Goal: Task Accomplishment & Management: Complete application form

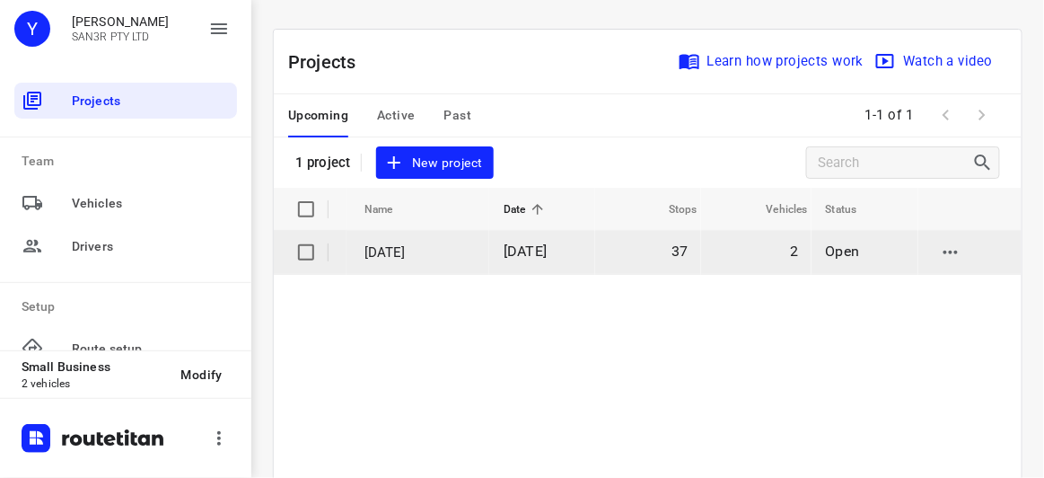
click at [501, 250] on td "[DATE]" at bounding box center [542, 252] width 106 height 43
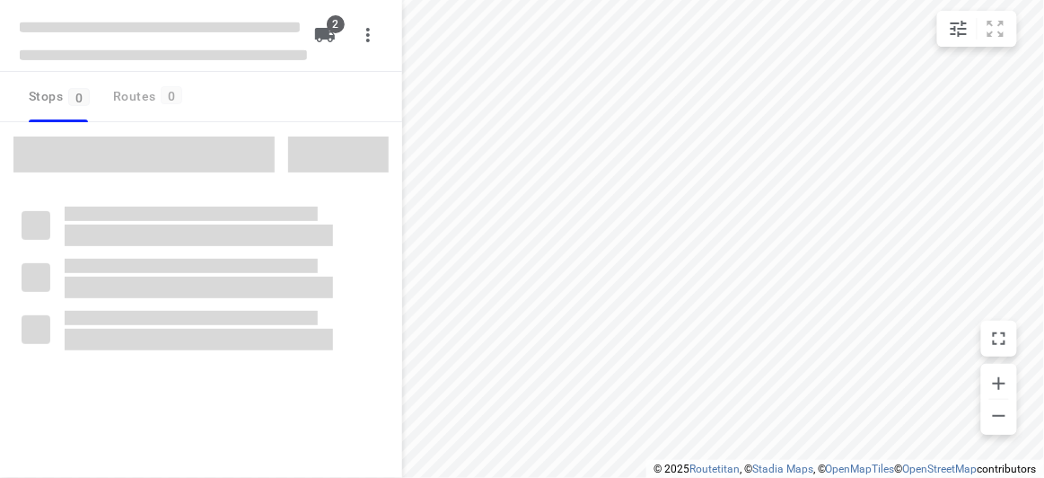
type input "distance"
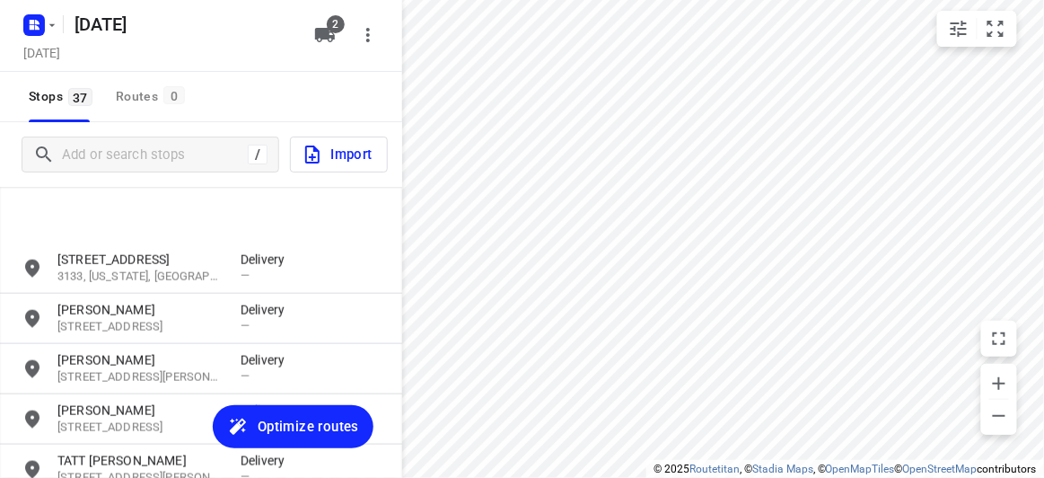
scroll to position [408, 0]
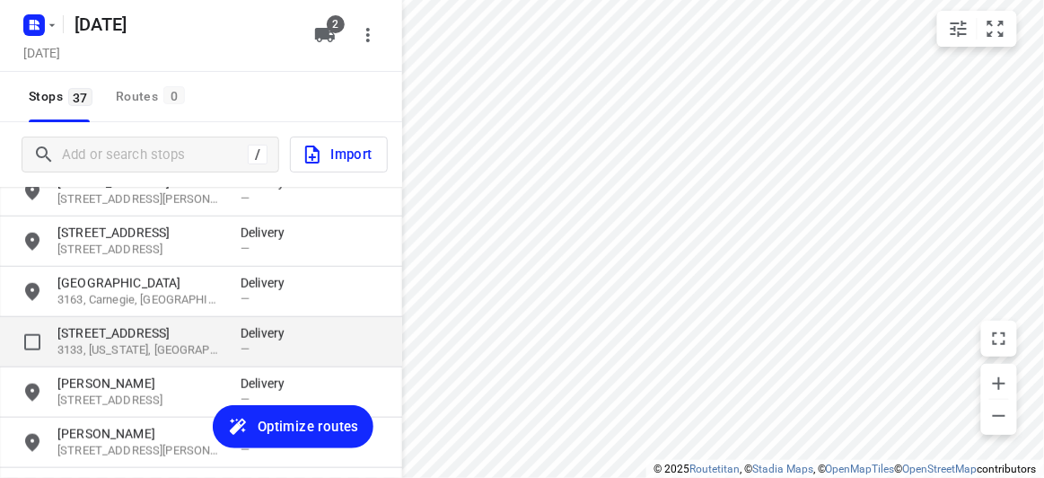
click at [165, 351] on p "3133, [US_STATE], [GEOGRAPHIC_DATA]" at bounding box center [139, 350] width 165 height 17
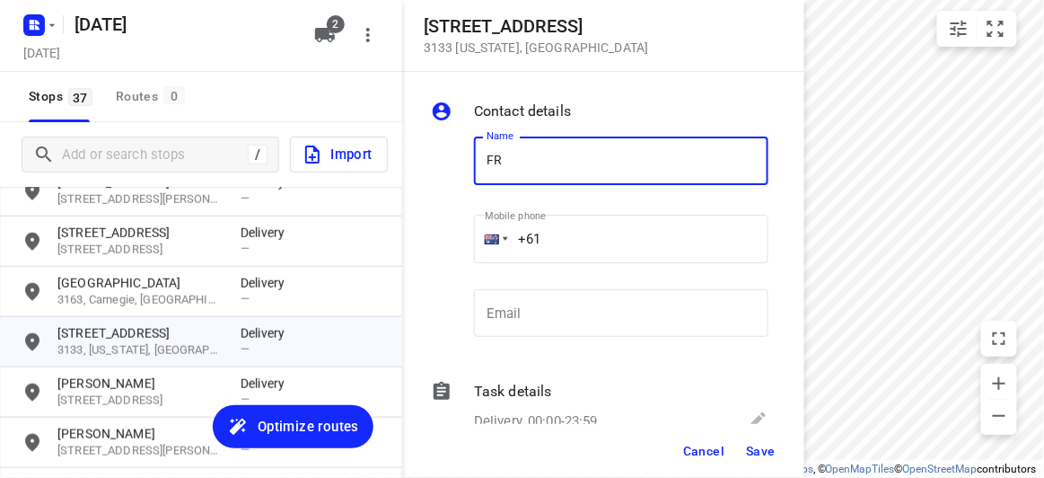
type input "[PERSON_NAME]"
click at [565, 241] on input "+61" at bounding box center [621, 239] width 294 height 48
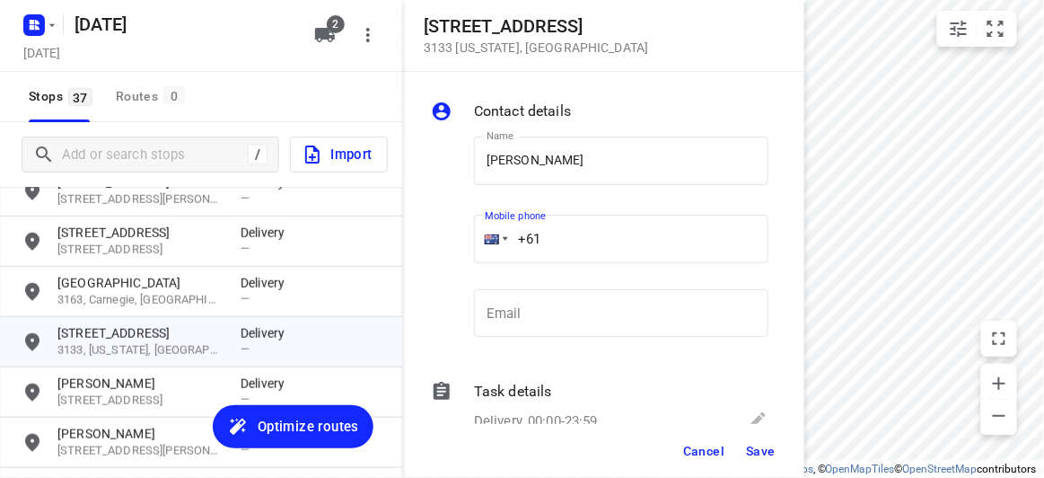
paste input "404640992"
type input "[PHONE_NUMBER]"
click at [750, 456] on span "Save" at bounding box center [761, 450] width 30 height 14
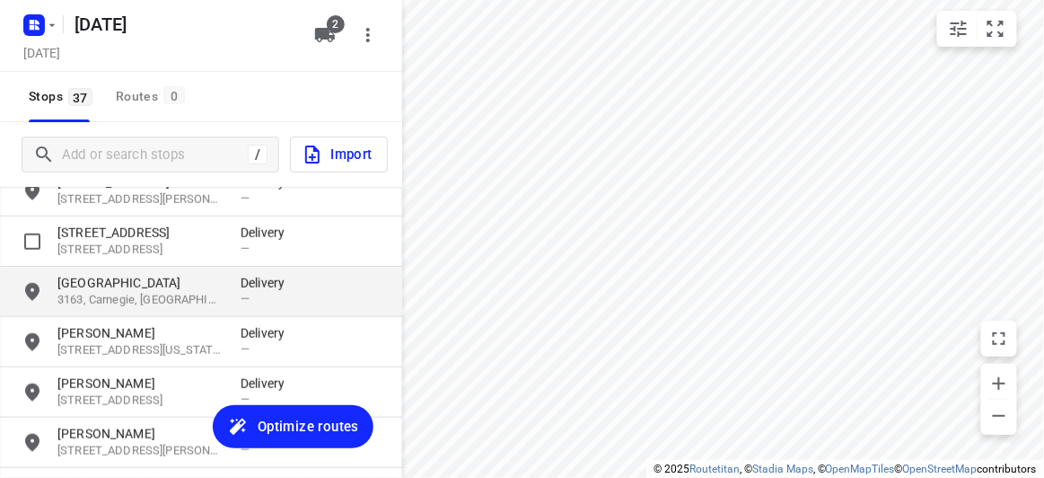
click at [86, 292] on p "3163, Carnegie, [GEOGRAPHIC_DATA]" at bounding box center [139, 300] width 165 height 17
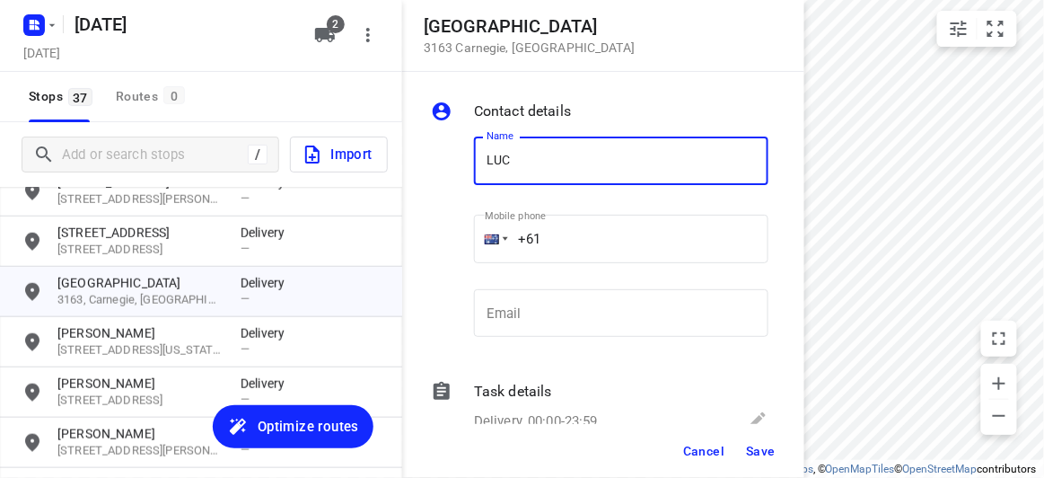
click at [537, 164] on input "LUC" at bounding box center [621, 160] width 294 height 48
type input "[PERSON_NAME]"
click at [558, 241] on input "+61" at bounding box center [621, 239] width 294 height 48
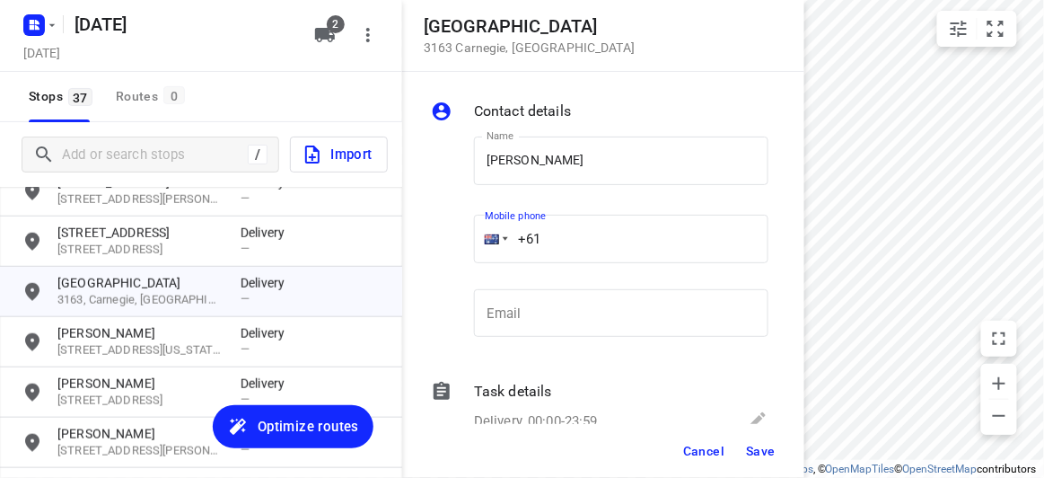
paste input "433551011"
type input "[PHONE_NUMBER]"
click at [747, 448] on span "Save" at bounding box center [761, 450] width 30 height 14
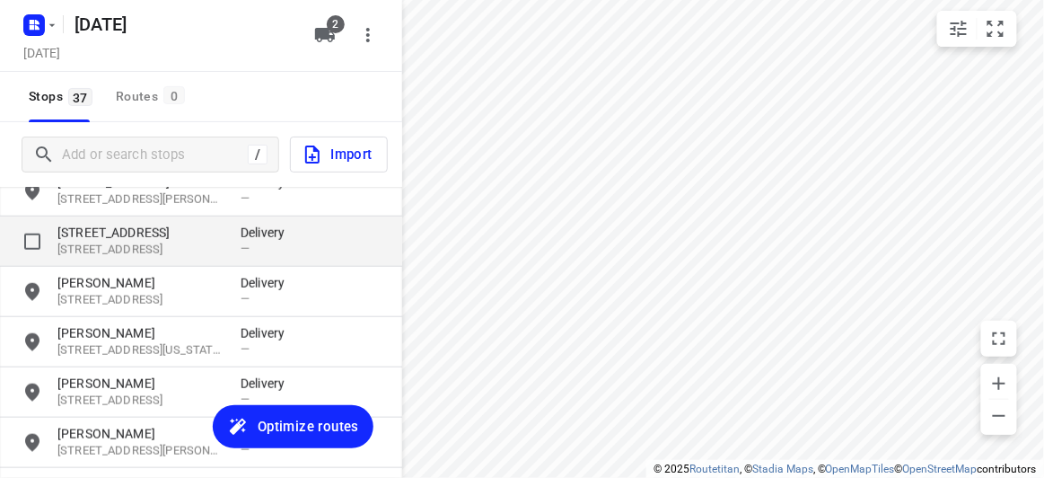
click at [106, 236] on p "[STREET_ADDRESS]" at bounding box center [139, 233] width 165 height 18
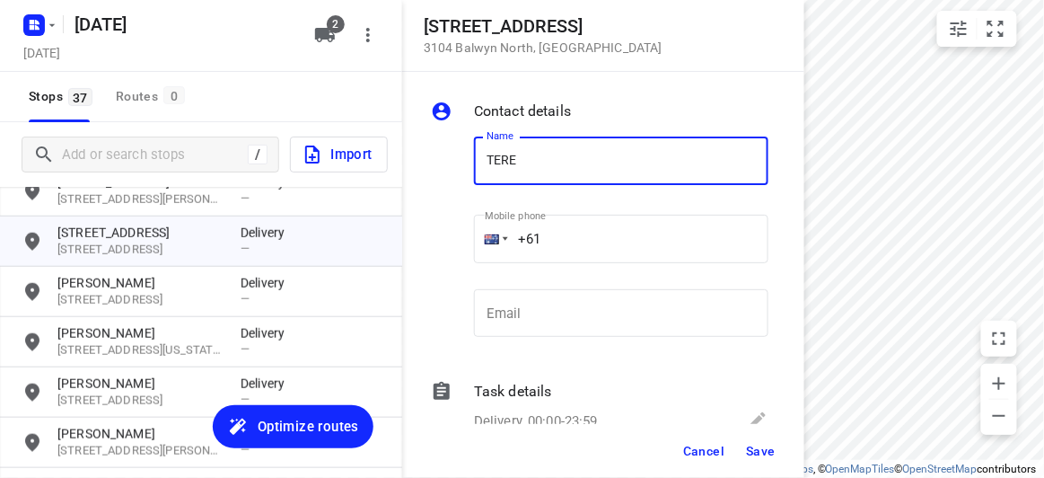
type input "[PERSON_NAME] 1/65"
click at [601, 232] on input "+61" at bounding box center [621, 239] width 294 height 48
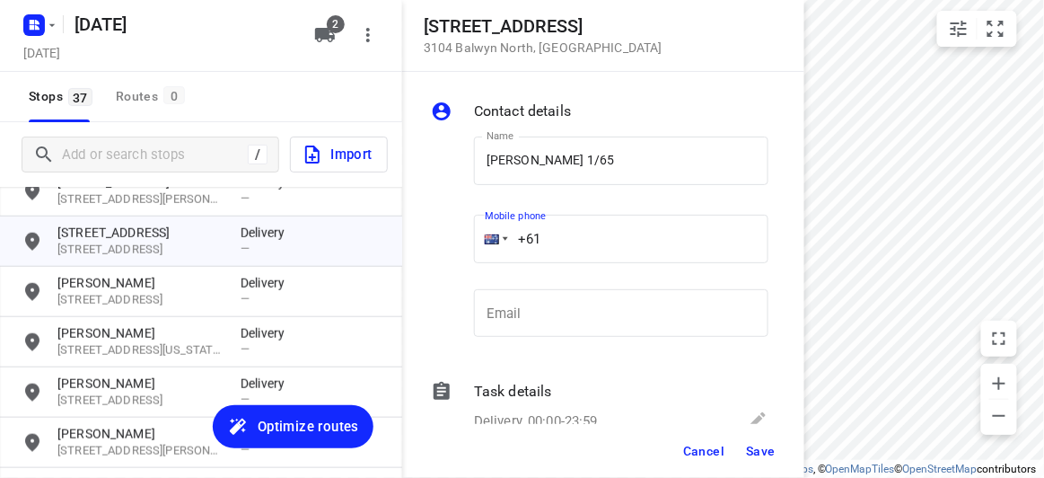
paste input "402905390"
type input "[PHONE_NUMBER]"
click at [759, 442] on button "Save" at bounding box center [761, 450] width 44 height 32
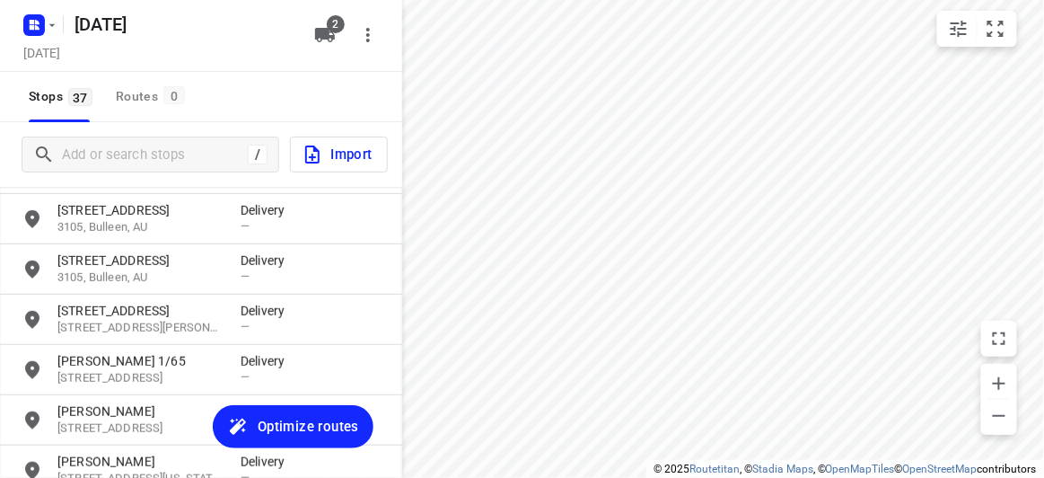
scroll to position [244, 0]
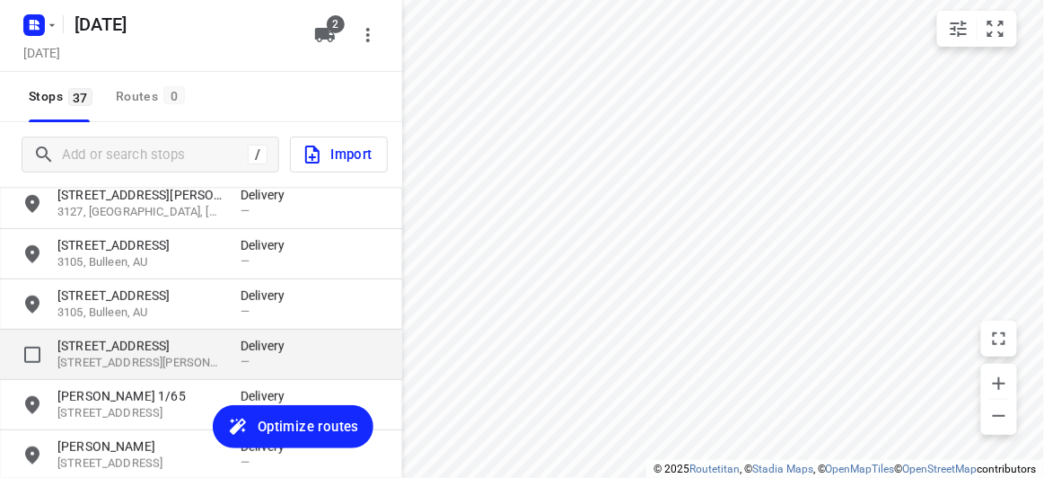
click at [119, 358] on p "[STREET_ADDRESS][PERSON_NAME]" at bounding box center [139, 363] width 165 height 17
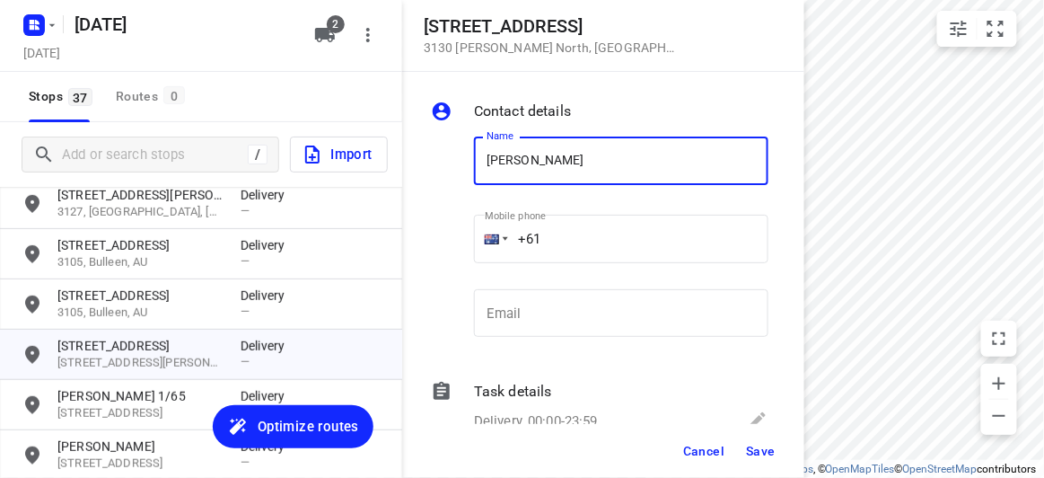
click at [539, 164] on input "[PERSON_NAME]" at bounding box center [621, 160] width 294 height 48
click at [535, 159] on input "[PERSON_NAME]" at bounding box center [621, 160] width 294 height 48
type input "[PERSON_NAME]"
click at [567, 236] on input "+61" at bounding box center [621, 239] width 294 height 48
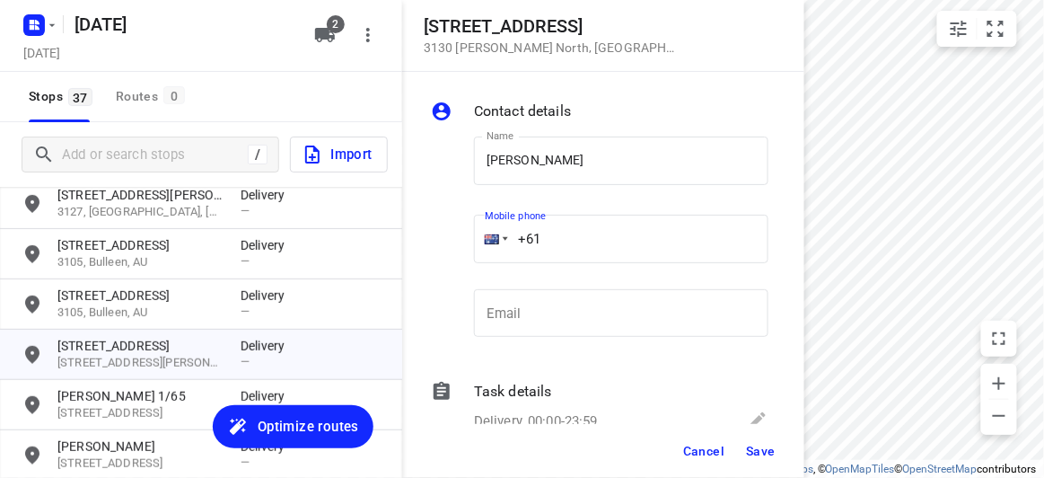
paste input "422760722"
type input "[PHONE_NUMBER]"
click at [765, 457] on span "Save" at bounding box center [761, 450] width 30 height 14
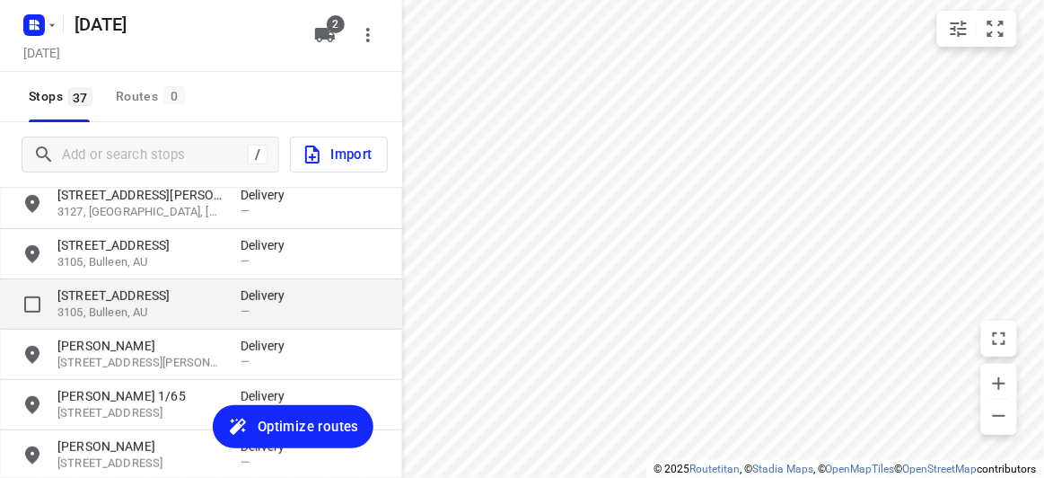
click at [125, 319] on p "3105, Bulleen, AU" at bounding box center [139, 312] width 165 height 17
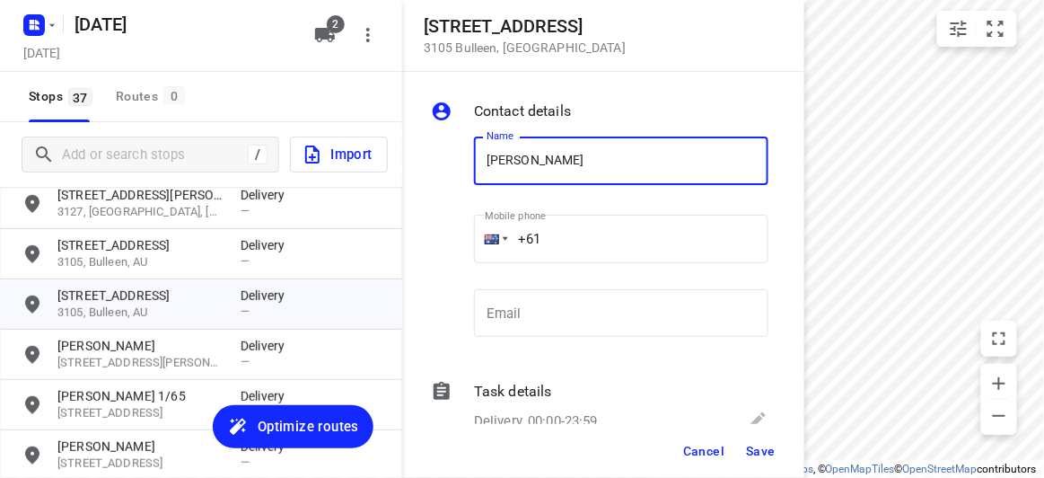
type input "[PERSON_NAME]"
click at [583, 239] on input "+61" at bounding box center [621, 239] width 294 height 48
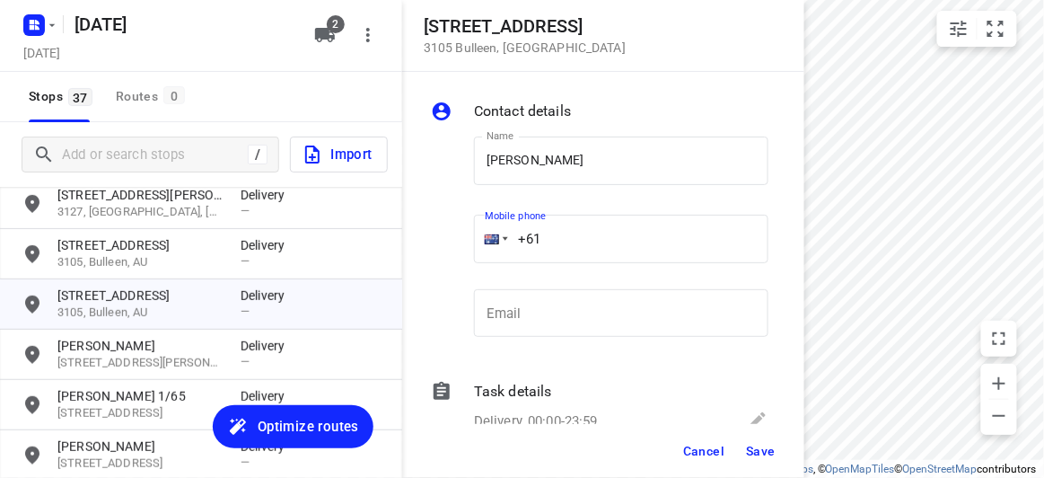
paste input "423810764"
type input "[PHONE_NUMBER]"
click at [766, 453] on span "Save" at bounding box center [761, 450] width 30 height 14
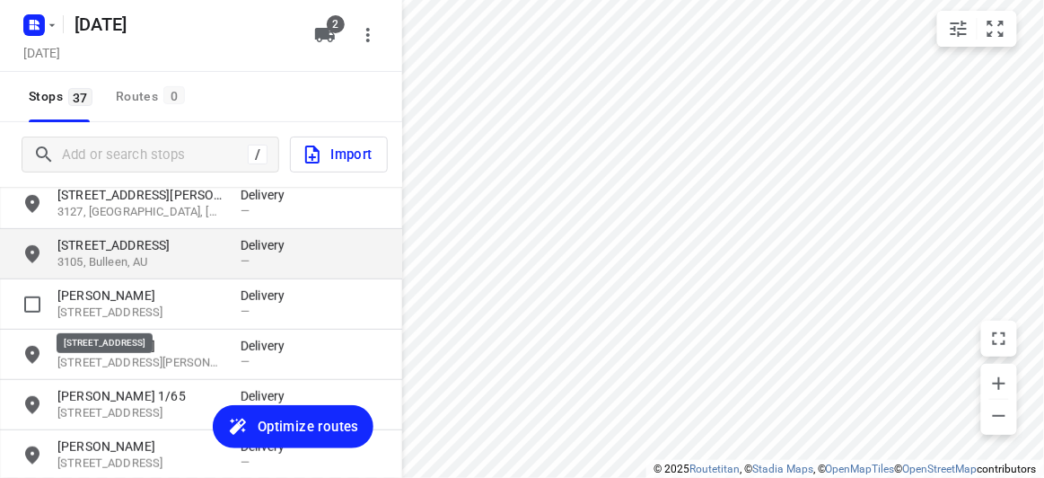
click at [106, 236] on p "[STREET_ADDRESS]" at bounding box center [139, 245] width 165 height 18
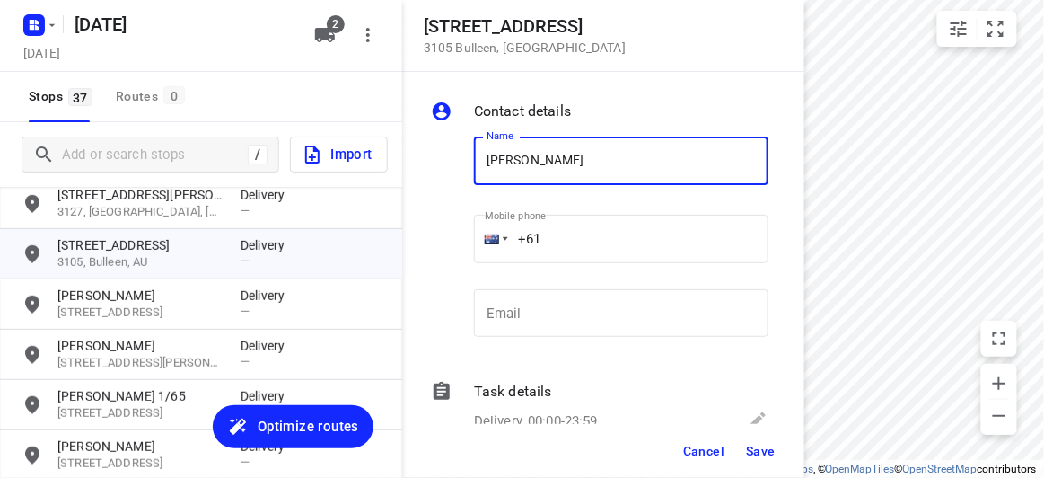
type input "[PERSON_NAME]"
click at [582, 251] on input "+61" at bounding box center [621, 239] width 294 height 48
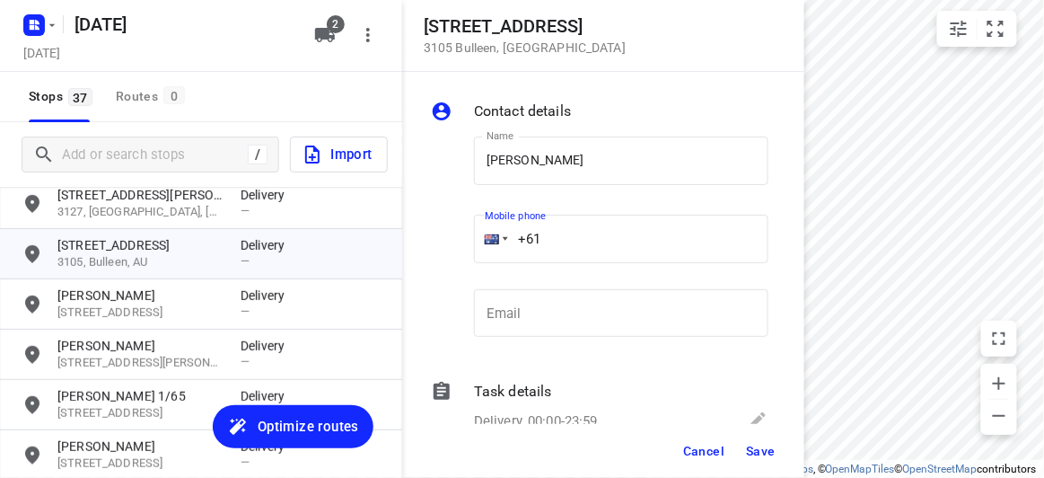
paste input "423810764"
type input "[PHONE_NUMBER]"
click at [746, 446] on span "Save" at bounding box center [761, 450] width 30 height 14
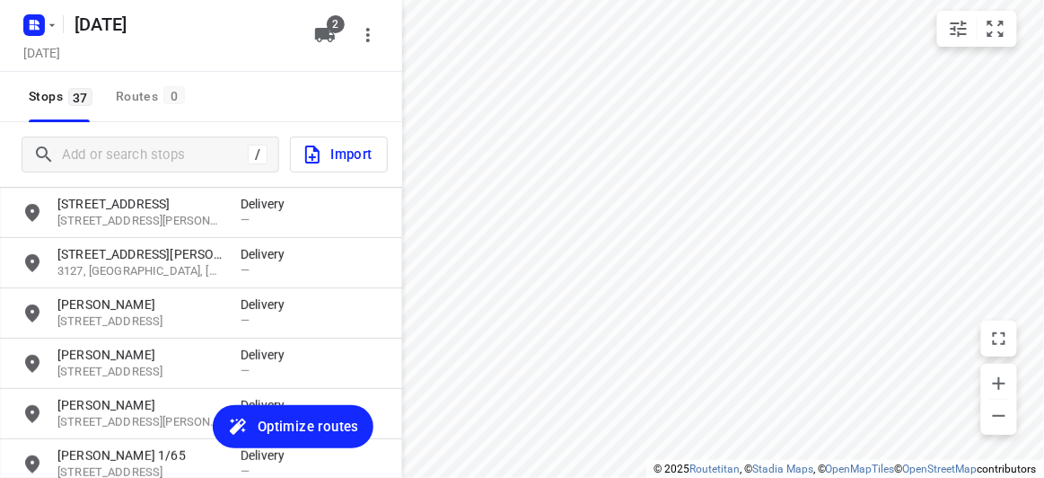
scroll to position [162, 0]
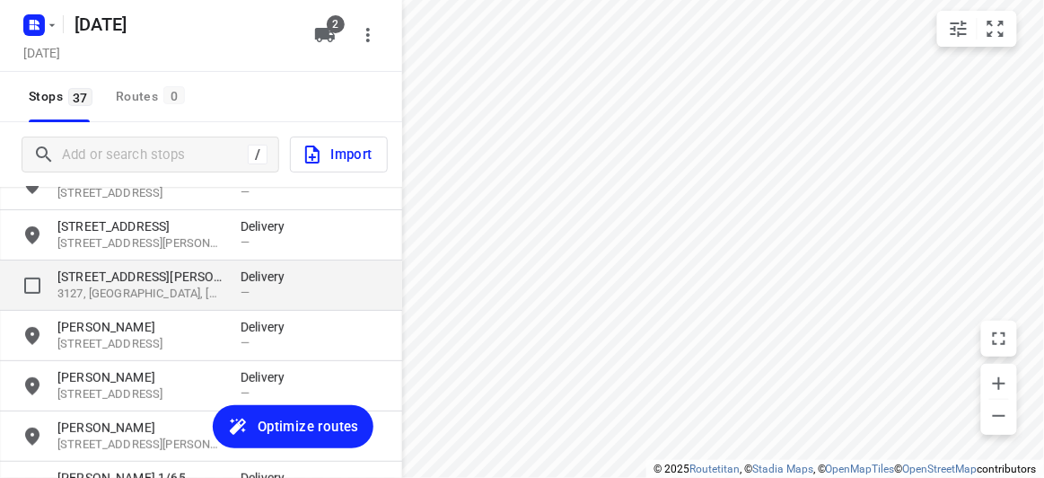
click at [77, 284] on p "[STREET_ADDRESS][PERSON_NAME]" at bounding box center [139, 276] width 165 height 18
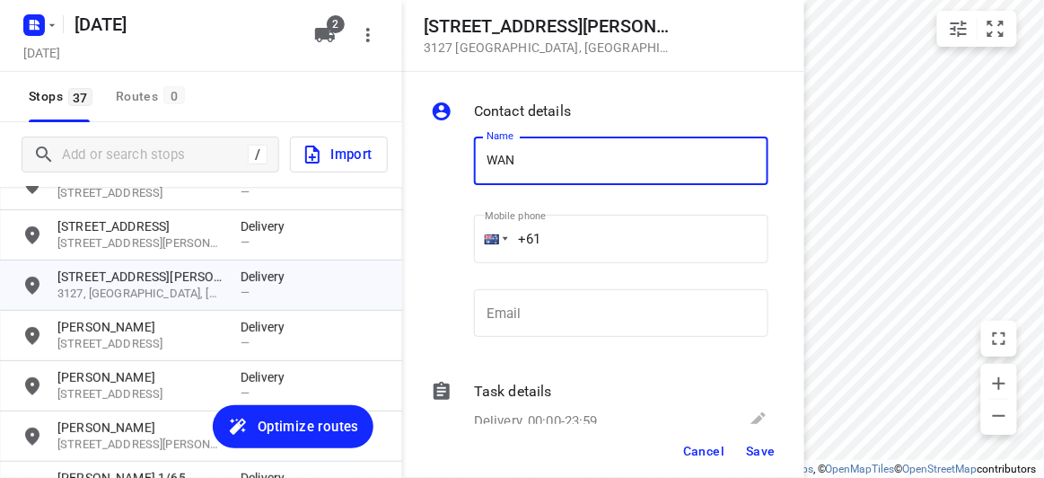
type input "WAN TEING"
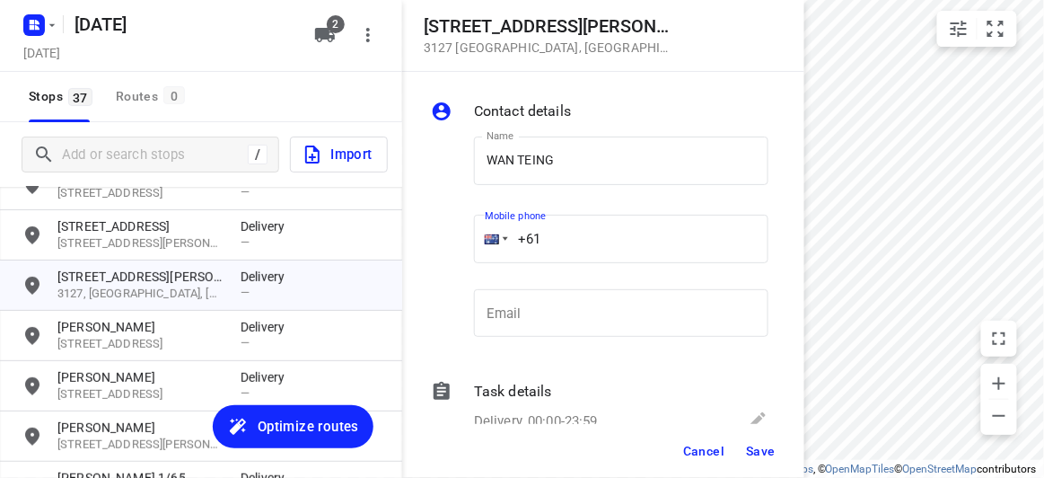
click at [568, 245] on input "+61" at bounding box center [621, 239] width 294 height 48
paste input "433769904"
type input "[PHONE_NUMBER]"
click at [759, 459] on button "Save" at bounding box center [761, 450] width 44 height 32
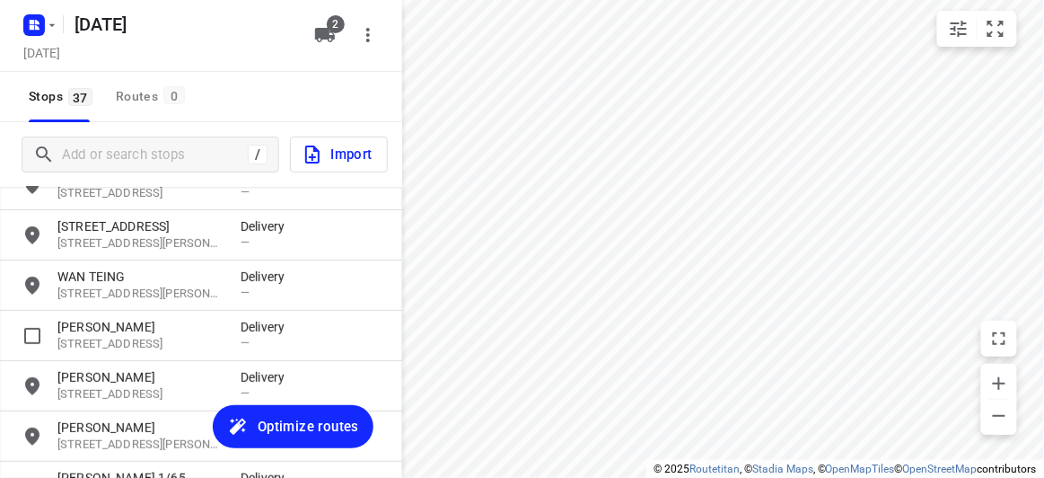
scroll to position [0, 0]
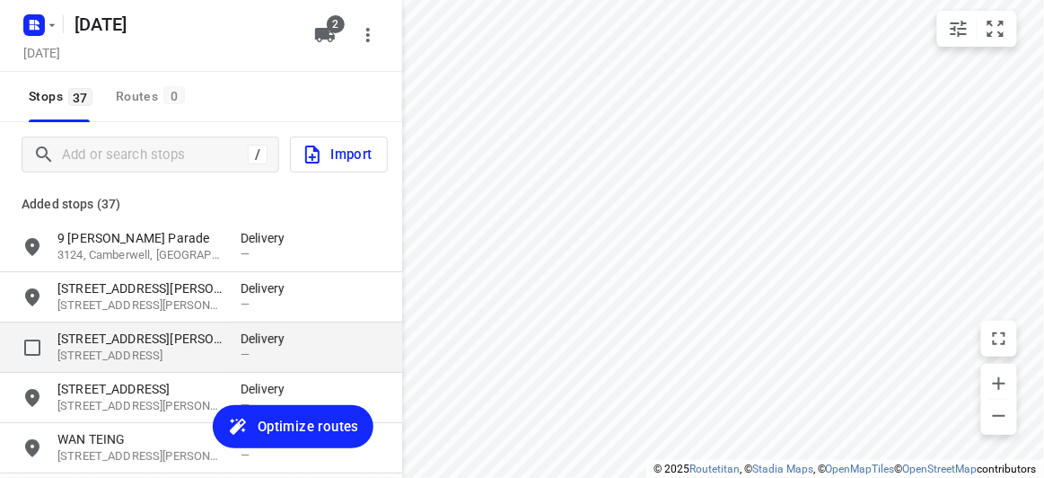
click at [110, 367] on div "[STREET_ADDRESS][PERSON_NAME][PERSON_NAME] Delivery —" at bounding box center [201, 347] width 402 height 50
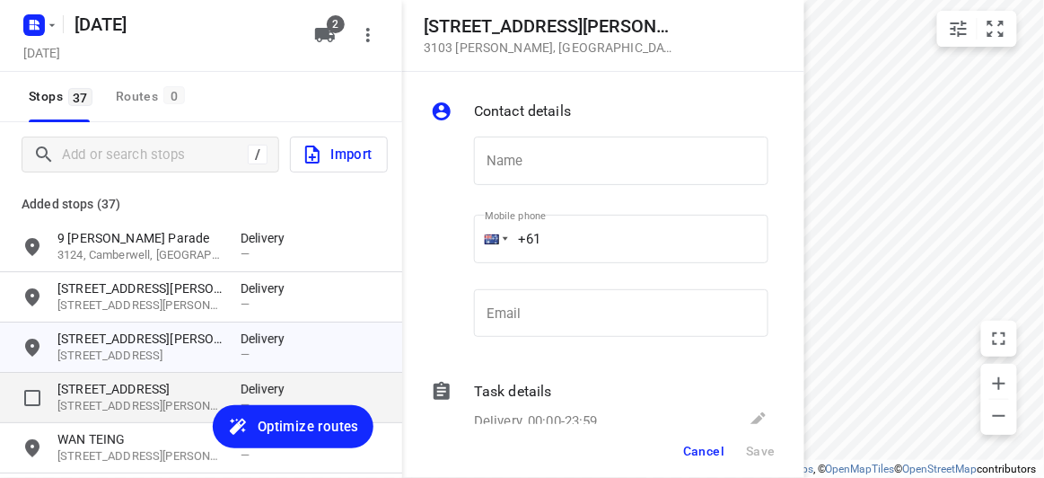
click at [109, 390] on p "[STREET_ADDRESS]" at bounding box center [139, 389] width 165 height 18
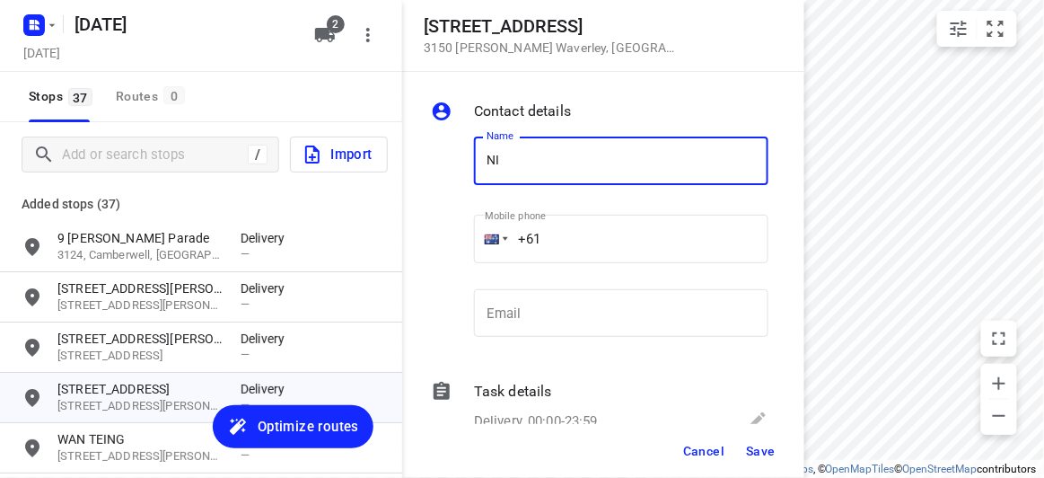
type input "[PERSON_NAME]"
click at [562, 231] on input "+61" at bounding box center [621, 239] width 294 height 48
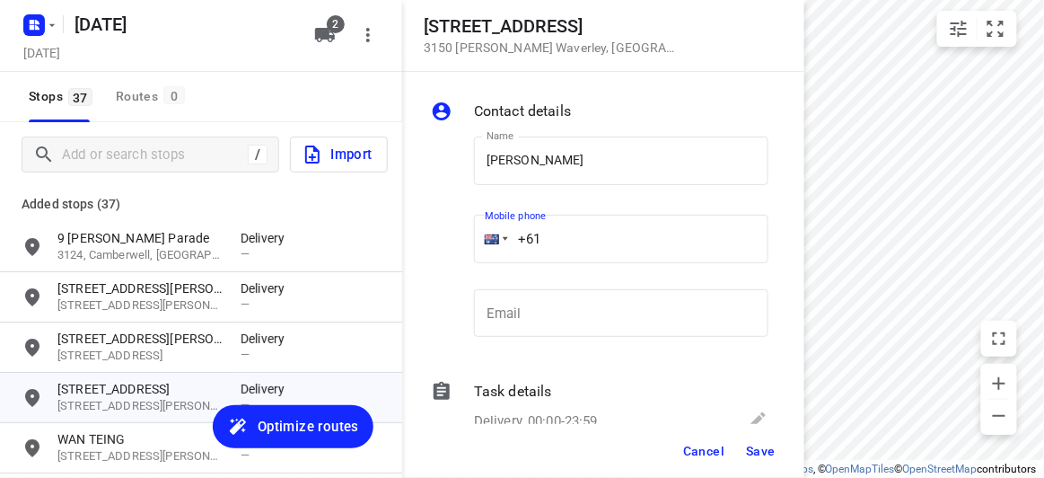
paste input "413302535"
type input "[PHONE_NUMBER]"
click at [764, 427] on div "Cancel Save" at bounding box center [603, 451] width 402 height 54
click at [765, 433] on div "Cancel Save" at bounding box center [603, 451] width 402 height 54
click at [765, 460] on button "Save" at bounding box center [761, 450] width 44 height 32
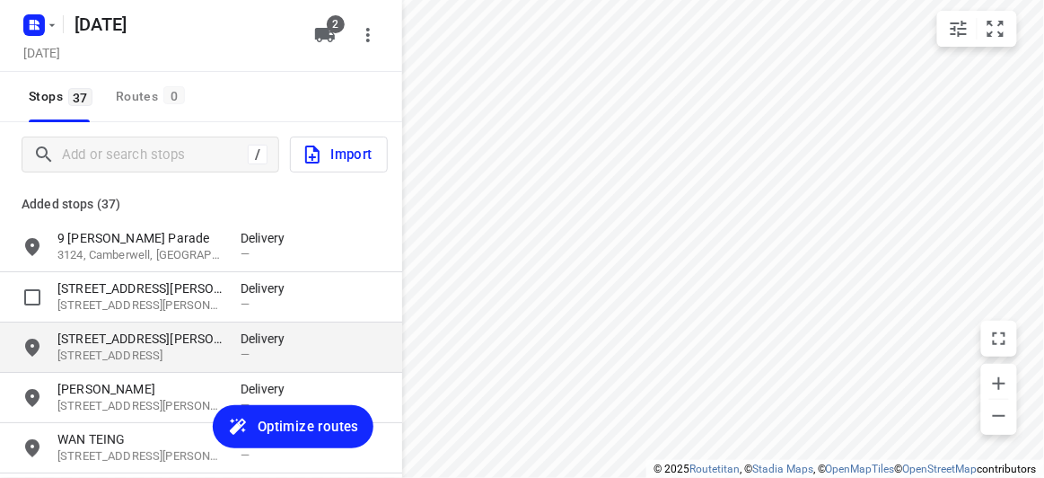
click at [99, 344] on p "[STREET_ADDRESS][PERSON_NAME]" at bounding box center [139, 338] width 165 height 18
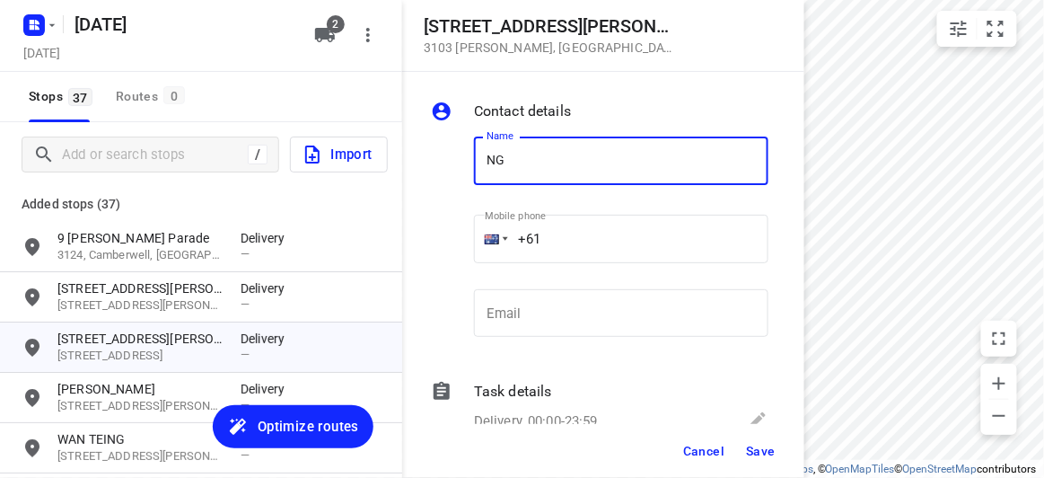
type input "[PERSON_NAME]"
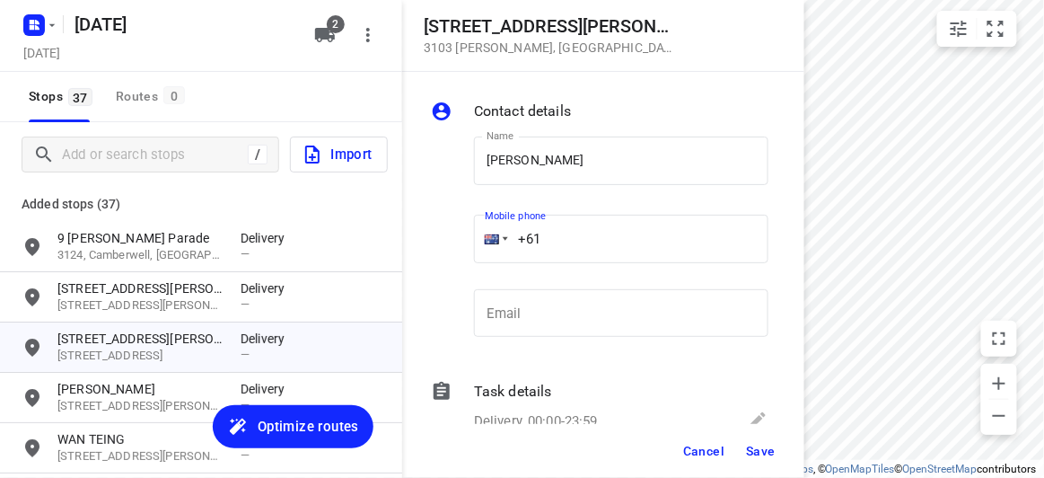
click at [576, 246] on input "+61" at bounding box center [621, 239] width 294 height 48
paste input "415997277"
type input "[PHONE_NUMBER]"
click at [760, 445] on span "Save" at bounding box center [761, 450] width 30 height 14
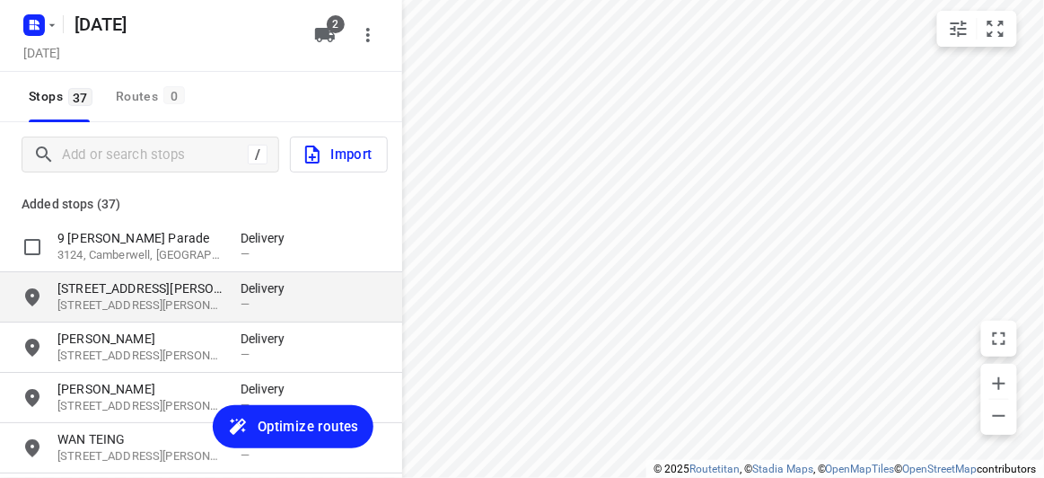
click at [136, 287] on p "[STREET_ADDRESS][PERSON_NAME]" at bounding box center [139, 288] width 165 height 18
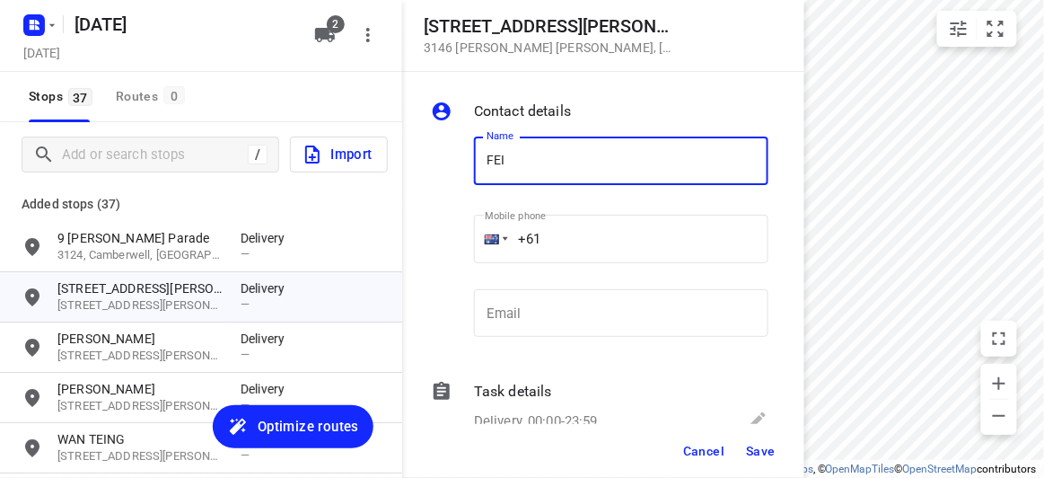
type input "FEIFEI LI 3/8"
click at [556, 231] on input "+61" at bounding box center [621, 239] width 294 height 48
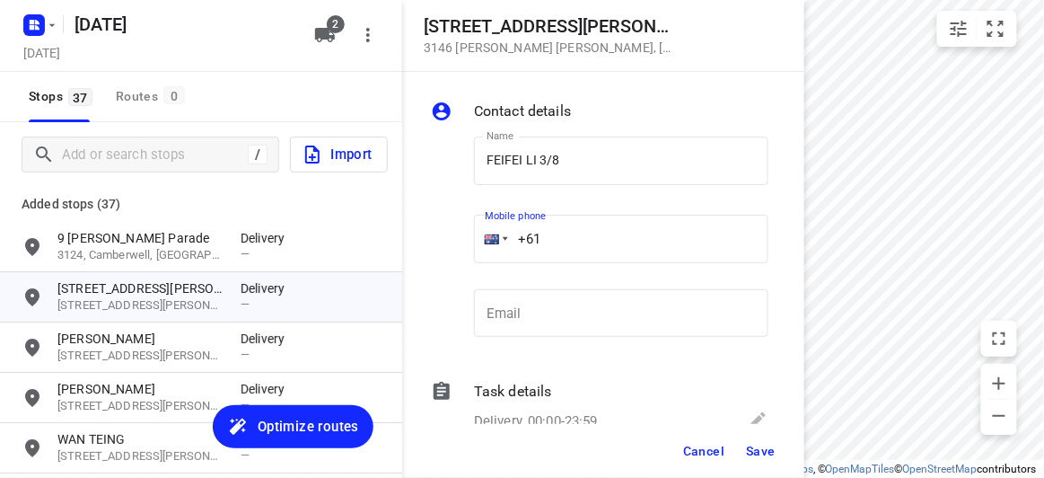
paste input "435888928"
type input "[PHONE_NUMBER]"
click at [766, 443] on span "Save" at bounding box center [761, 450] width 30 height 14
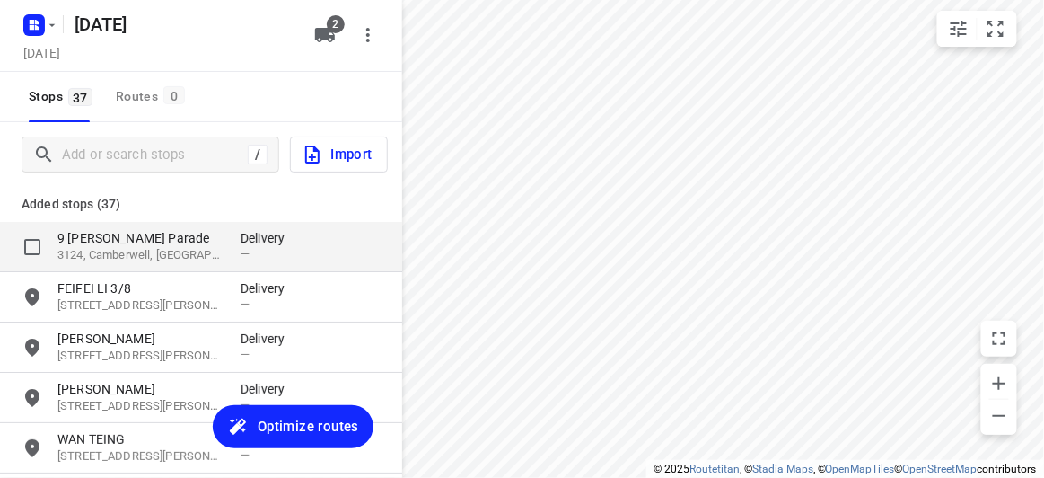
click at [159, 247] on p "3124, Camberwell, [GEOGRAPHIC_DATA]" at bounding box center [139, 255] width 165 height 17
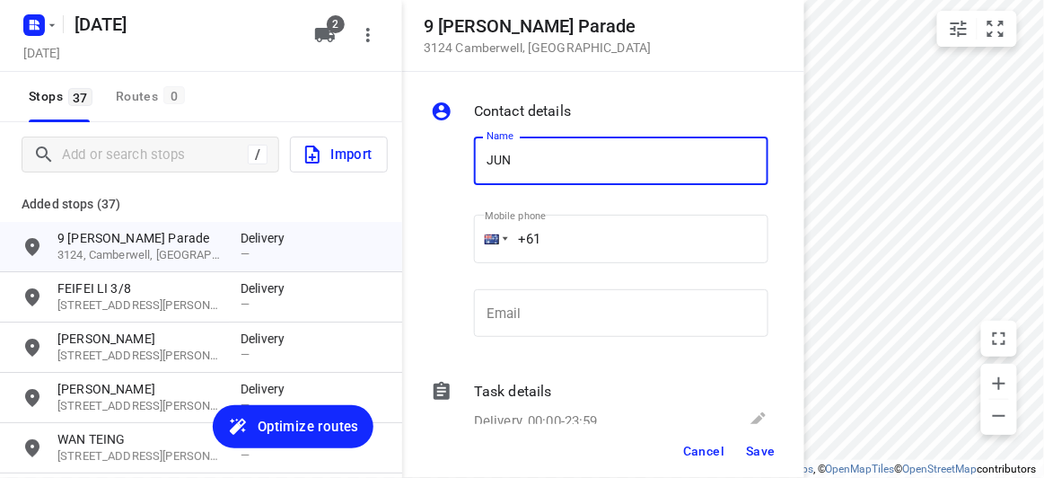
type input "[PERSON_NAME]"
click at [552, 228] on input "+61" at bounding box center [621, 239] width 294 height 48
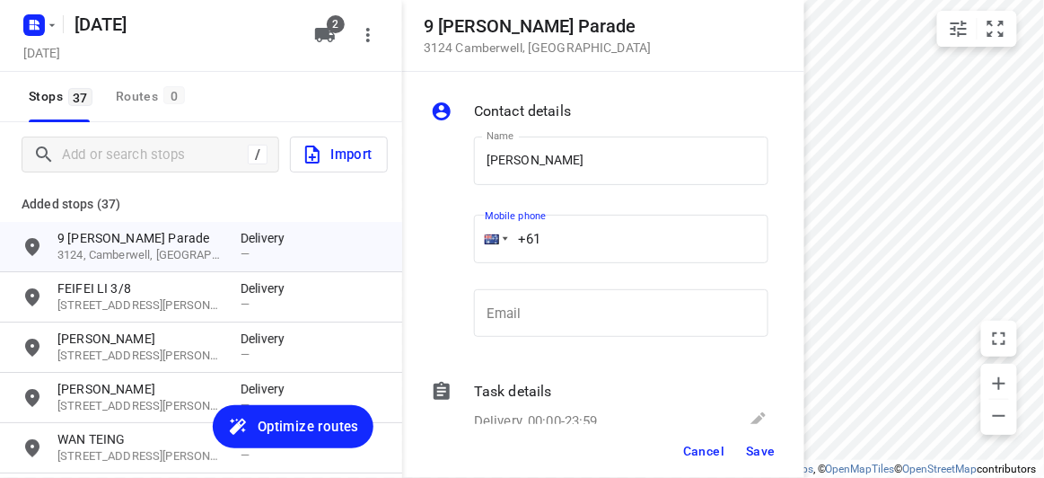
paste input "403231456"
type input "[PHONE_NUMBER]"
click at [755, 442] on button "Save" at bounding box center [761, 450] width 44 height 32
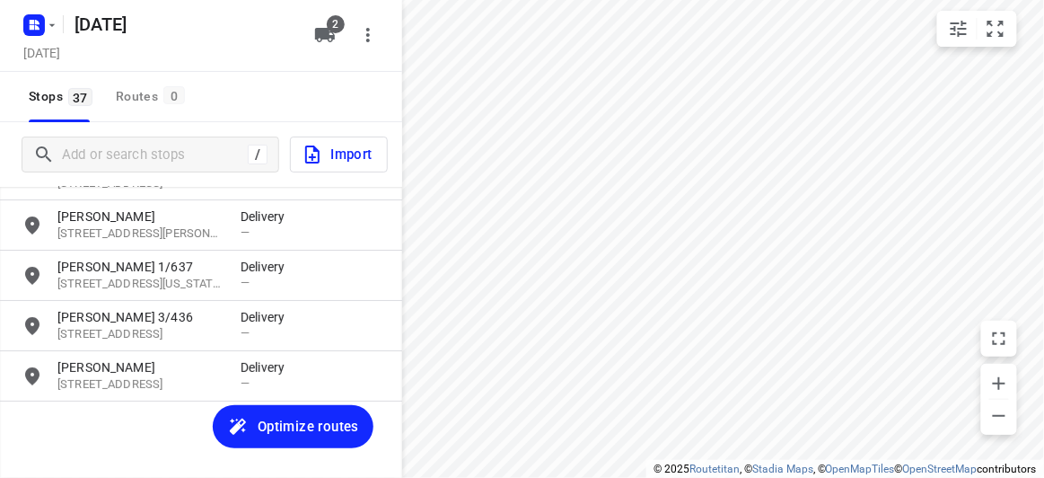
scroll to position [1687, 0]
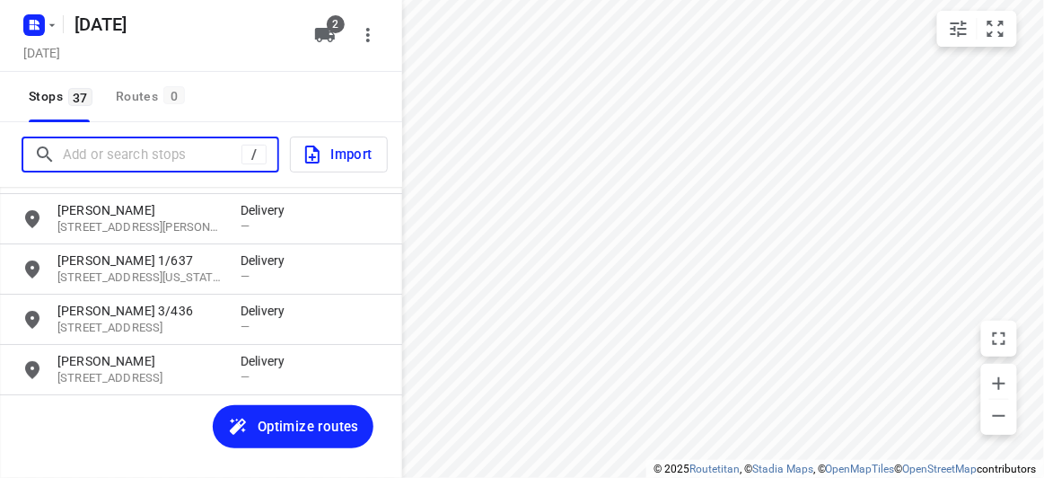
click at [162, 146] on input "Add or search stops" at bounding box center [152, 155] width 179 height 28
paste input "[STREET_ADDRESS]"
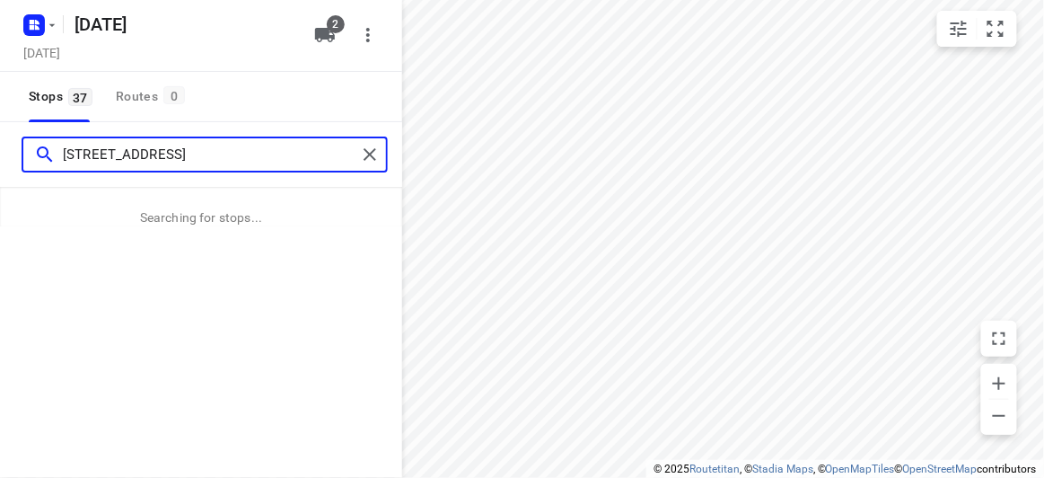
type input "[STREET_ADDRESS]"
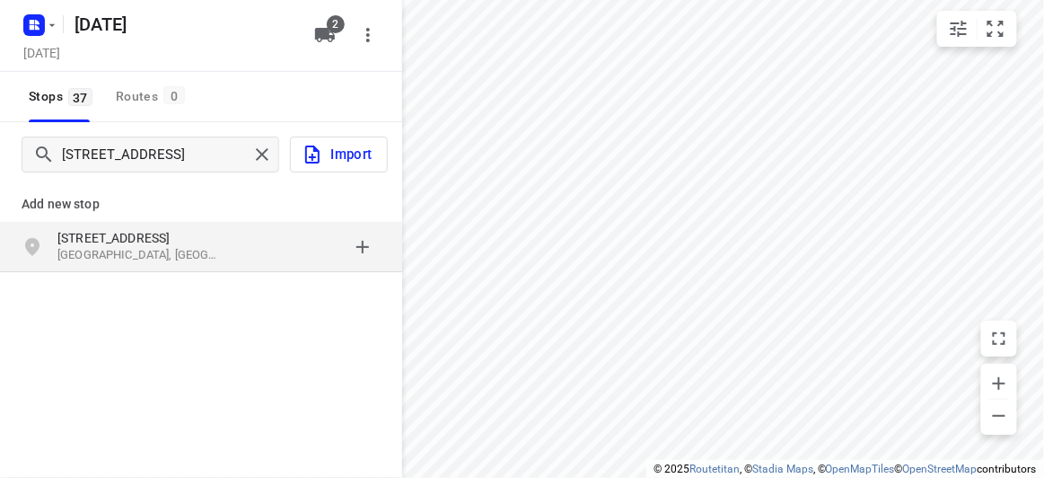
click at [157, 263] on p "[GEOGRAPHIC_DATA], [GEOGRAPHIC_DATA]" at bounding box center [139, 255] width 165 height 17
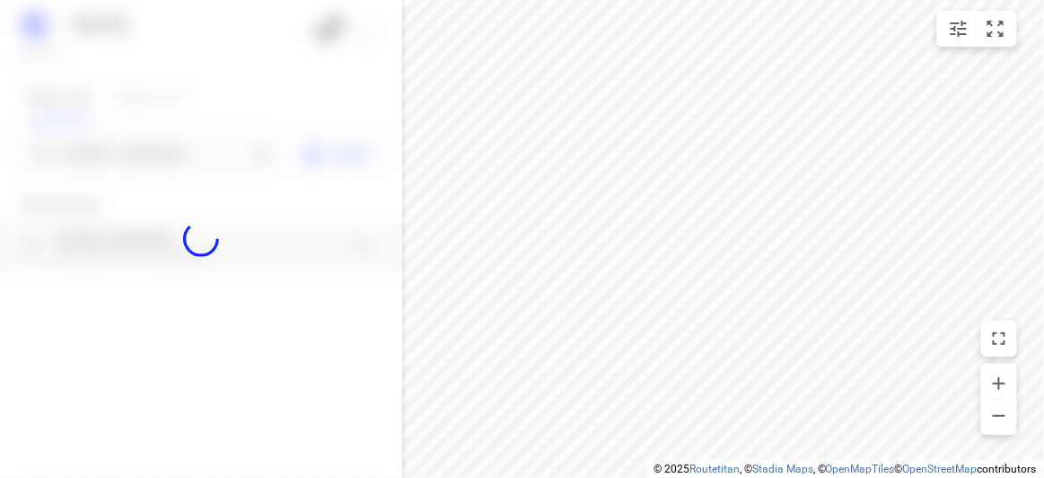
click at [121, 157] on div at bounding box center [201, 239] width 402 height 478
click at [121, 158] on div at bounding box center [201, 239] width 402 height 478
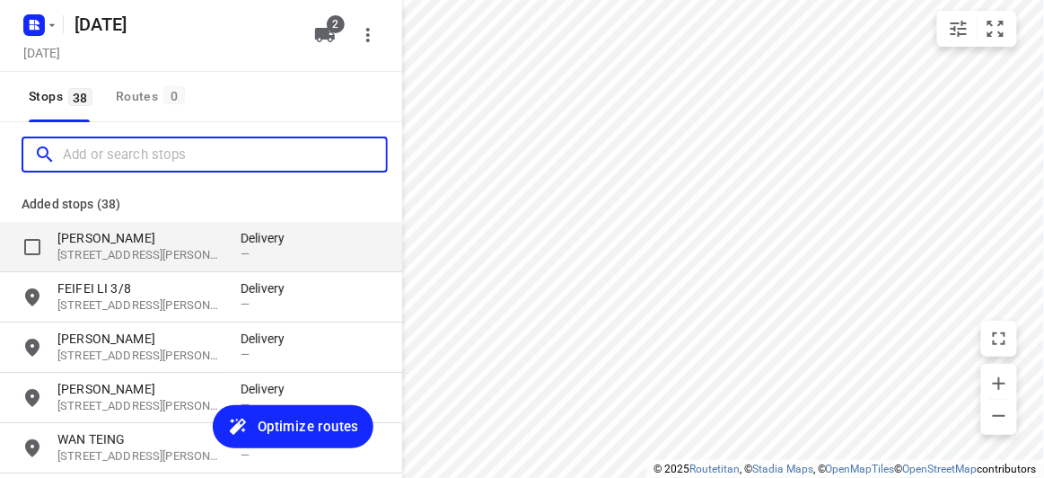
scroll to position [0, 0]
paste input "5 [PERSON_NAME] court Mulgrave 3170"
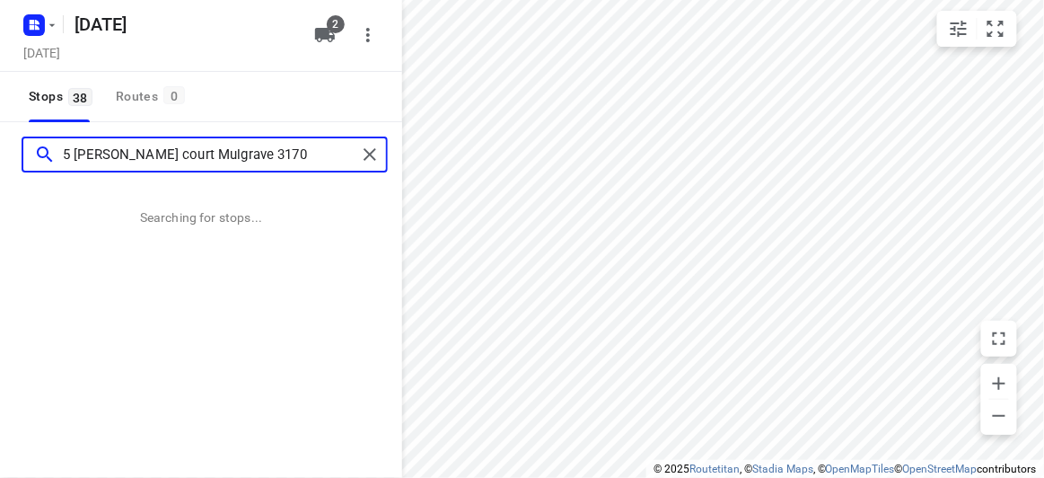
type input "5 [PERSON_NAME] court Mulgrave 3170"
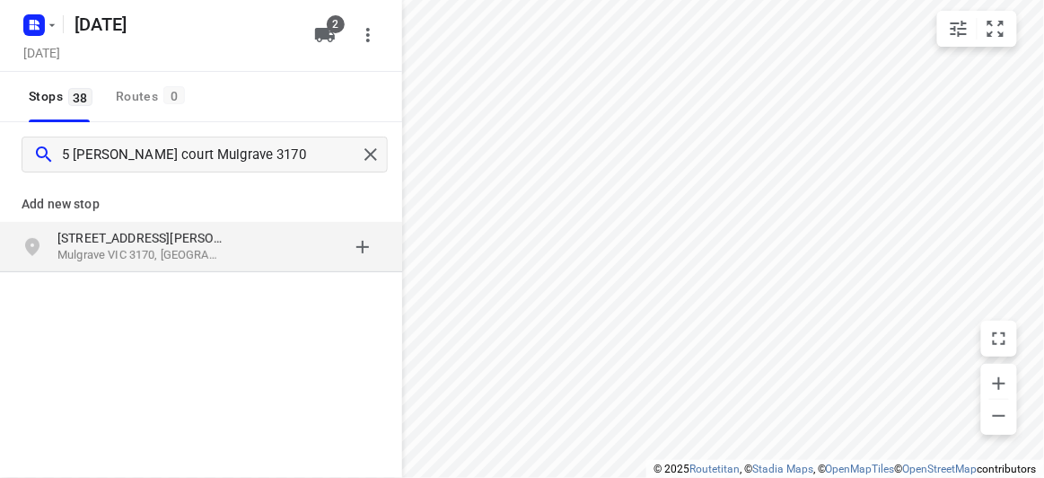
click at [277, 243] on div "grid" at bounding box center [311, 247] width 140 height 36
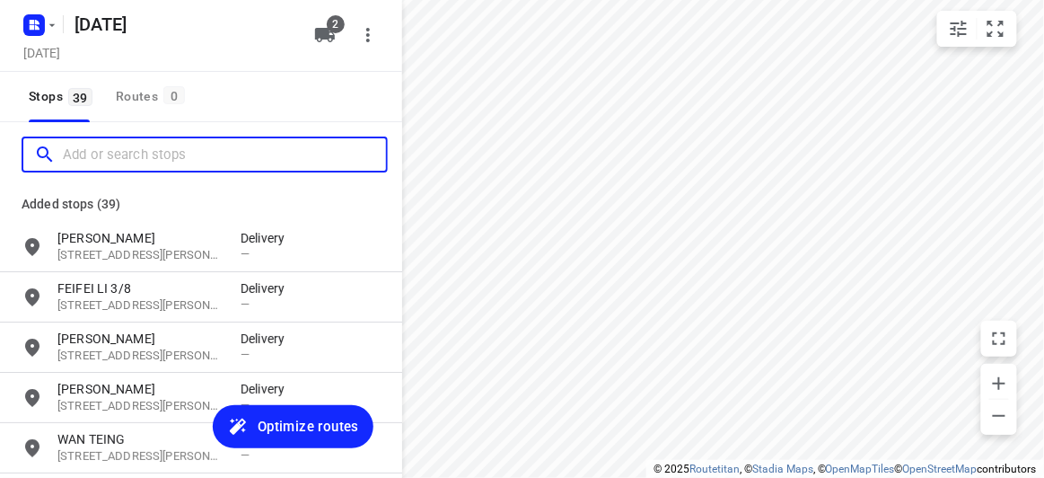
paste input "[STREET_ADDRESS]"
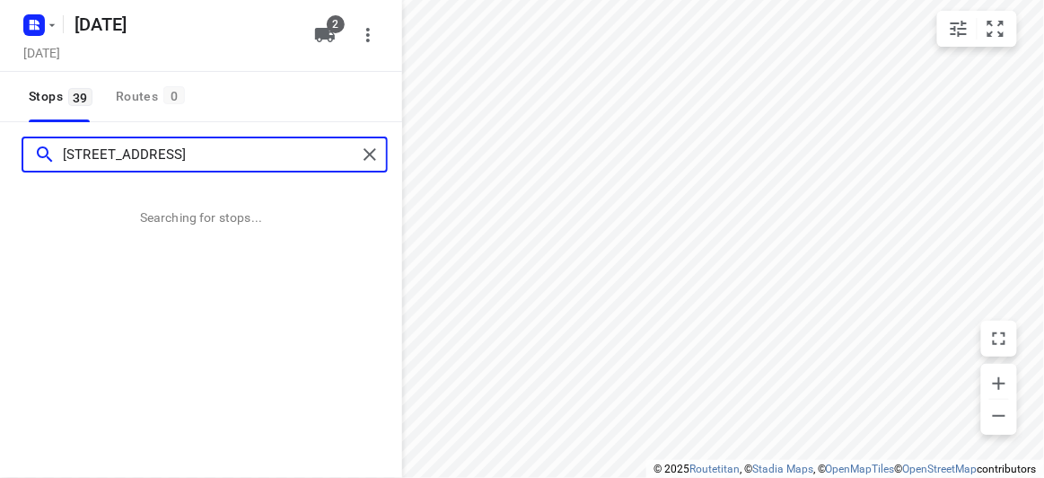
type input "[STREET_ADDRESS]"
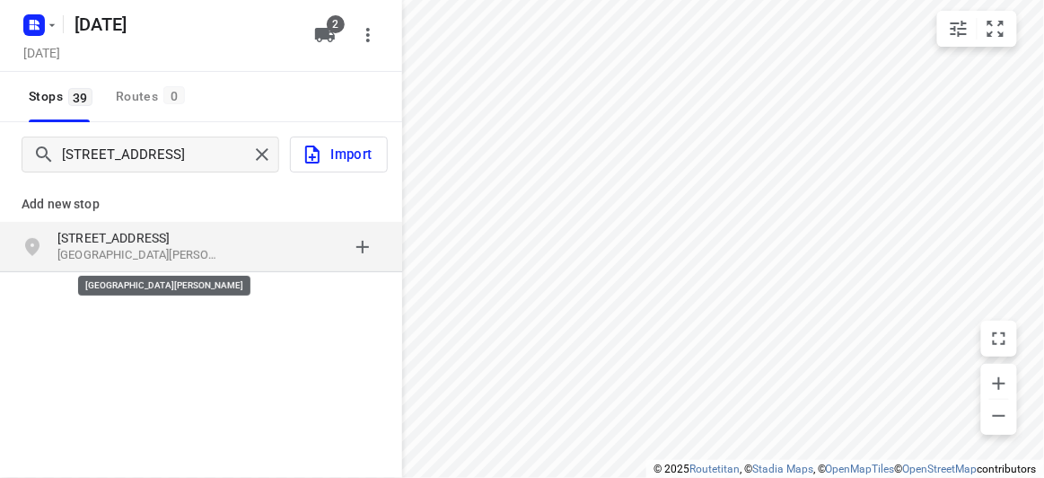
click at [103, 248] on p "[GEOGRAPHIC_DATA][PERSON_NAME]" at bounding box center [139, 255] width 165 height 17
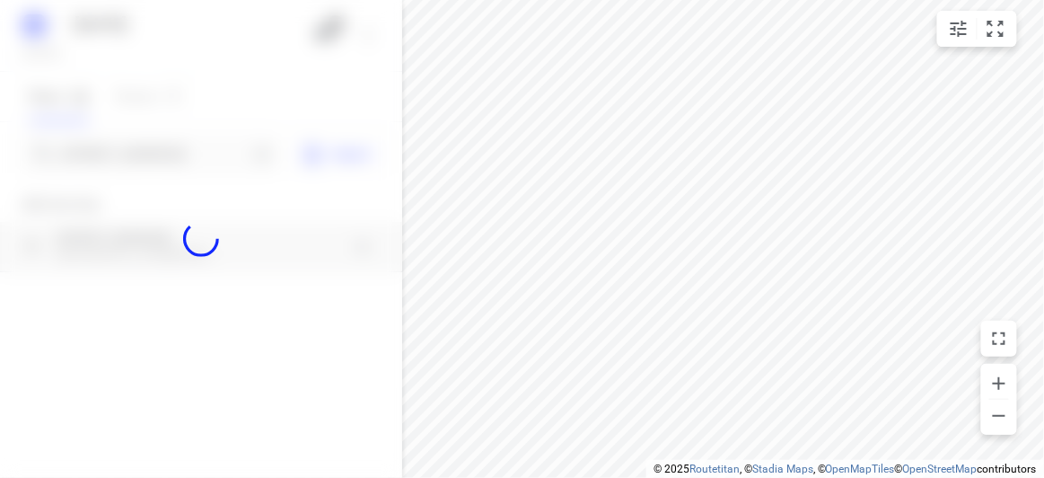
click at [97, 131] on div at bounding box center [201, 239] width 402 height 478
click at [104, 161] on div at bounding box center [201, 239] width 402 height 478
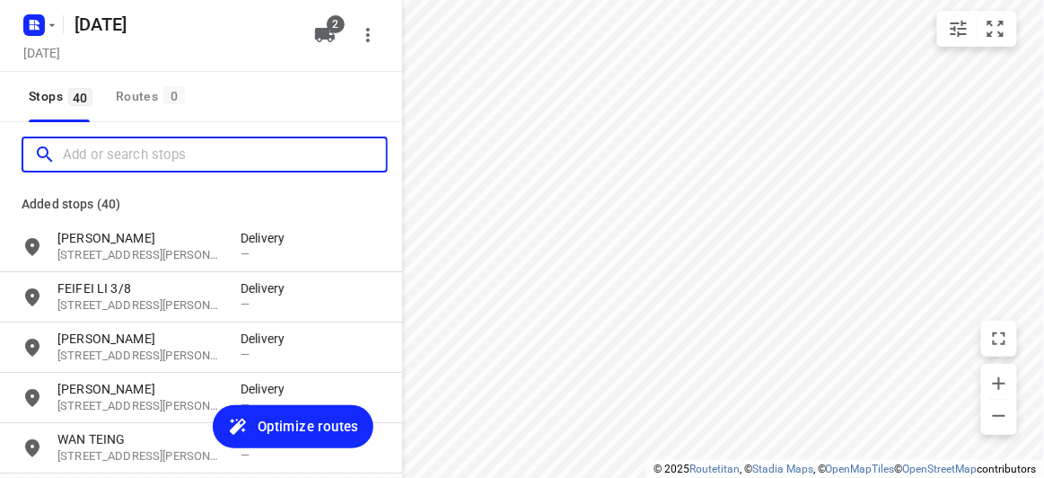
click at [111, 166] on input "Add or search stops" at bounding box center [224, 155] width 323 height 28
paste input "[STREET_ADDRESS][PERSON_NAME]"
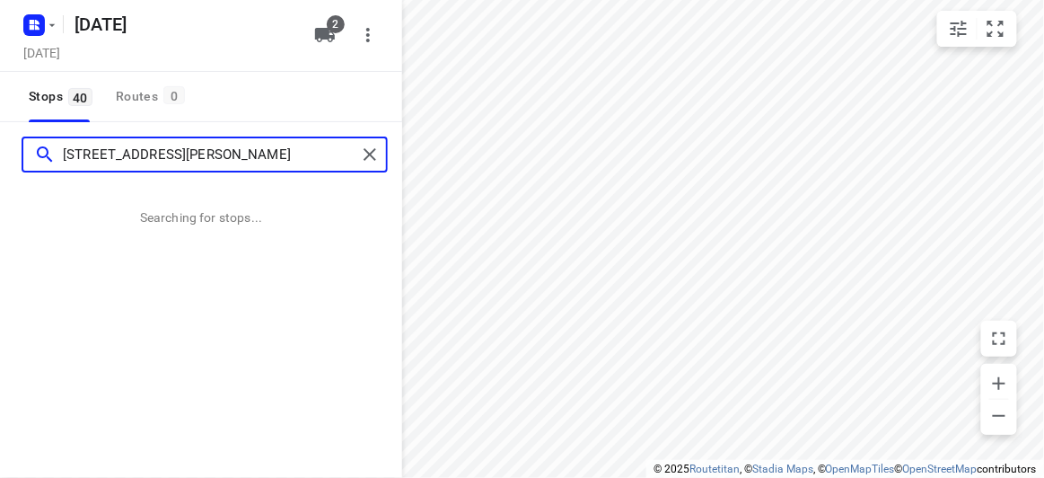
type input "[STREET_ADDRESS][PERSON_NAME]"
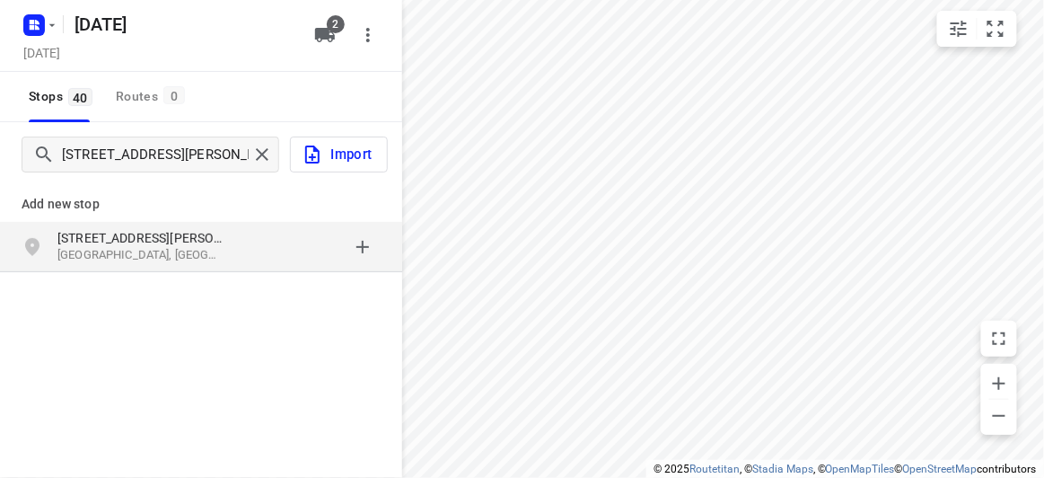
click at [98, 232] on p "[STREET_ADDRESS][PERSON_NAME]" at bounding box center [139, 238] width 165 height 18
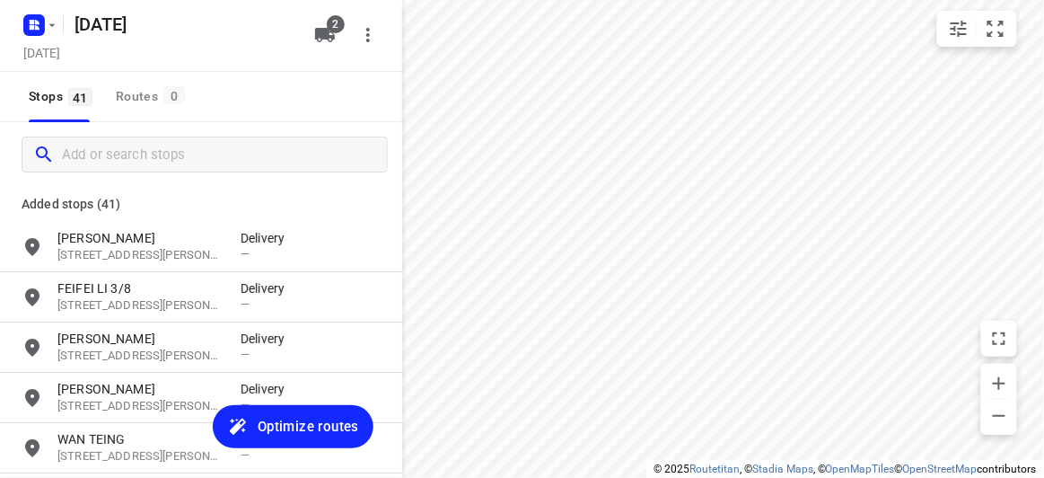
click at [157, 182] on div at bounding box center [201, 154] width 402 height 65
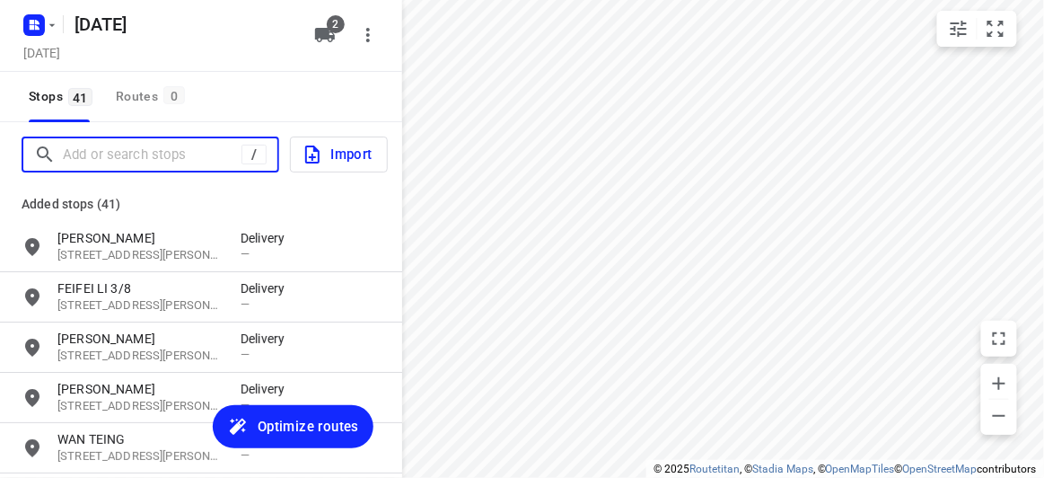
click at [127, 162] on input "Add or search stops" at bounding box center [152, 155] width 179 height 28
paste input "[STREET_ADDRESS]"
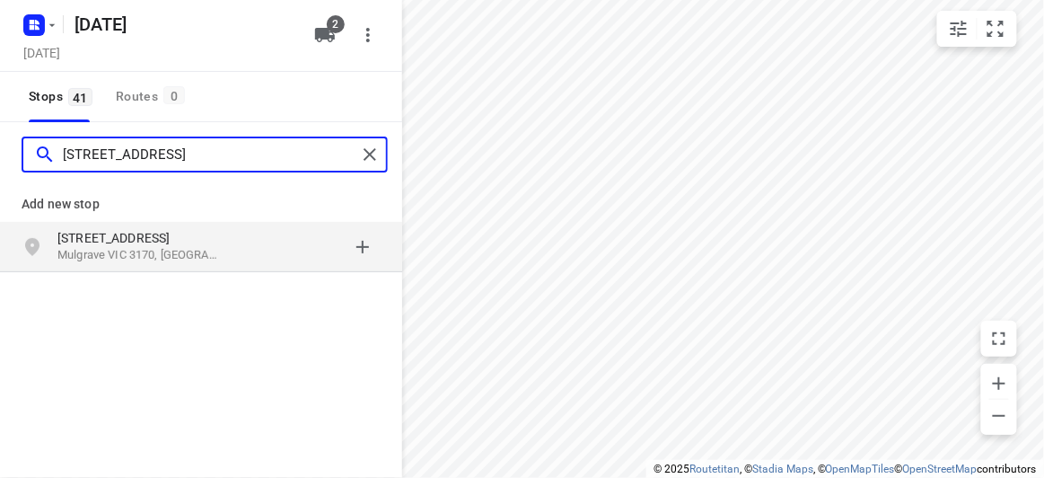
type input "[STREET_ADDRESS]"
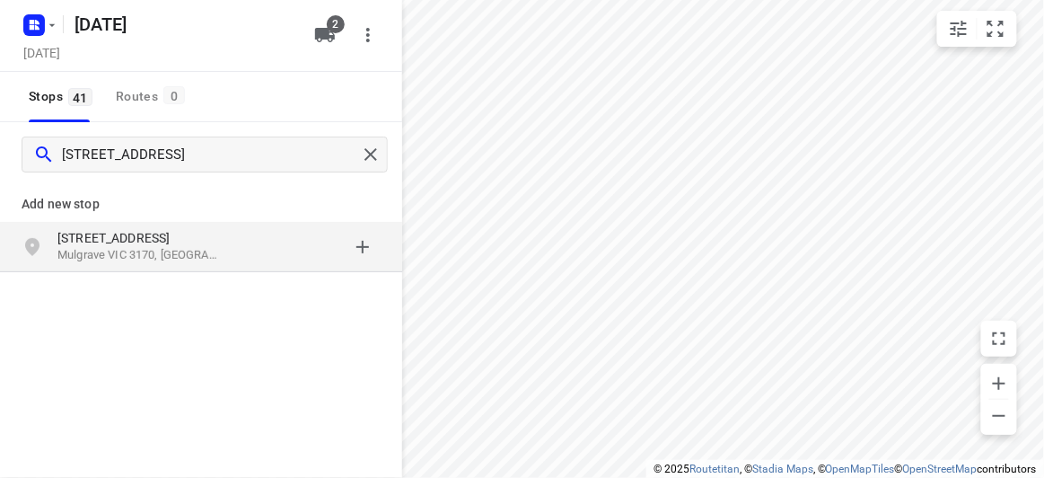
click at [116, 259] on p "Mulgrave VIC 3170, [GEOGRAPHIC_DATA]" at bounding box center [139, 255] width 165 height 17
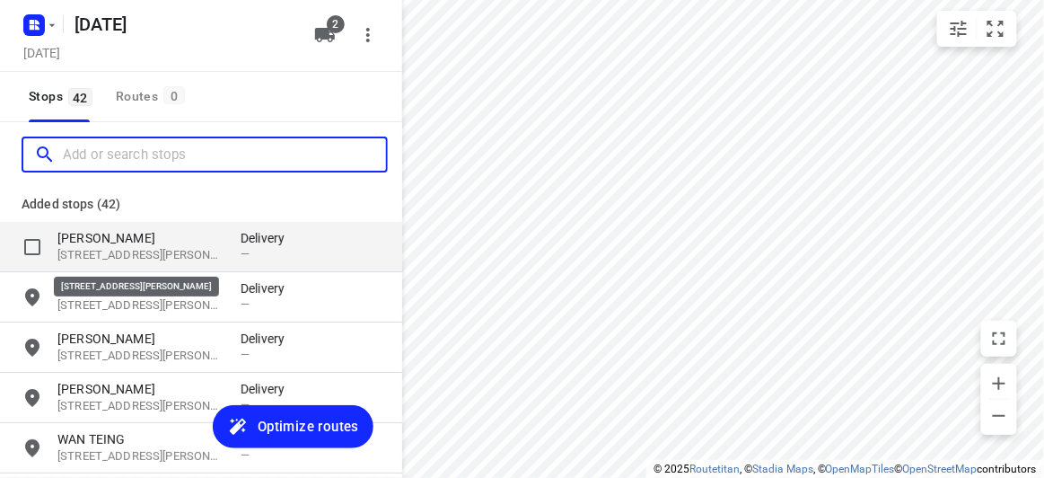
paste input "[STREET_ADDRESS][PERSON_NAME]"
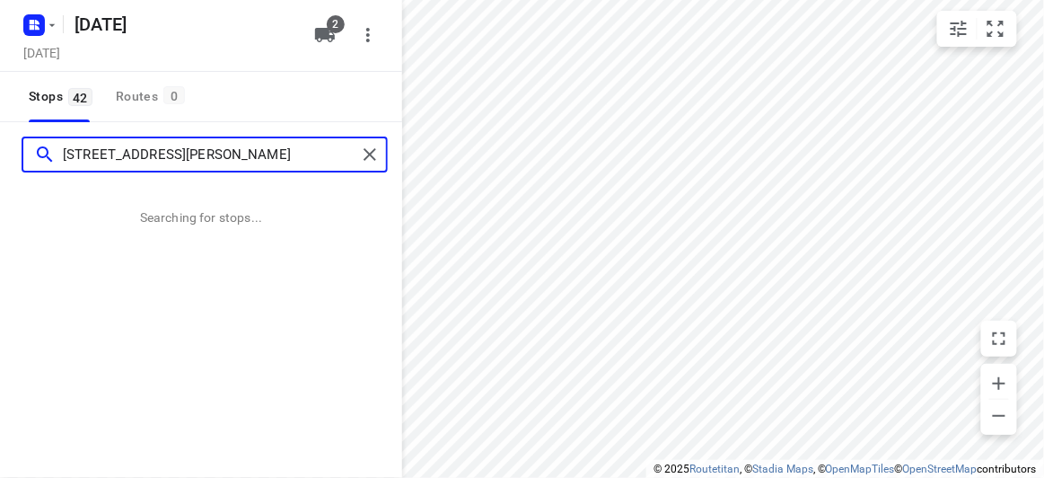
type input "[STREET_ADDRESS][PERSON_NAME]"
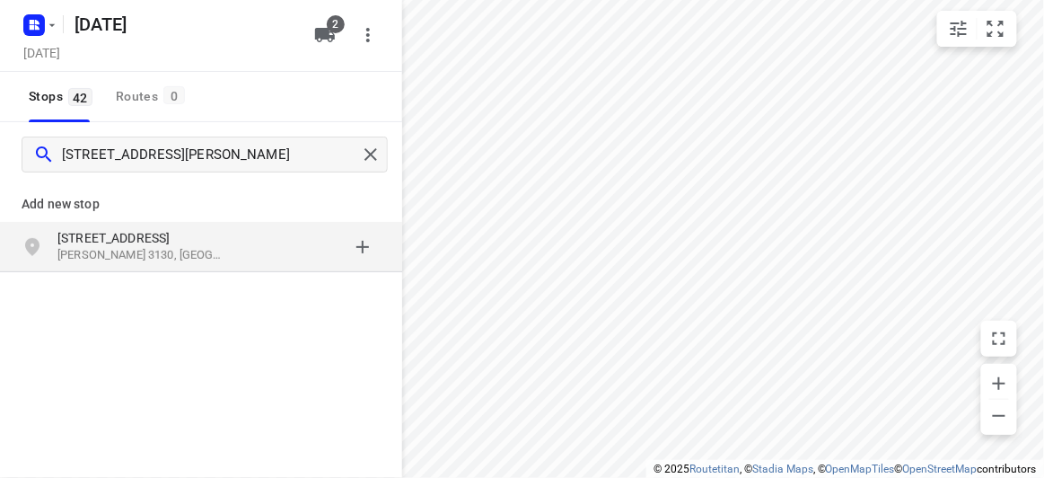
click at [199, 267] on div "[STREET_ADDRESS][PERSON_NAME]" at bounding box center [201, 247] width 402 height 50
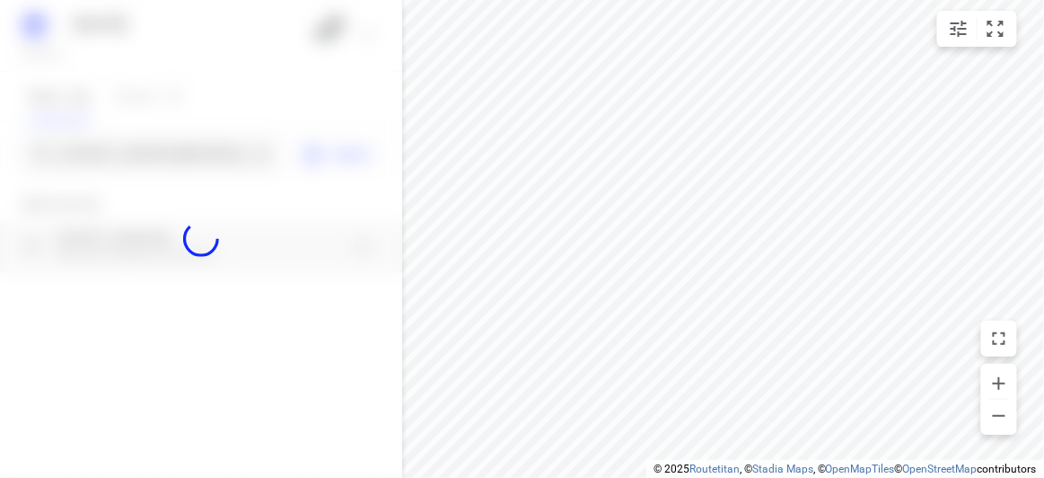
click at [124, 148] on div at bounding box center [201, 239] width 402 height 478
click at [129, 153] on div at bounding box center [201, 239] width 402 height 478
paste input "[STREET_ADDRESS]"
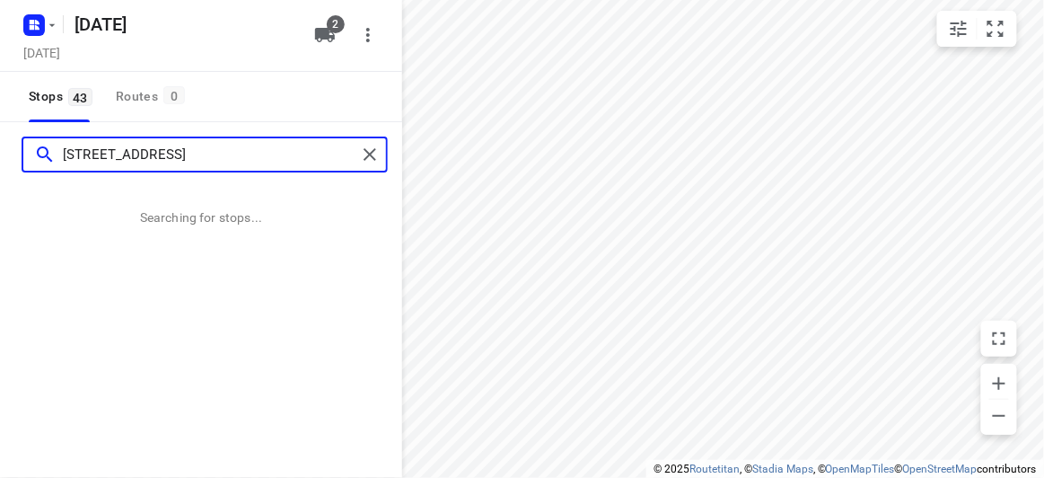
type input "[STREET_ADDRESS]"
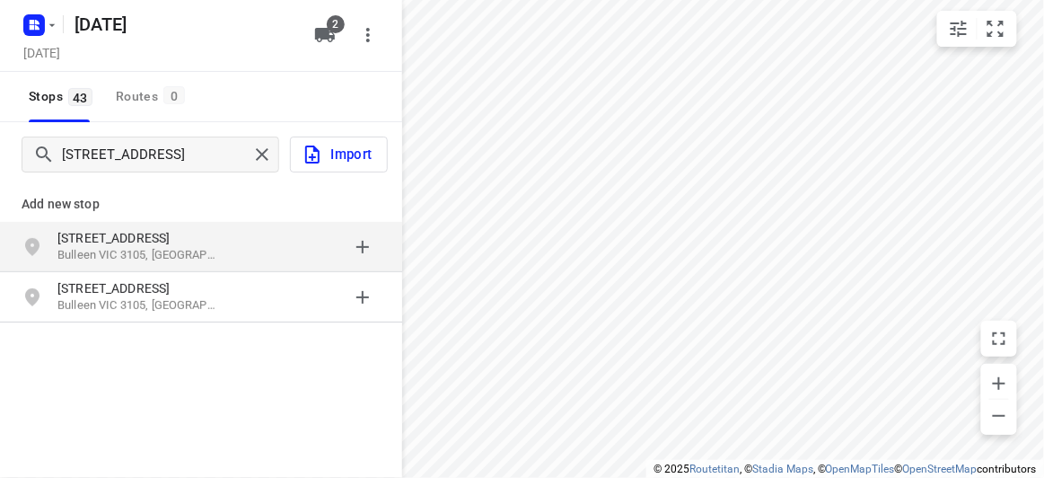
drag, startPoint x: 209, startPoint y: 282, endPoint x: 137, endPoint y: 238, distance: 84.2
click at [141, 238] on div "Add new stop [STREET_ADDRESS] [STREET_ADDRESS]" at bounding box center [201, 247] width 402 height 153
click at [136, 238] on p "[STREET_ADDRESS]" at bounding box center [139, 238] width 165 height 18
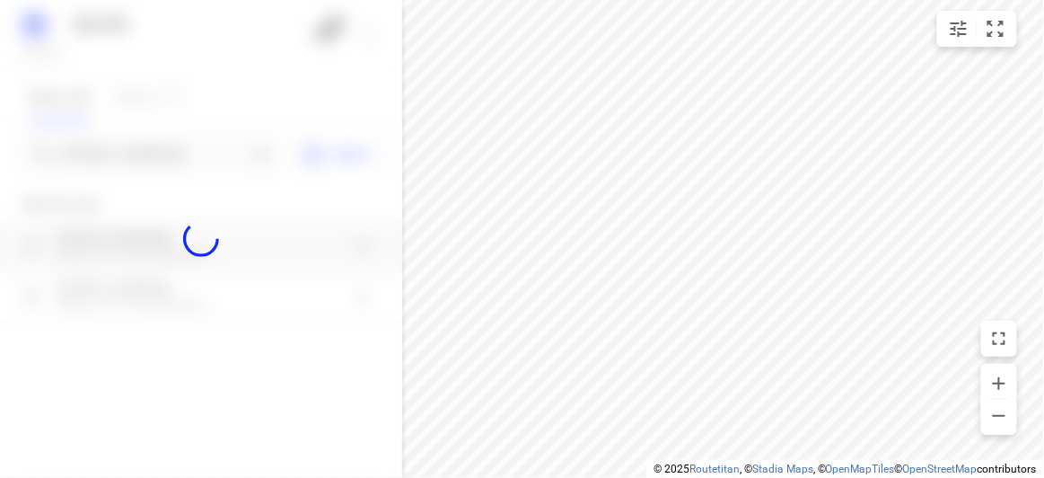
click at [105, 144] on div at bounding box center [201, 239] width 402 height 478
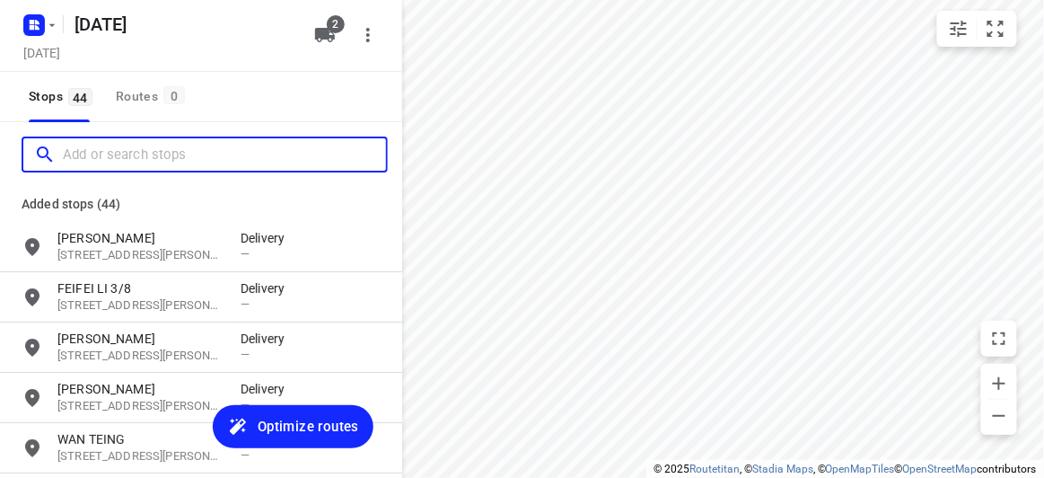
paste input "[STREET_ADDRESS][US_STATE]"
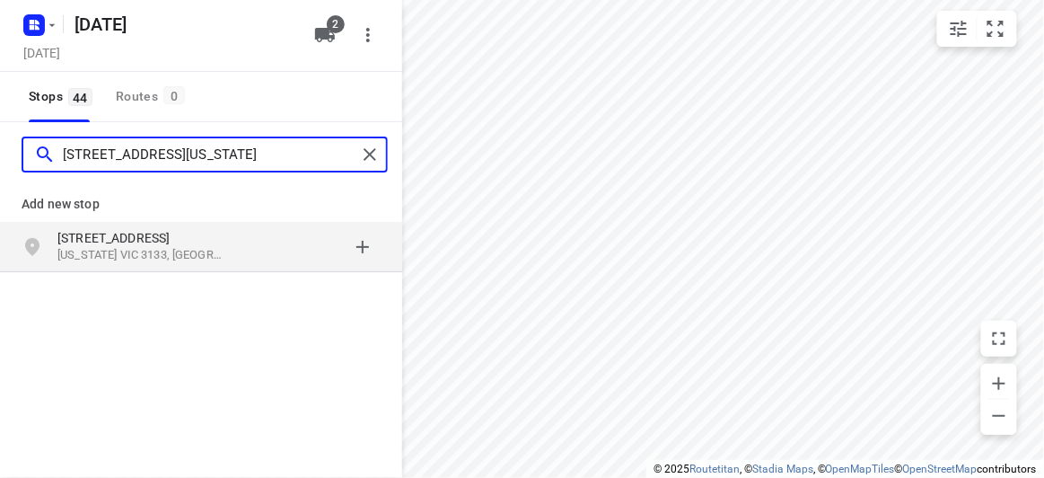
type input "[STREET_ADDRESS][US_STATE]"
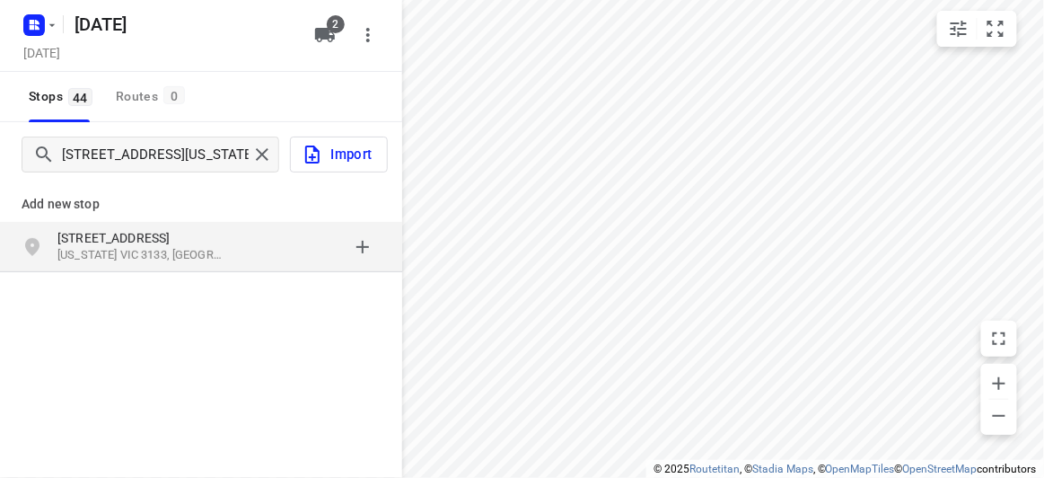
click at [175, 264] on div "[STREET_ADDRESS][US_STATE]" at bounding box center [148, 247] width 183 height 36
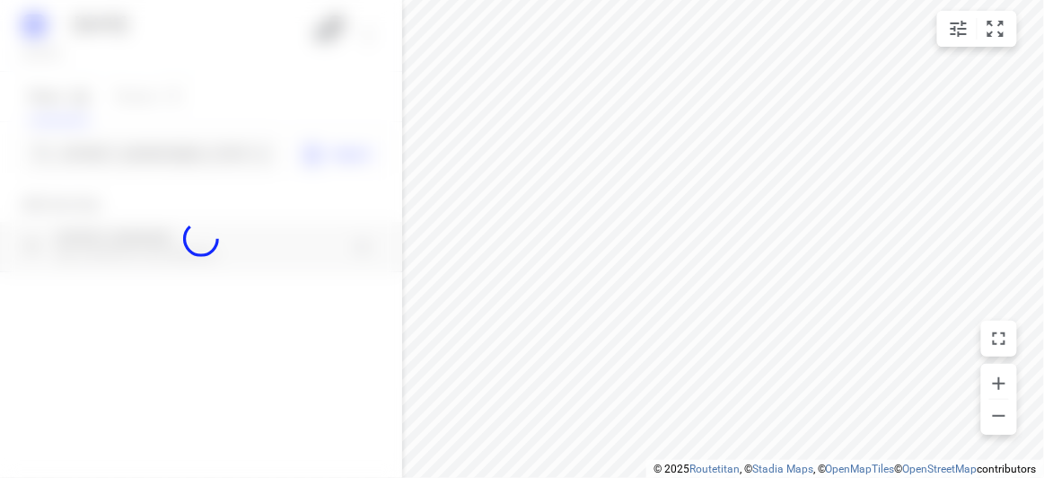
click at [111, 150] on div at bounding box center [201, 239] width 402 height 478
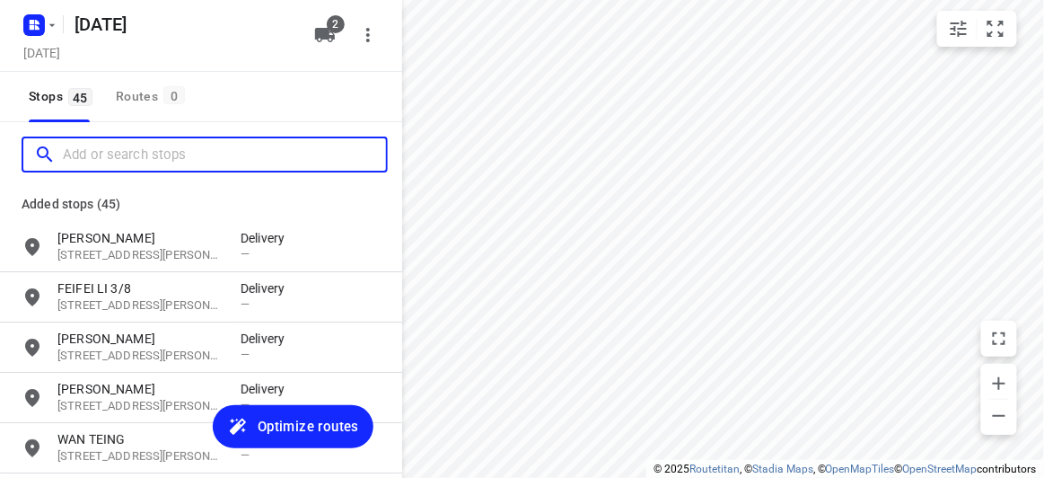
paste input "[STREET_ADDRESS]"
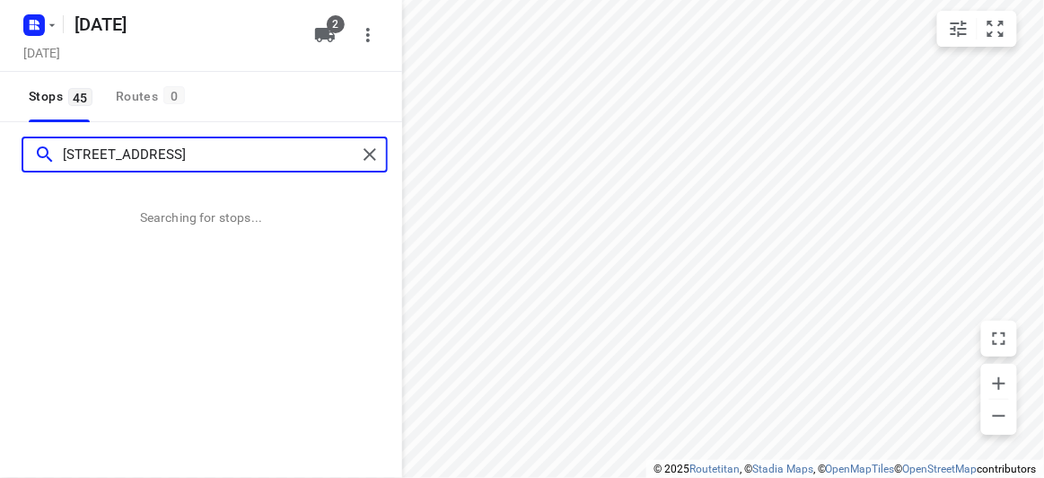
type input "[STREET_ADDRESS]"
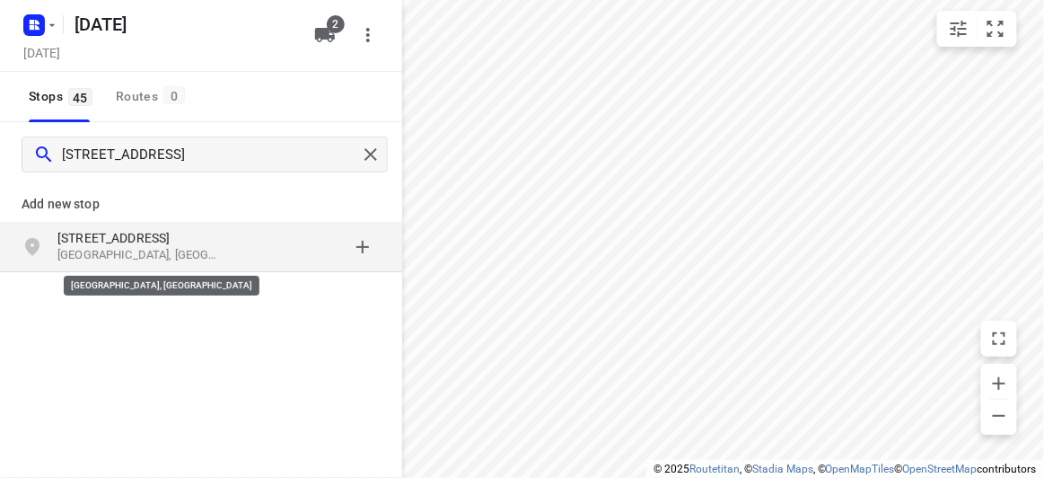
click at [106, 253] on p "[GEOGRAPHIC_DATA], [GEOGRAPHIC_DATA]" at bounding box center [139, 255] width 165 height 17
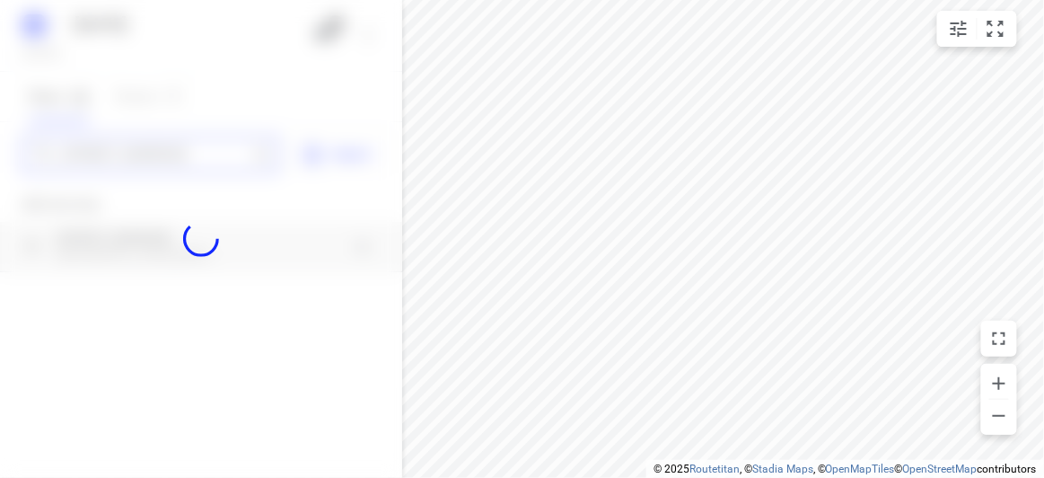
click at [109, 151] on div "[DATE], Sep 06 2 Stops 45 Routes 0 [STREET_ADDRESS] Import Add new stop [STREET…" at bounding box center [201, 239] width 402 height 478
click at [109, 151] on div at bounding box center [201, 239] width 402 height 478
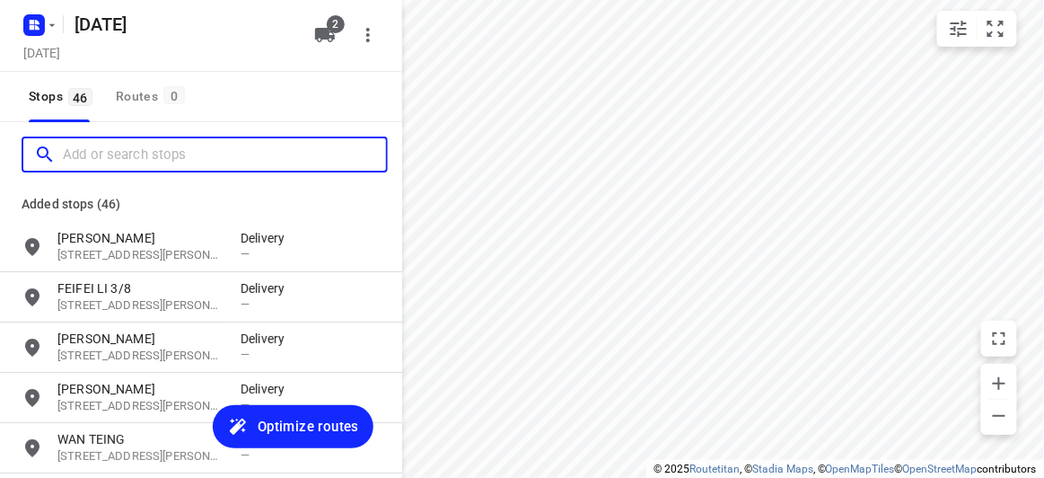
paste input "[STREET_ADDRESS]"
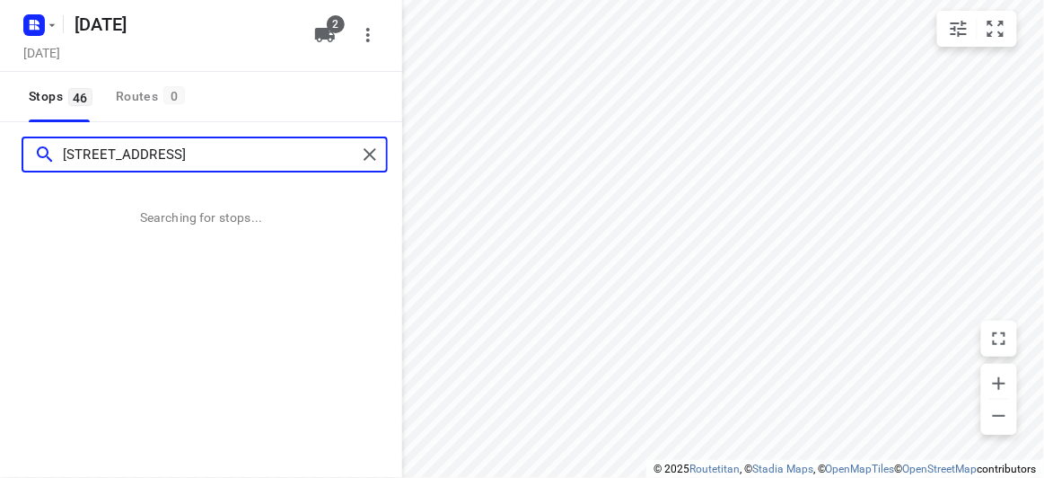
type input "[STREET_ADDRESS]"
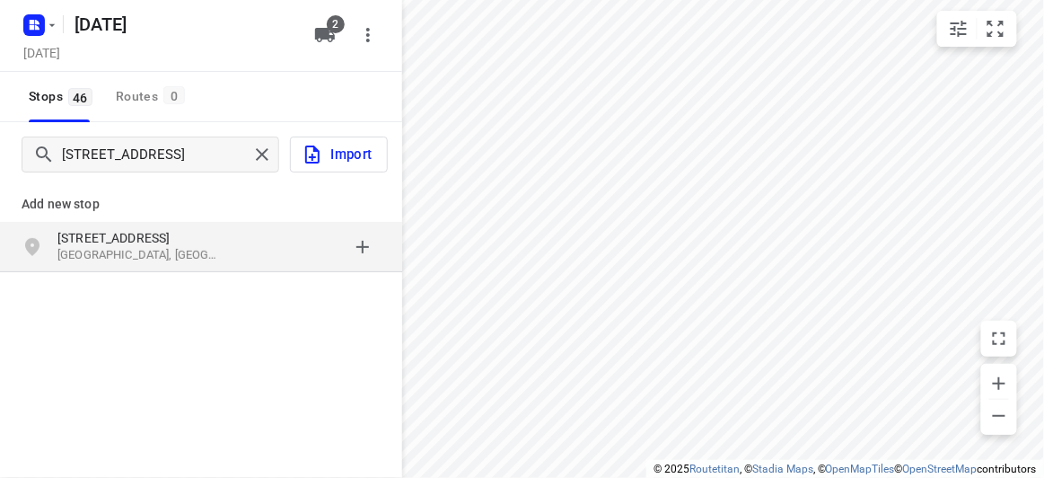
click at [189, 242] on p "[STREET_ADDRESS]" at bounding box center [139, 238] width 165 height 18
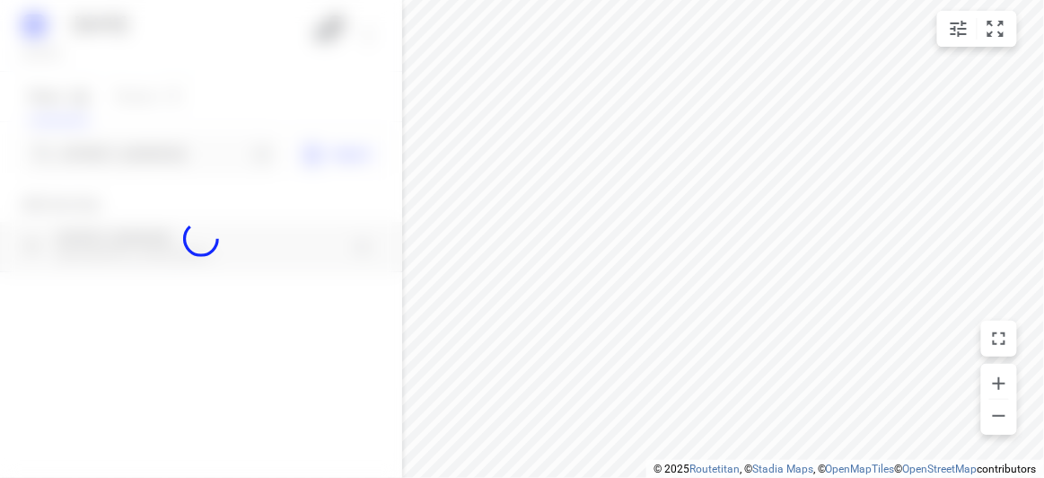
click at [125, 162] on div at bounding box center [201, 239] width 402 height 478
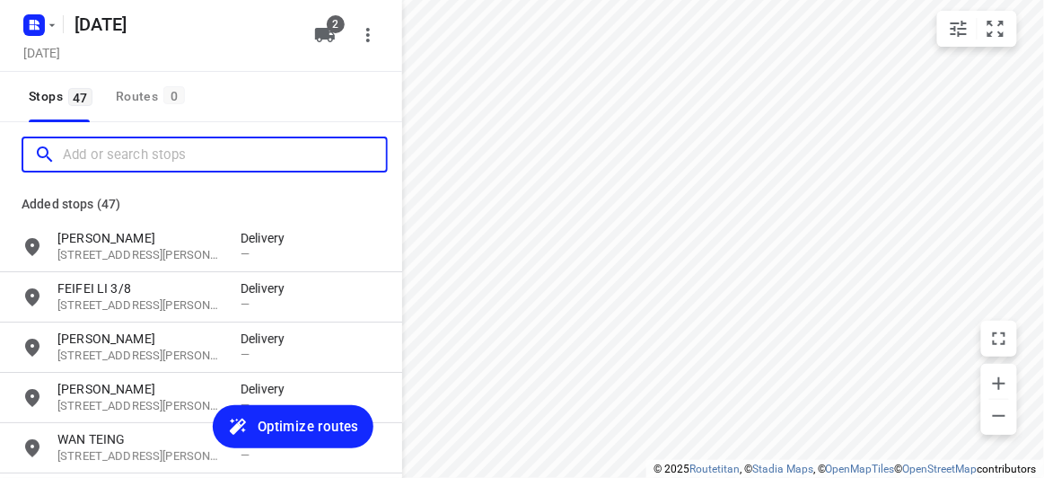
paste input "[STREET_ADDRESS][PERSON_NAME][PERSON_NAME]"
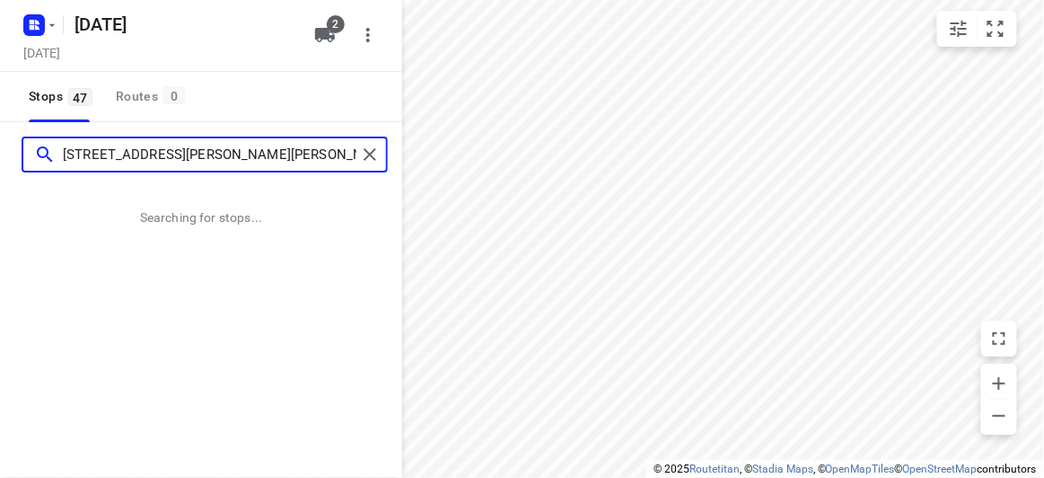
type input "[STREET_ADDRESS][PERSON_NAME][PERSON_NAME]"
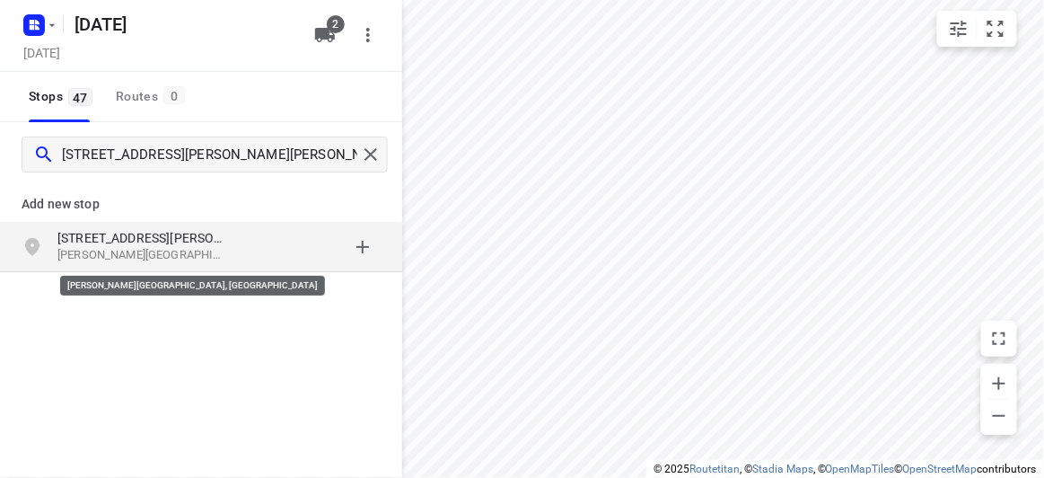
click at [189, 255] on p "[PERSON_NAME][GEOGRAPHIC_DATA], [GEOGRAPHIC_DATA]" at bounding box center [139, 255] width 165 height 17
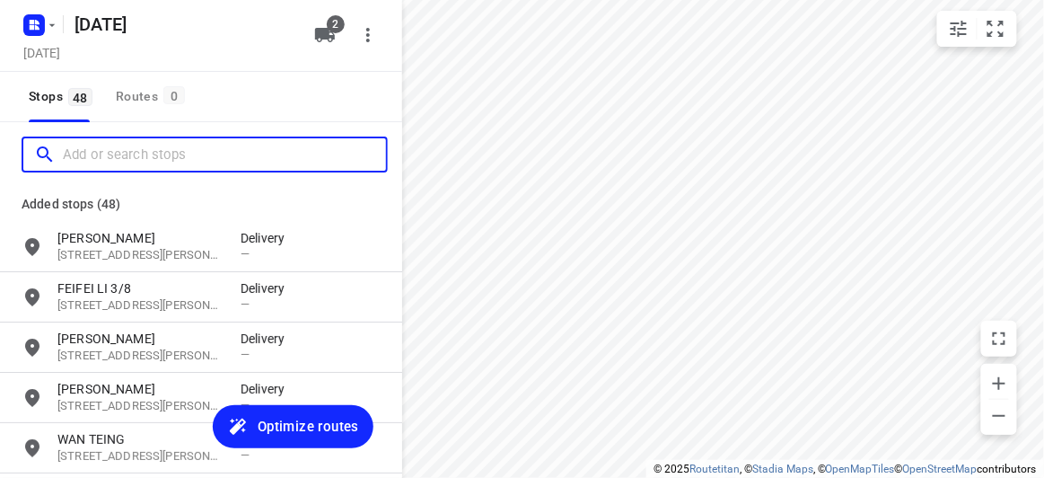
paste input "[STREET_ADDRESS]"
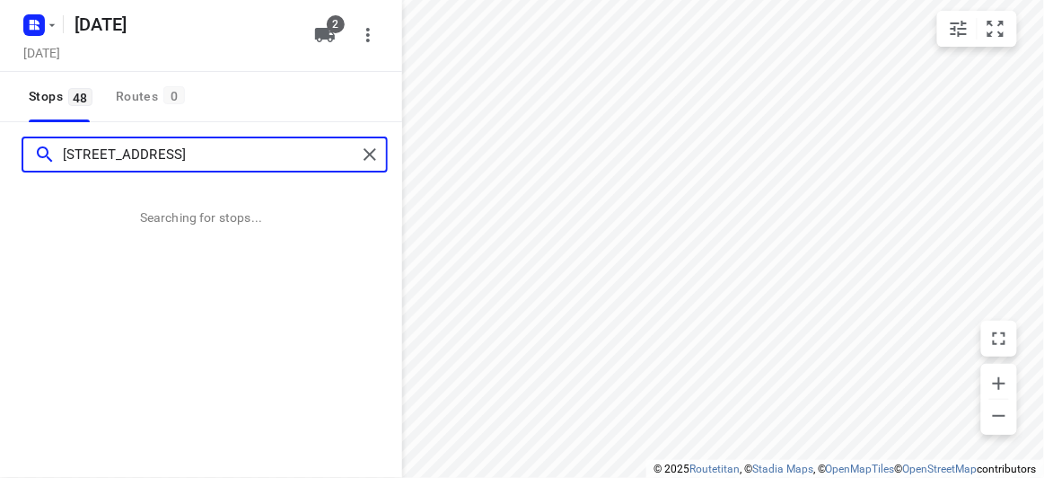
type input "[STREET_ADDRESS]"
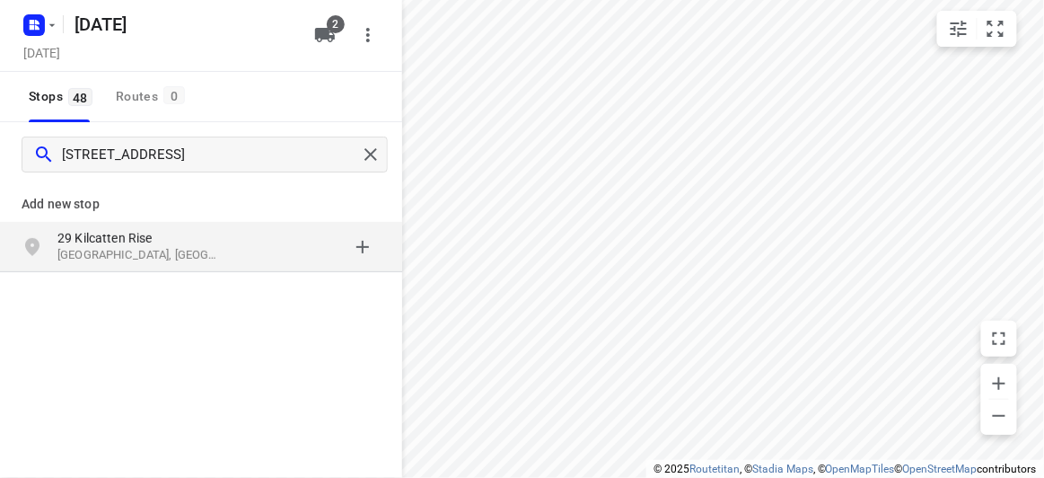
click at [177, 230] on p "29 Kilcatten Rise" at bounding box center [139, 238] width 165 height 18
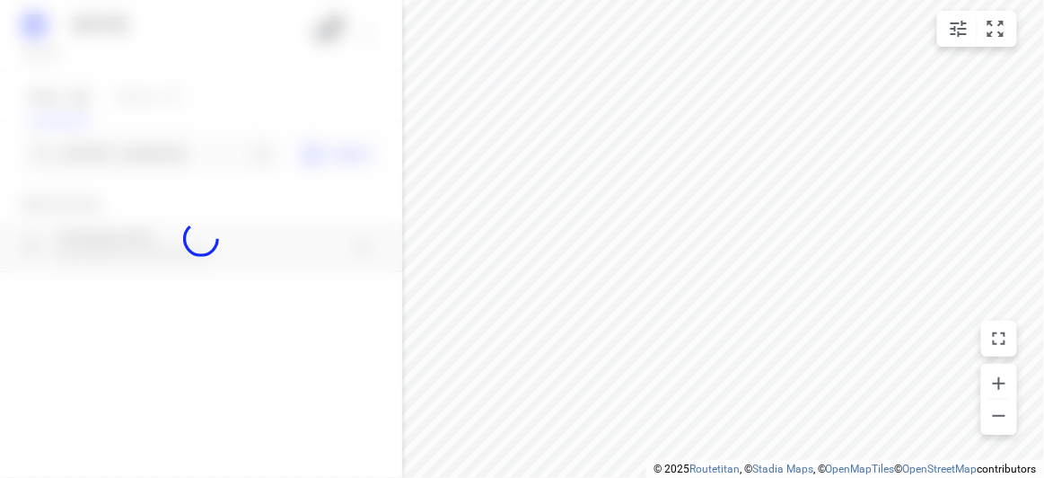
click at [155, 153] on div at bounding box center [201, 239] width 402 height 478
click at [159, 154] on div at bounding box center [201, 239] width 402 height 478
paste input "[STREET_ADDRESS][PERSON_NAME]"
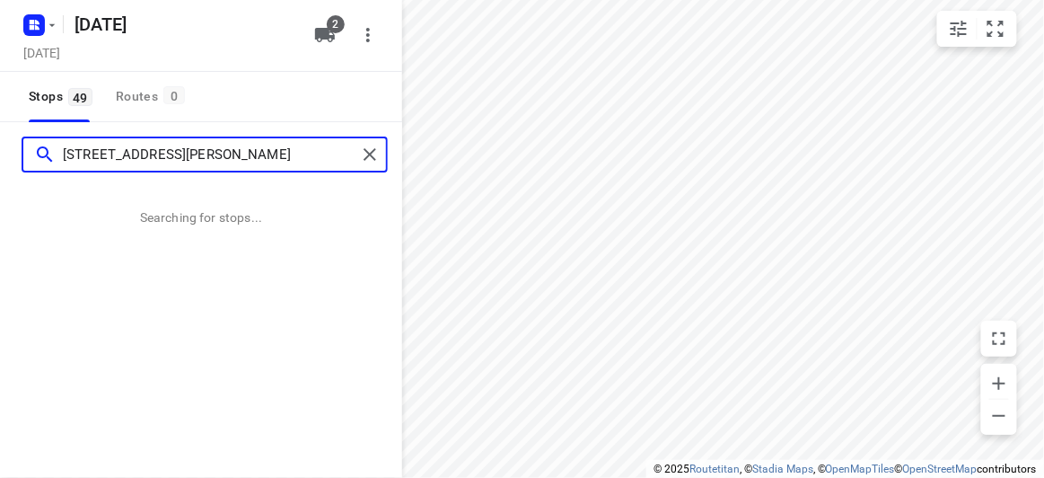
type input "[STREET_ADDRESS][PERSON_NAME]"
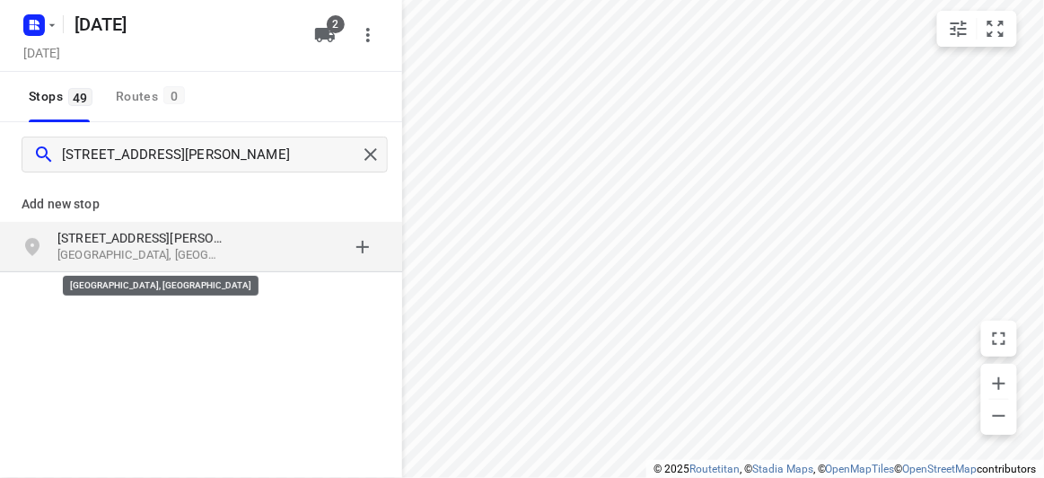
click at [131, 258] on p "[GEOGRAPHIC_DATA], [GEOGRAPHIC_DATA]" at bounding box center [139, 255] width 165 height 17
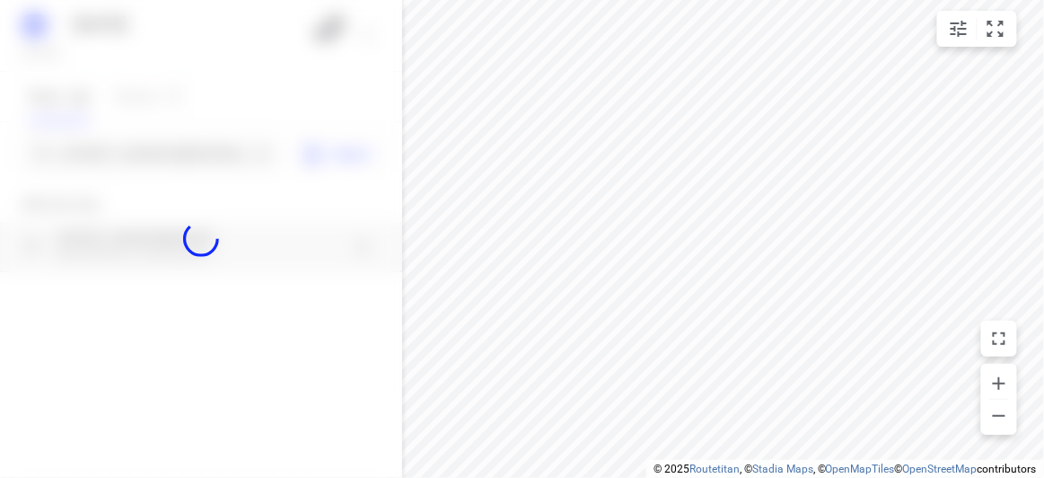
click at [118, 162] on div at bounding box center [201, 239] width 402 height 478
click at [122, 163] on div at bounding box center [201, 239] width 402 height 478
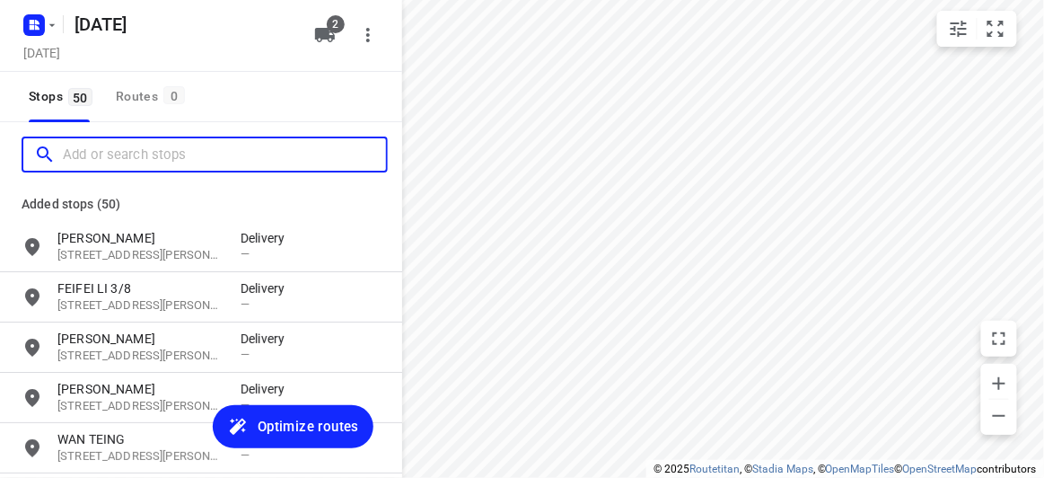
paste input "[STREET_ADDRESS][PERSON_NAME]"
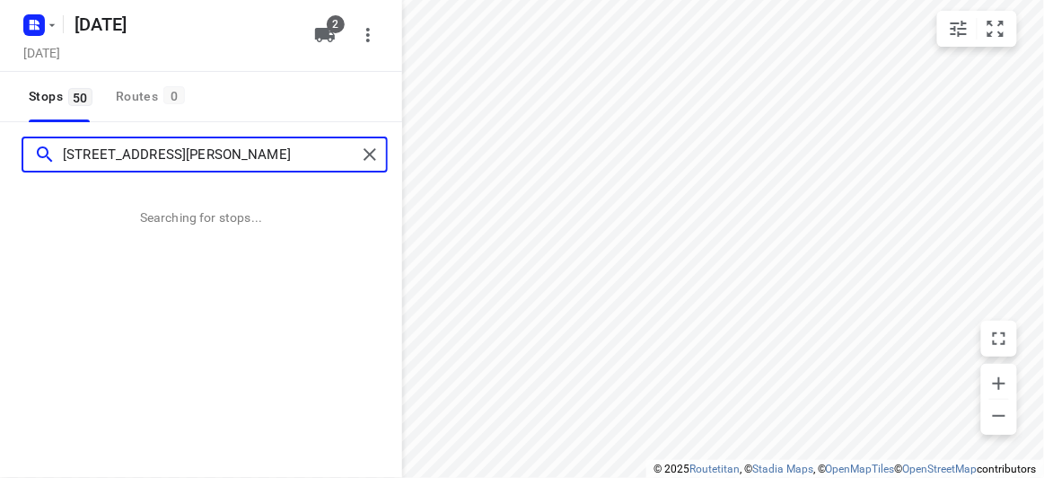
type input "[STREET_ADDRESS][PERSON_NAME]"
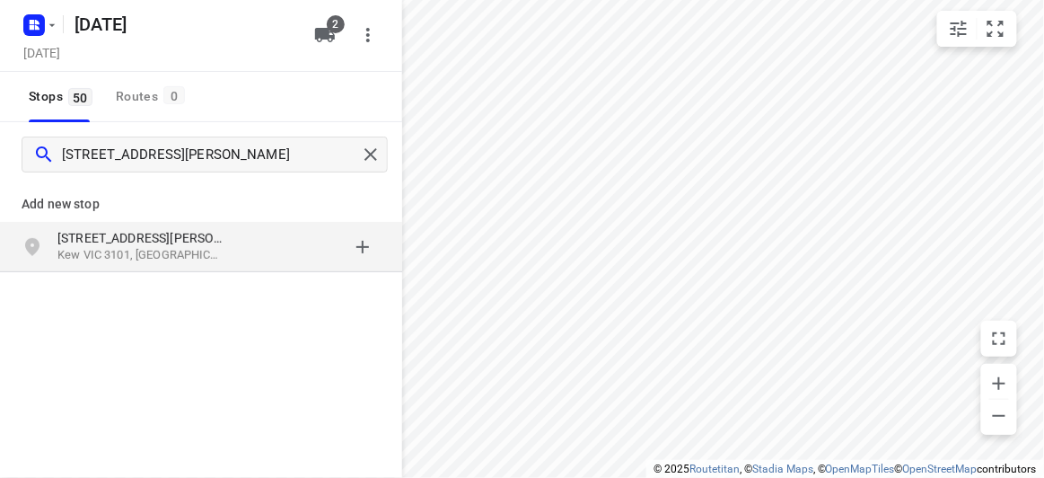
click at [129, 268] on div "[STREET_ADDRESS][PERSON_NAME]" at bounding box center [201, 247] width 402 height 50
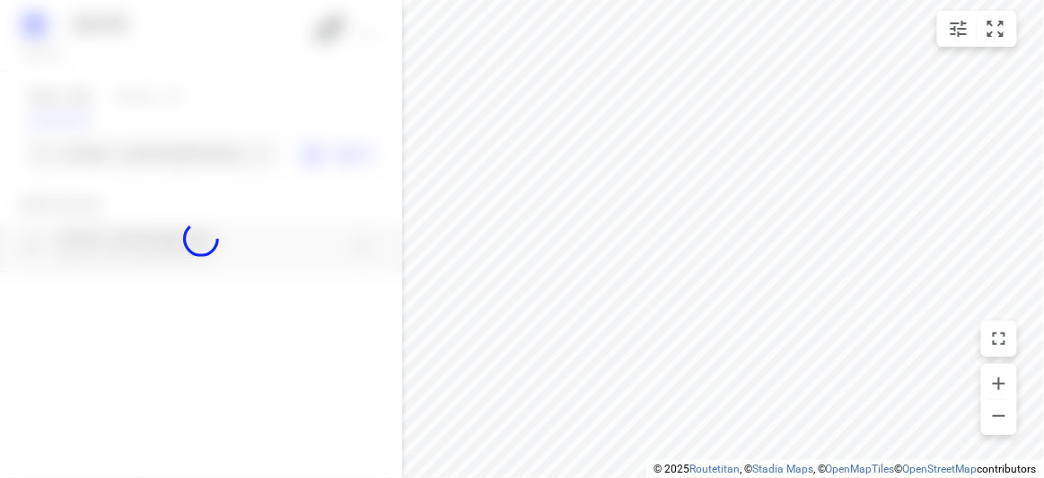
click at [101, 144] on div at bounding box center [201, 239] width 402 height 478
paste input "[STREET_ADDRESS][PERSON_NAME]"
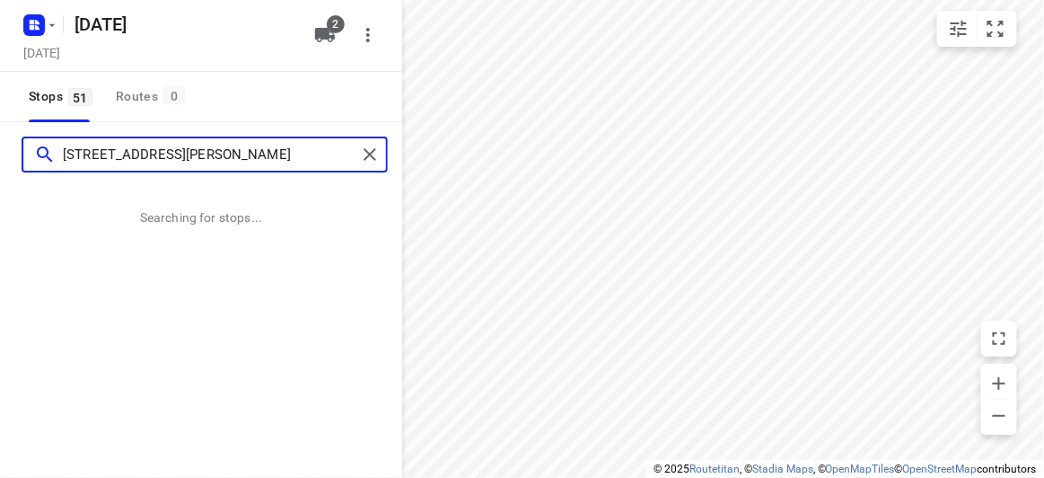
type input "[STREET_ADDRESS][PERSON_NAME]"
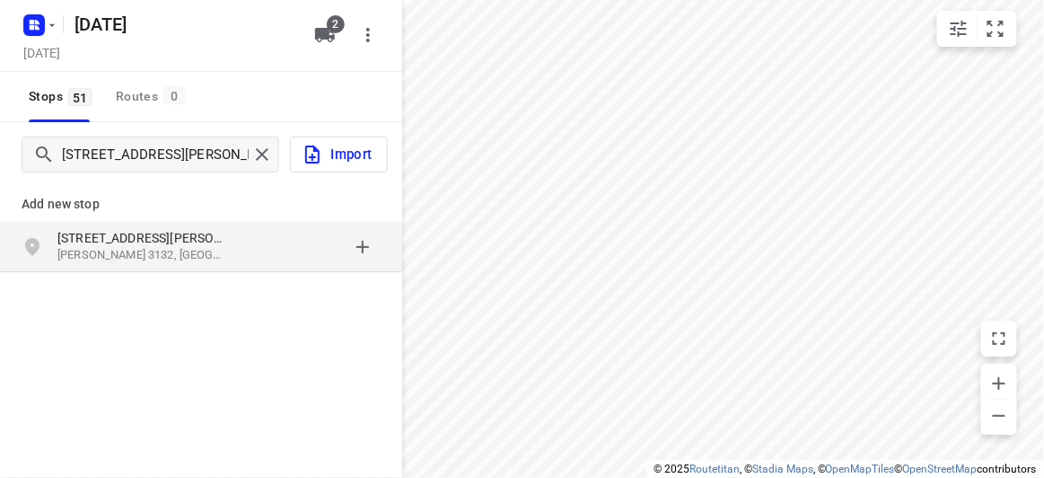
click at [218, 275] on div "Add new stop [STREET_ADDRESS][PERSON_NAME][PERSON_NAME]" at bounding box center [201, 287] width 402 height 201
click at [212, 268] on div "[STREET_ADDRESS][PERSON_NAME][PERSON_NAME]" at bounding box center [201, 247] width 402 height 50
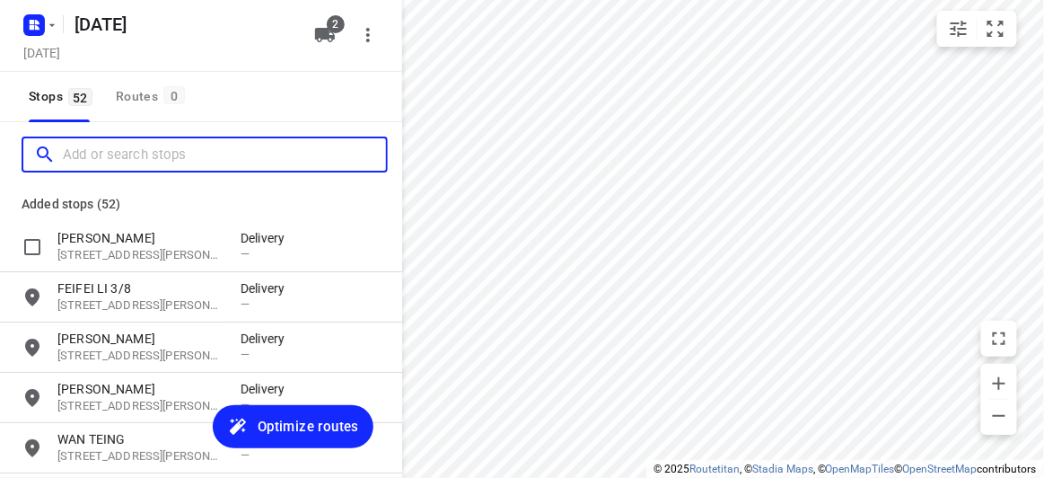
paste input "[STREET_ADDRESS][US_STATE]"
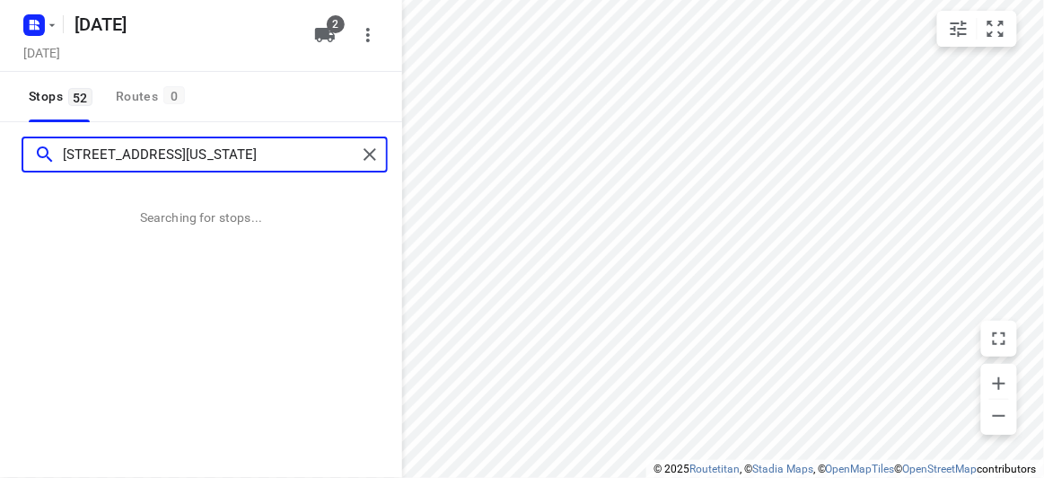
type input "[STREET_ADDRESS][US_STATE]"
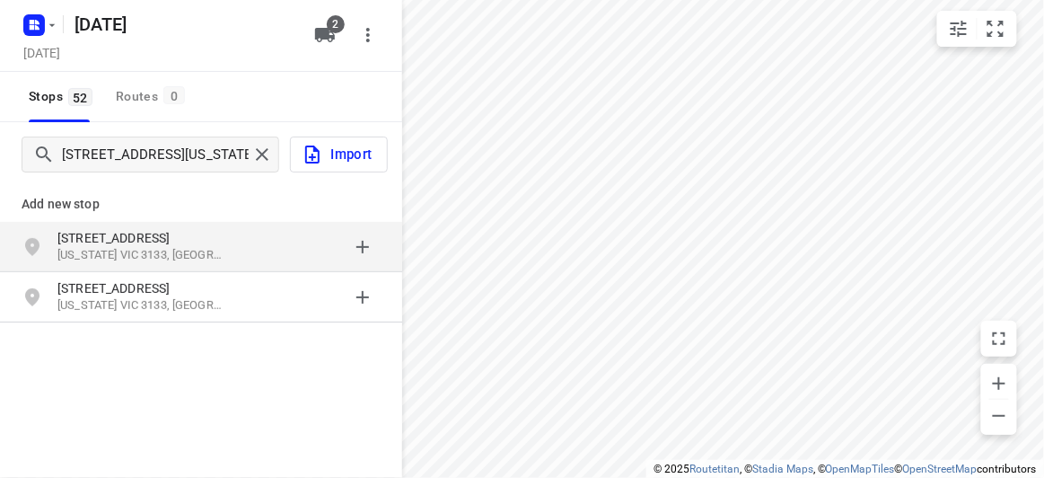
click at [136, 235] on p "[STREET_ADDRESS]" at bounding box center [139, 238] width 165 height 18
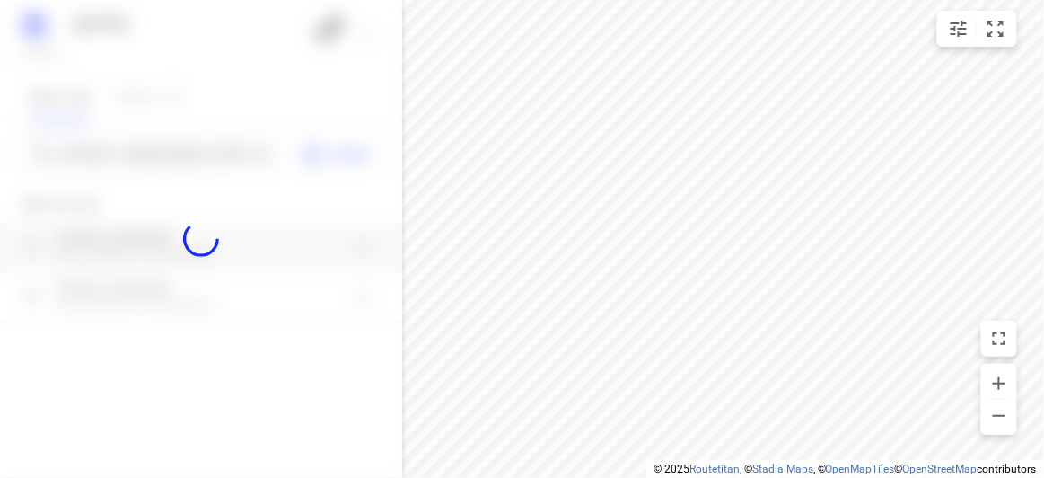
click at [135, 153] on div at bounding box center [201, 239] width 402 height 478
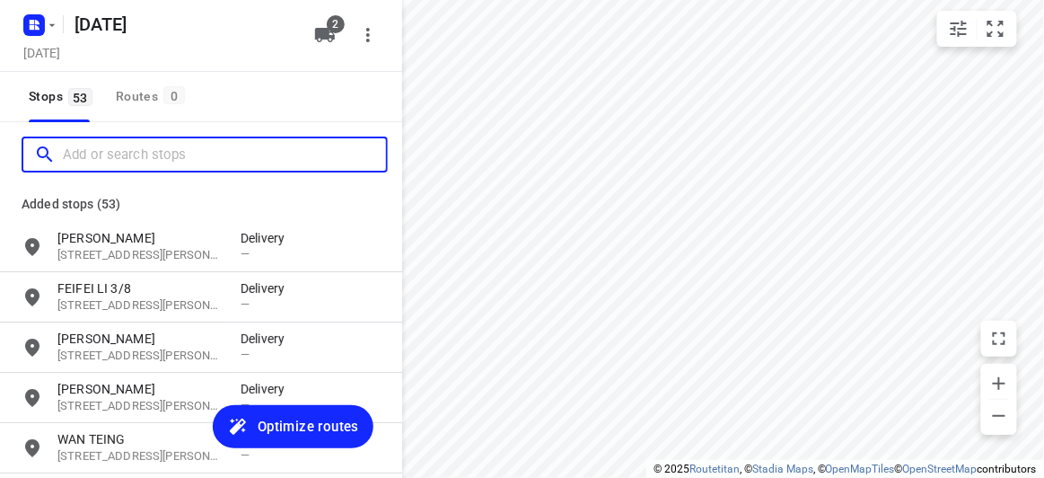
paste input "[STREET_ADDRESS][PERSON_NAME]"
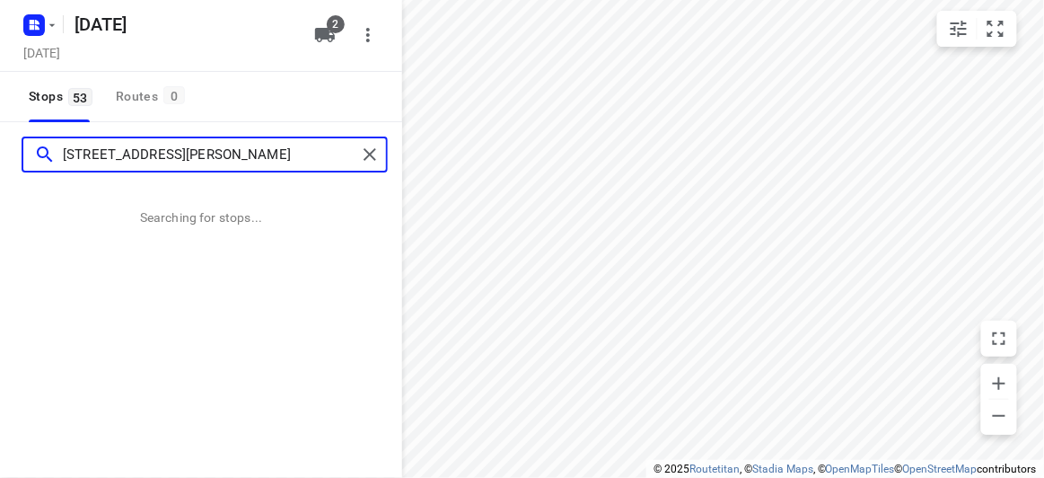
type input "[STREET_ADDRESS][PERSON_NAME]"
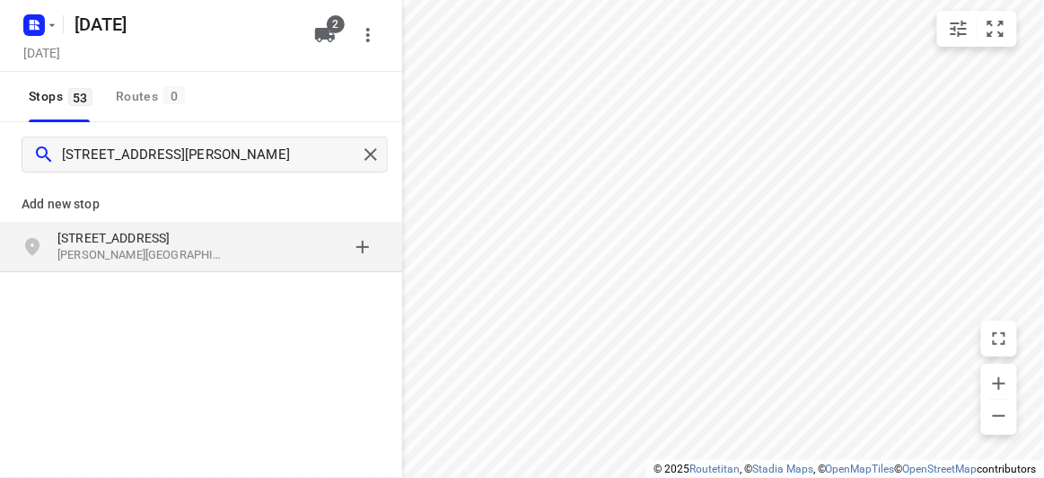
click at [90, 262] on p "[PERSON_NAME][GEOGRAPHIC_DATA], [GEOGRAPHIC_DATA]" at bounding box center [139, 255] width 165 height 17
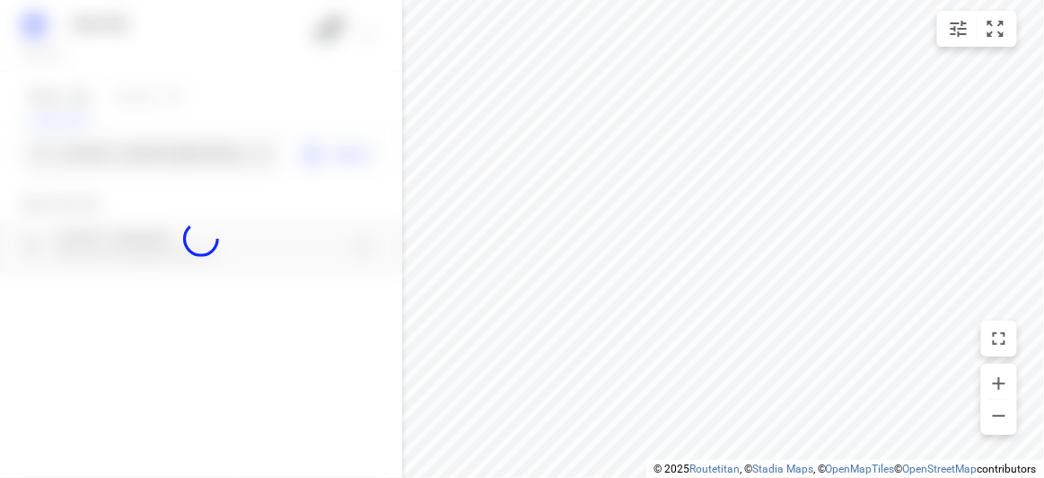
click at [110, 155] on div at bounding box center [201, 239] width 402 height 478
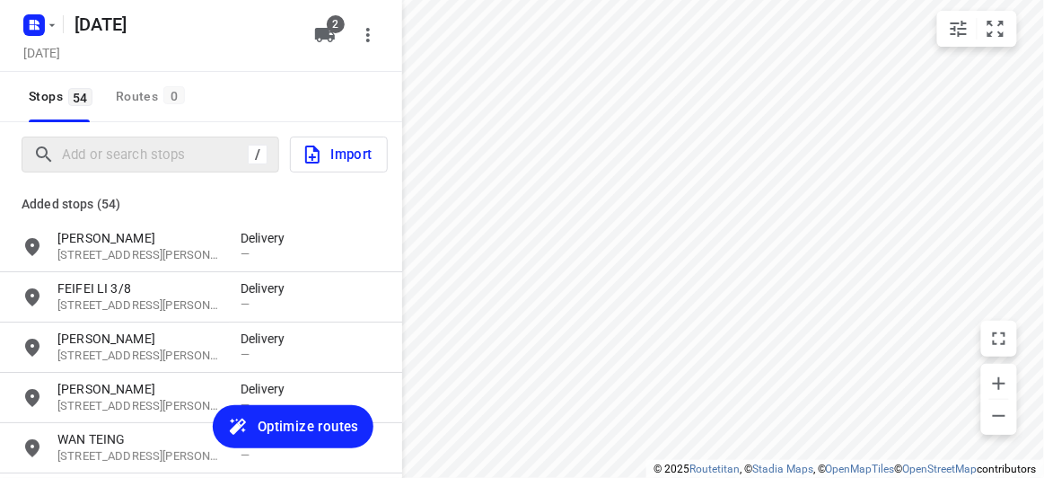
click at [110, 170] on div "/" at bounding box center [151, 154] width 258 height 36
click at [123, 169] on div "/" at bounding box center [151, 154] width 258 height 36
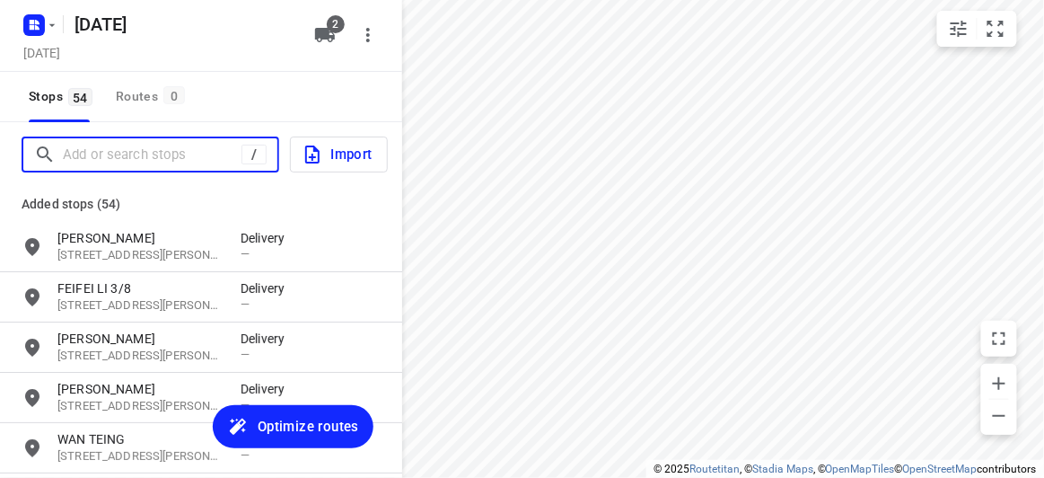
click at [121, 166] on input "Add or search stops" at bounding box center [152, 155] width 179 height 28
paste input "4 [PERSON_NAME] Dr [PERSON_NAME] 3108"
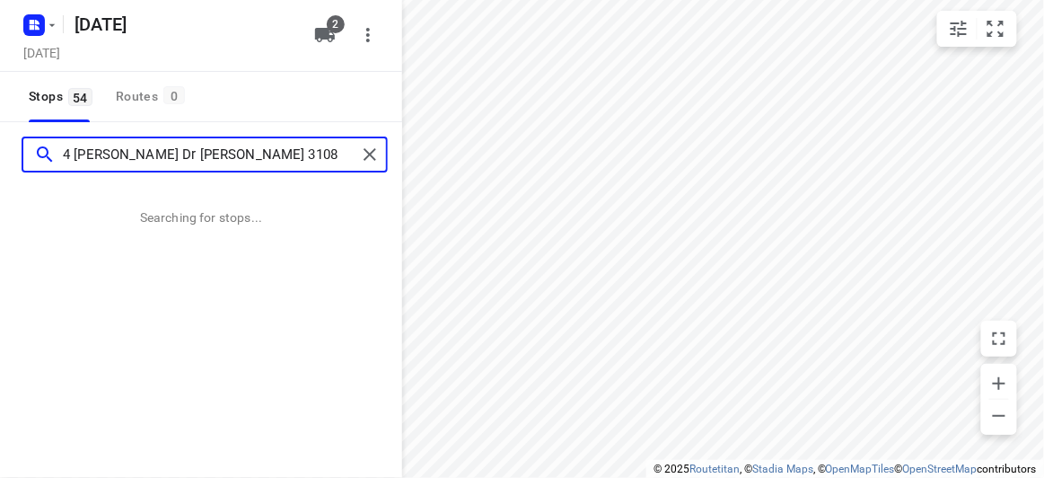
type input "4 [PERSON_NAME] Dr [PERSON_NAME] 3108"
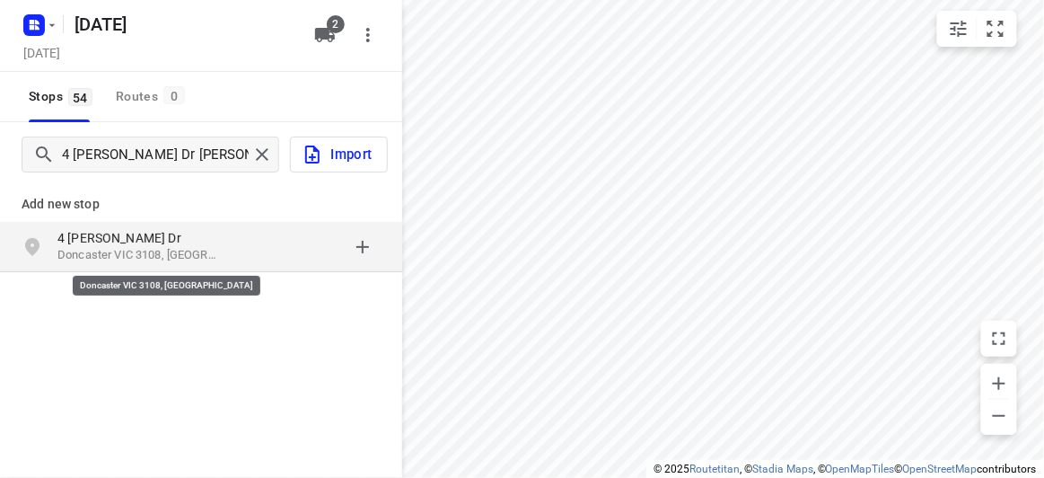
click at [83, 254] on p "Doncaster VIC 3108, [GEOGRAPHIC_DATA]" at bounding box center [139, 255] width 165 height 17
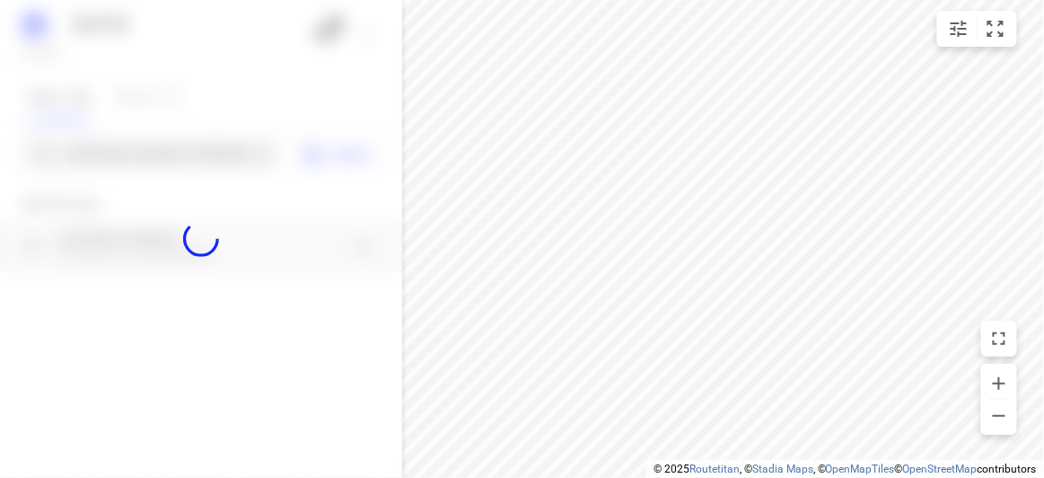
click at [92, 153] on div at bounding box center [201, 239] width 402 height 478
click at [92, 155] on div at bounding box center [201, 239] width 402 height 478
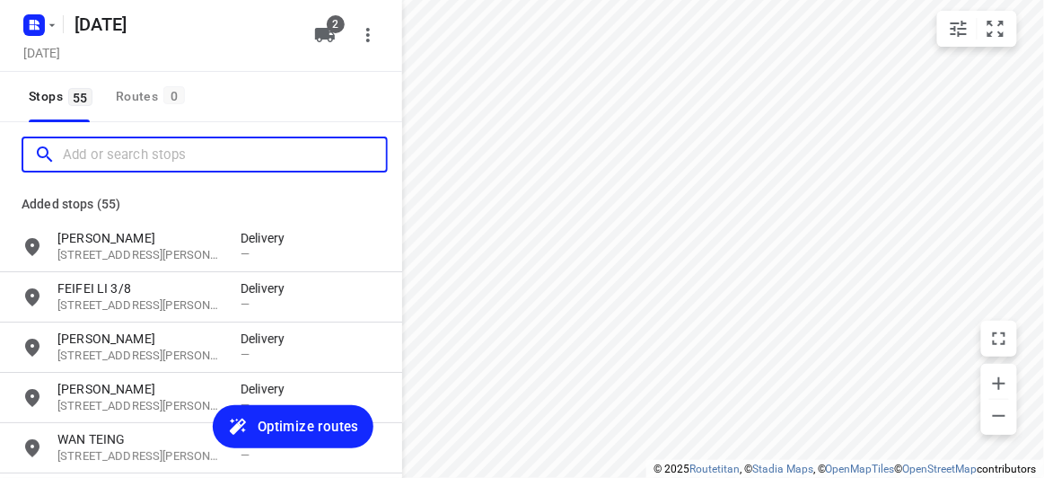
paste input "[STREET_ADDRESS]"
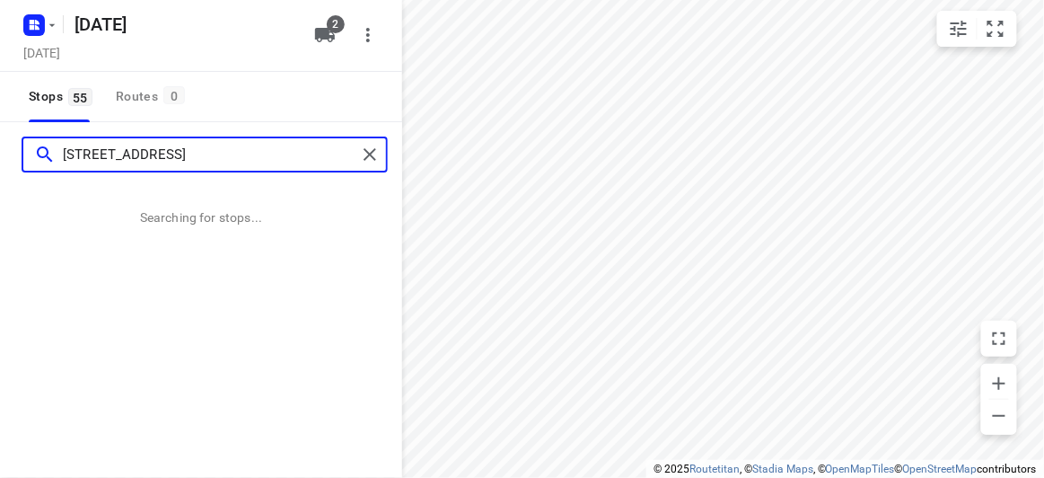
type input "[STREET_ADDRESS]"
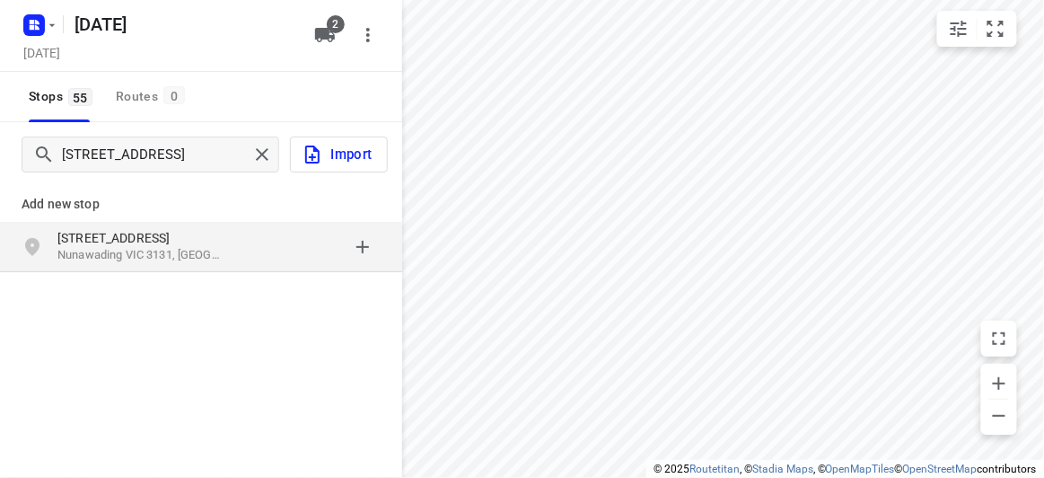
click at [80, 243] on p "[STREET_ADDRESS]" at bounding box center [139, 238] width 165 height 18
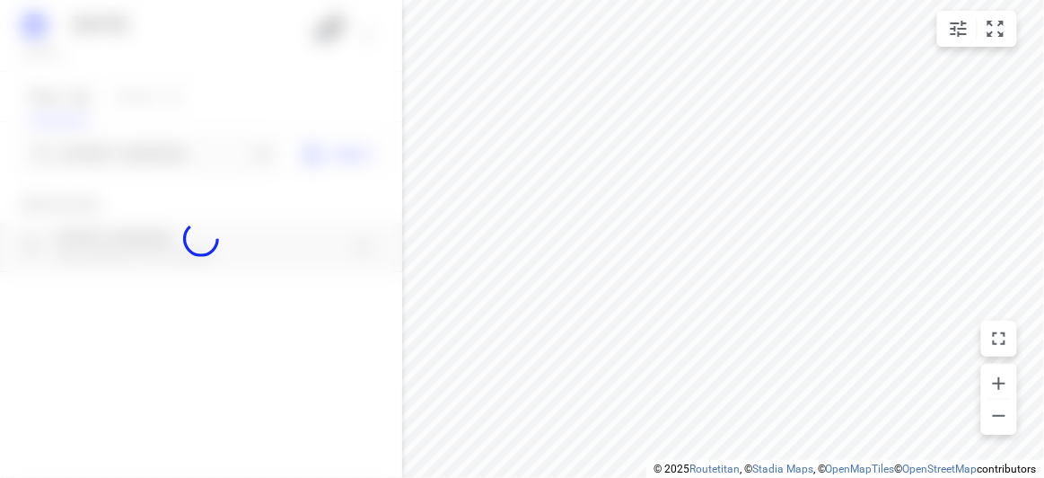
click at [114, 169] on div at bounding box center [201, 239] width 402 height 478
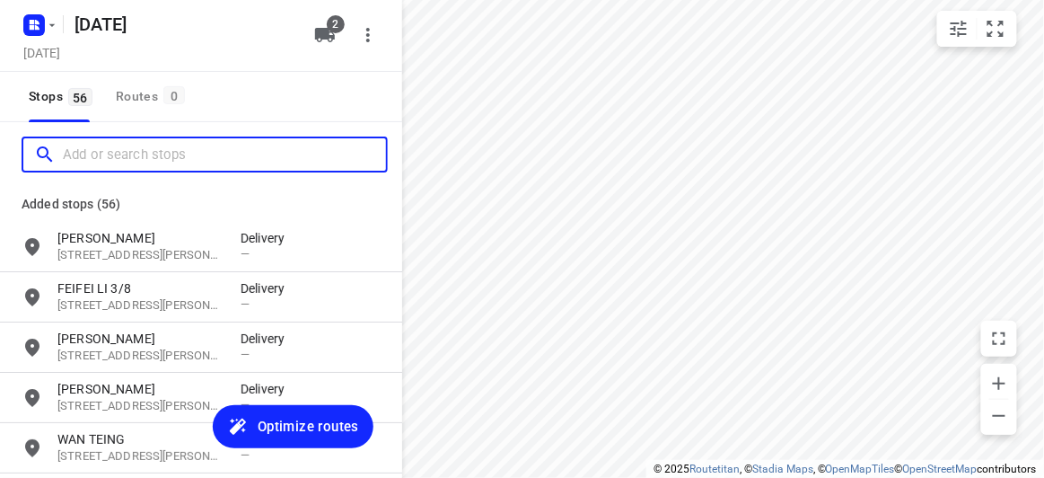
paste input "61 Excelsior Circuit Mulgrave 3170"
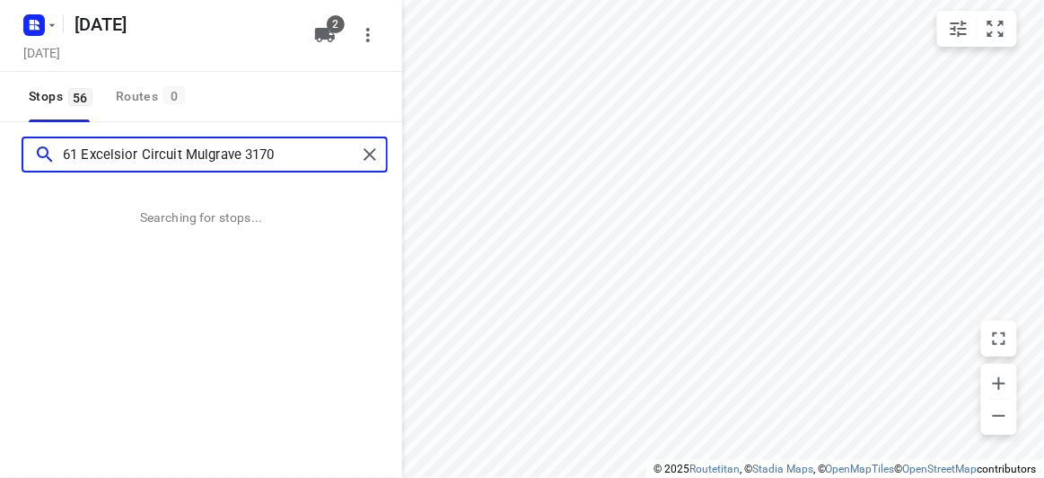
type input "61 Excelsior Circuit Mulgrave 3170"
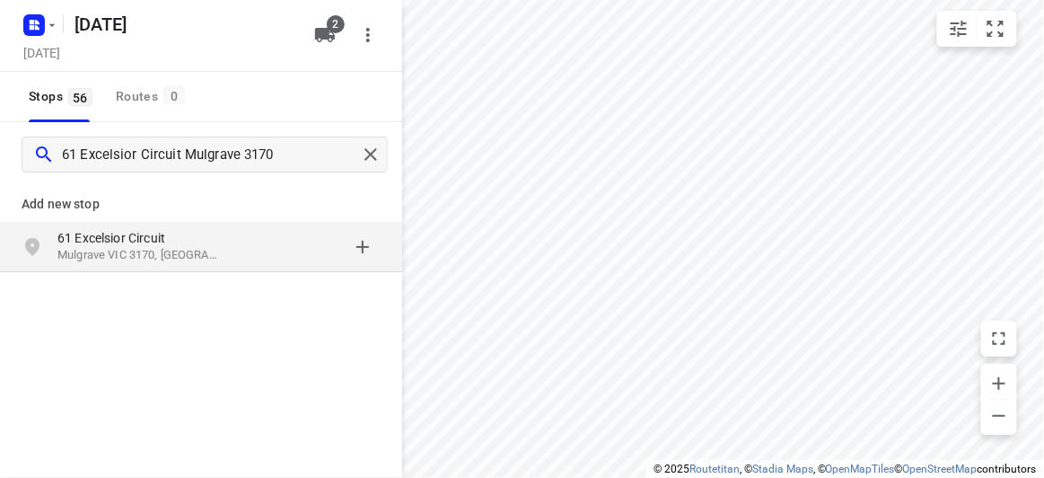
click at [136, 249] on p "Mulgrave VIC 3170, [GEOGRAPHIC_DATA]" at bounding box center [139, 255] width 165 height 17
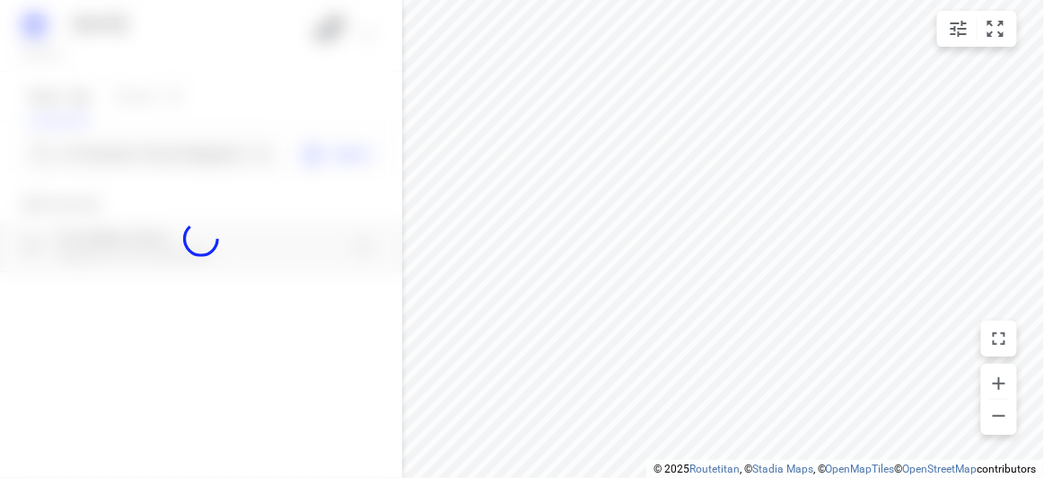
click at [128, 149] on div at bounding box center [201, 239] width 402 height 478
click at [129, 151] on div "[DATE], Sep 06 2 Stops 56 Routes 0 61 Excelsior Circuit Mulgrave 3170 Import Ad…" at bounding box center [201, 239] width 402 height 478
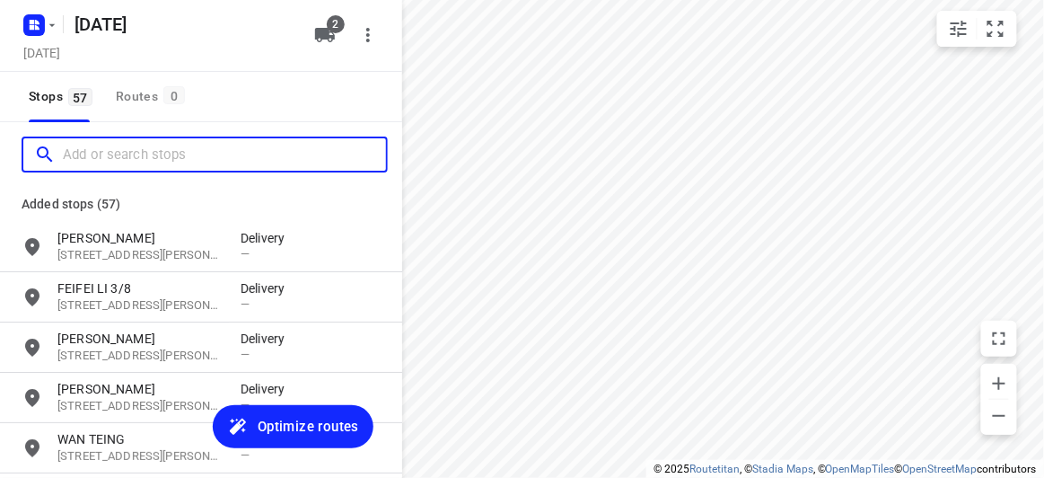
paste input "[STREET_ADDRESS][PERSON_NAME][PERSON_NAME]"
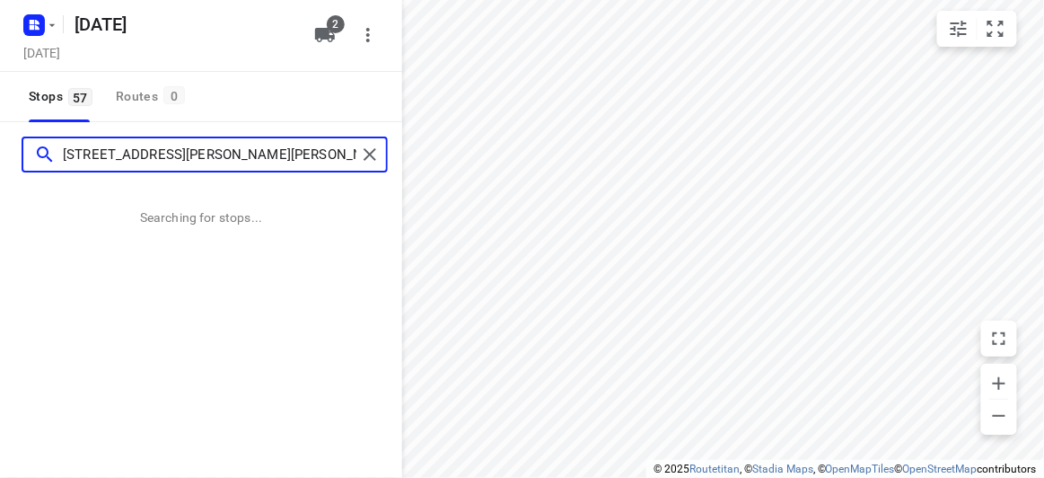
type input "[STREET_ADDRESS][PERSON_NAME][PERSON_NAME]"
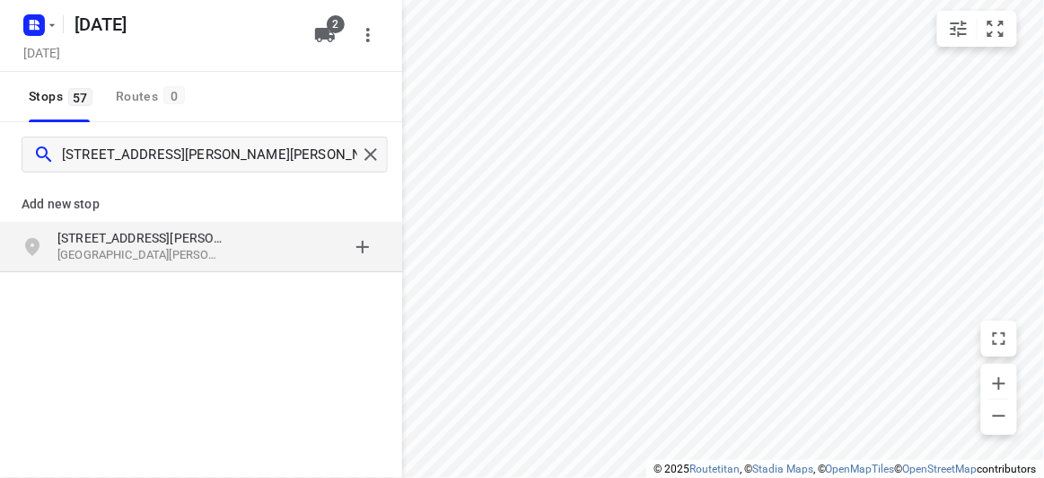
click at [172, 284] on div "Add new stop [STREET_ADDRESS][PERSON_NAME][PERSON_NAME]" at bounding box center [201, 287] width 402 height 201
click at [173, 269] on div "[STREET_ADDRESS][PERSON_NAME][PERSON_NAME]" at bounding box center [201, 247] width 402 height 50
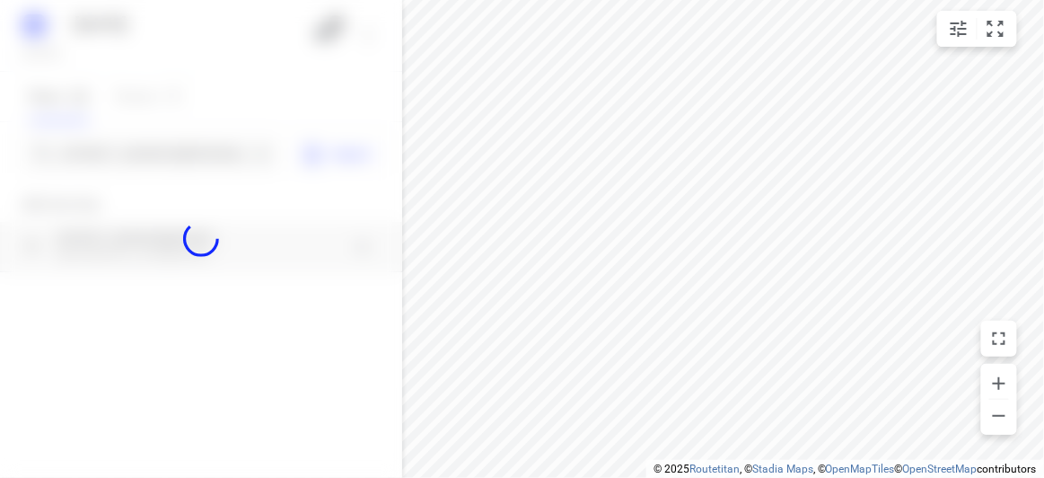
click at [143, 167] on div at bounding box center [201, 239] width 402 height 478
click at [162, 141] on div at bounding box center [201, 239] width 402 height 478
click at [167, 149] on div at bounding box center [201, 239] width 402 height 478
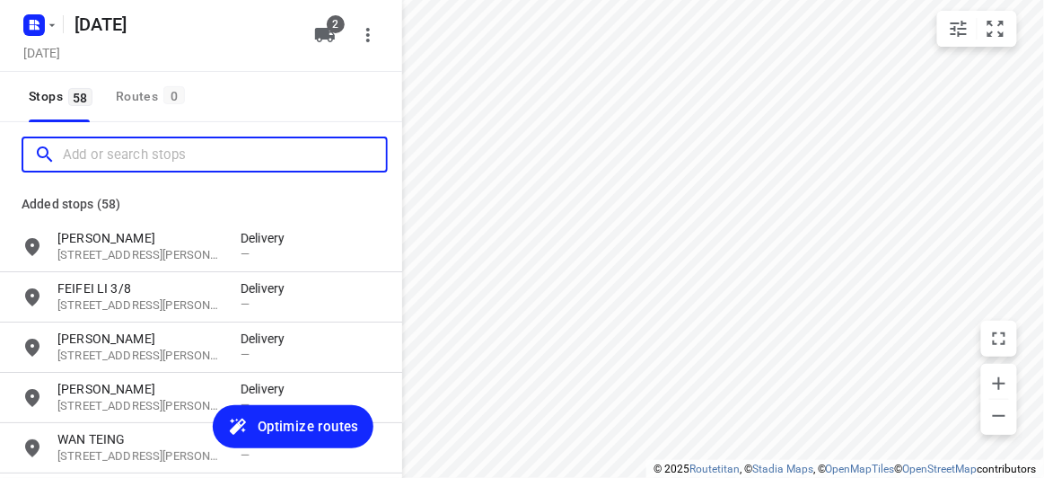
click at [167, 149] on input "Add or search stops" at bounding box center [224, 155] width 323 height 28
paste input "[STREET_ADDRESS][PERSON_NAME][PERSON_NAME]"
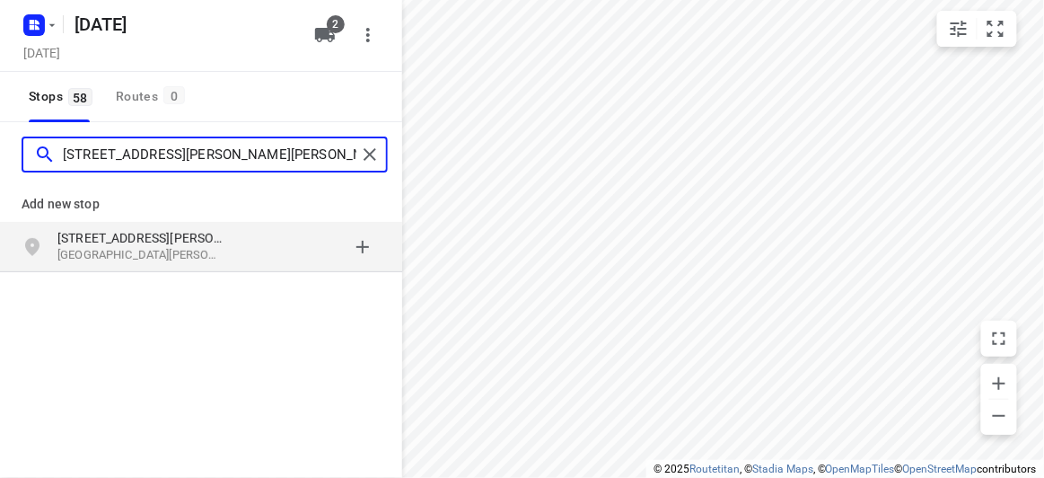
type input "[STREET_ADDRESS][PERSON_NAME][PERSON_NAME]"
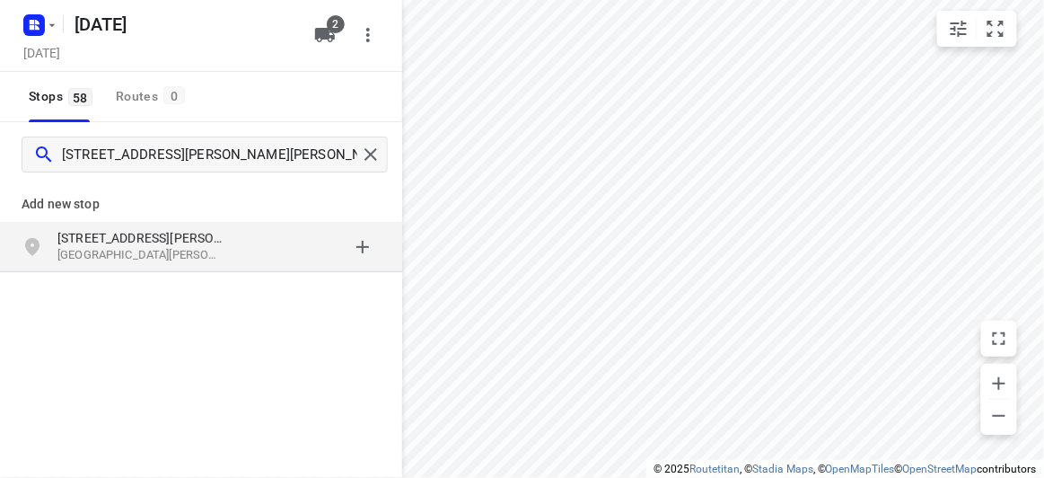
click at [184, 264] on div "[STREET_ADDRESS][PERSON_NAME][PERSON_NAME]" at bounding box center [201, 247] width 402 height 50
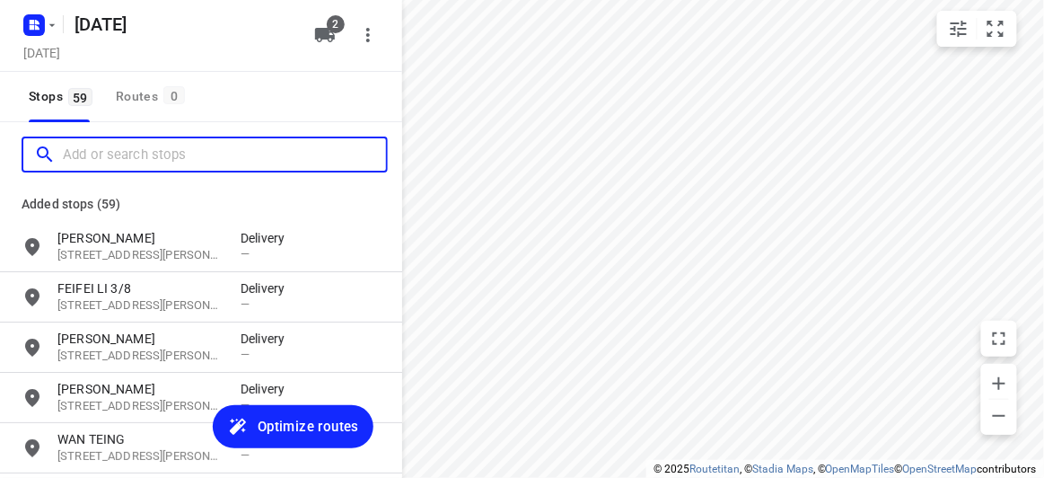
click at [165, 148] on input "Add or search stops" at bounding box center [224, 155] width 323 height 28
paste input "[STREET_ADDRESS]"
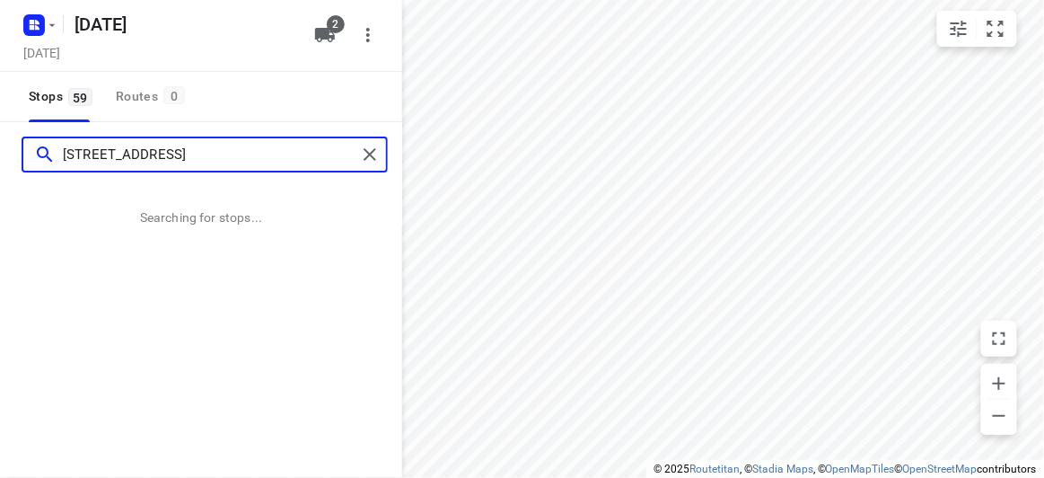
type input "[STREET_ADDRESS]"
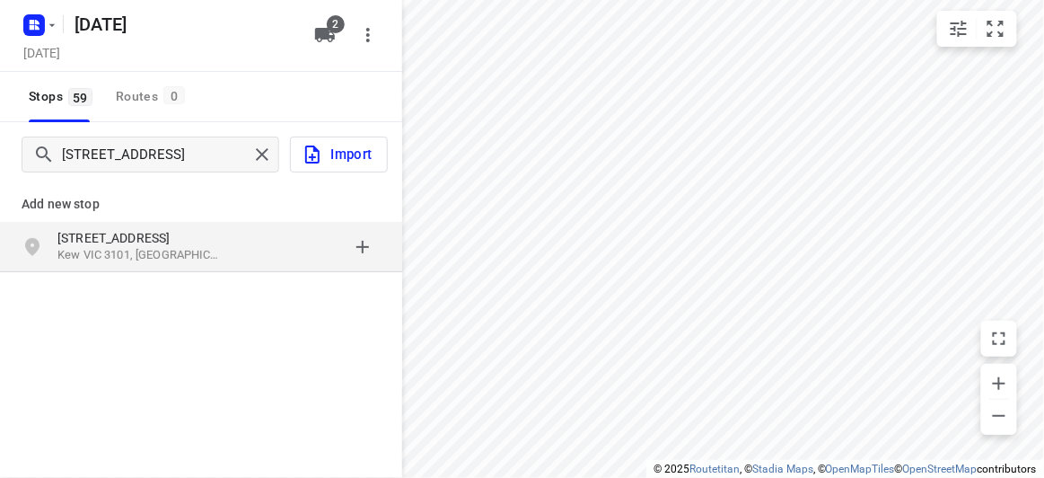
click at [95, 247] on p "Kew VIC 3101, [GEOGRAPHIC_DATA]" at bounding box center [139, 255] width 165 height 17
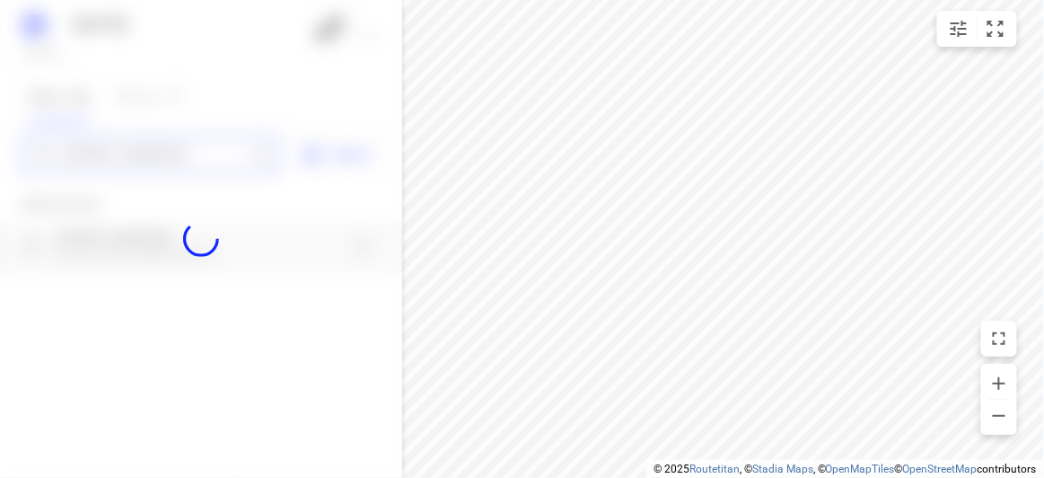
click at [104, 172] on div "[DATE], Sep 06 2 Stops 59 Routes 0 [STREET_ADDRESS] Import Add new stop [STREET…" at bounding box center [201, 239] width 402 height 478
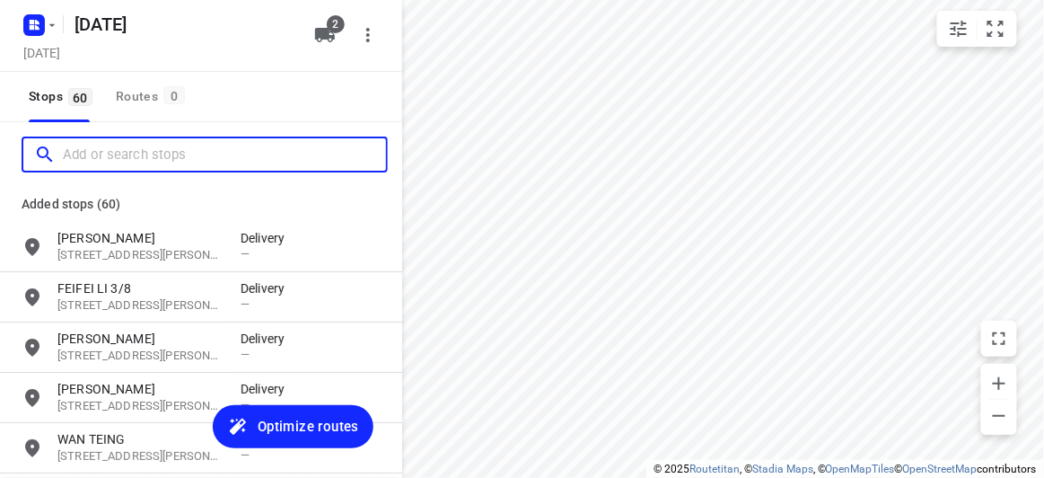
click at [104, 158] on input "Add or search stops" at bounding box center [224, 155] width 323 height 28
paste input "[STREET_ADDRESS][PERSON_NAME]"
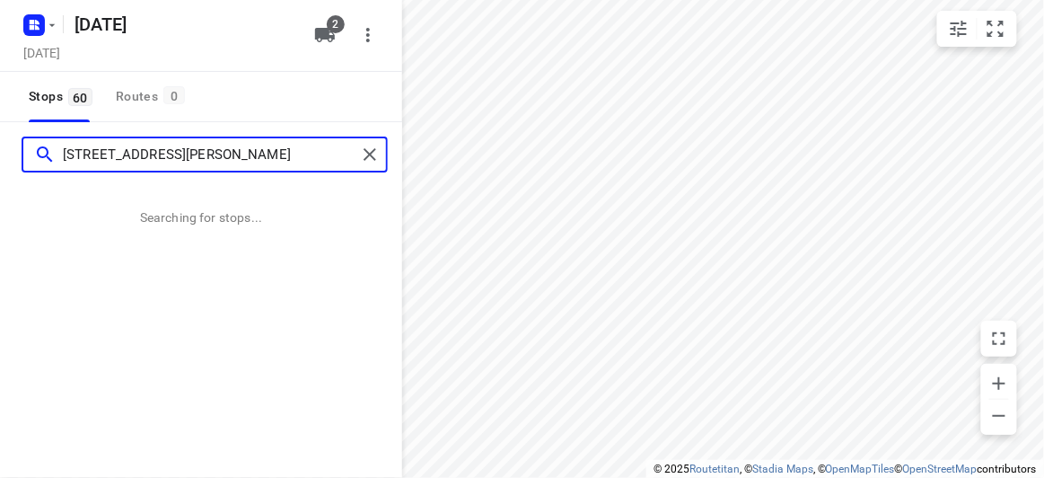
type input "[STREET_ADDRESS][PERSON_NAME]"
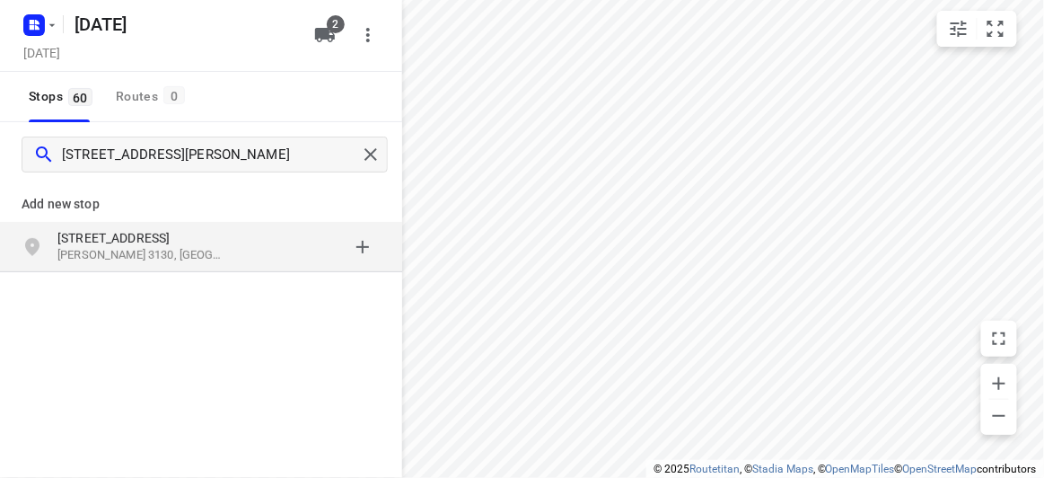
click at [241, 261] on div "grid" at bounding box center [311, 247] width 140 height 36
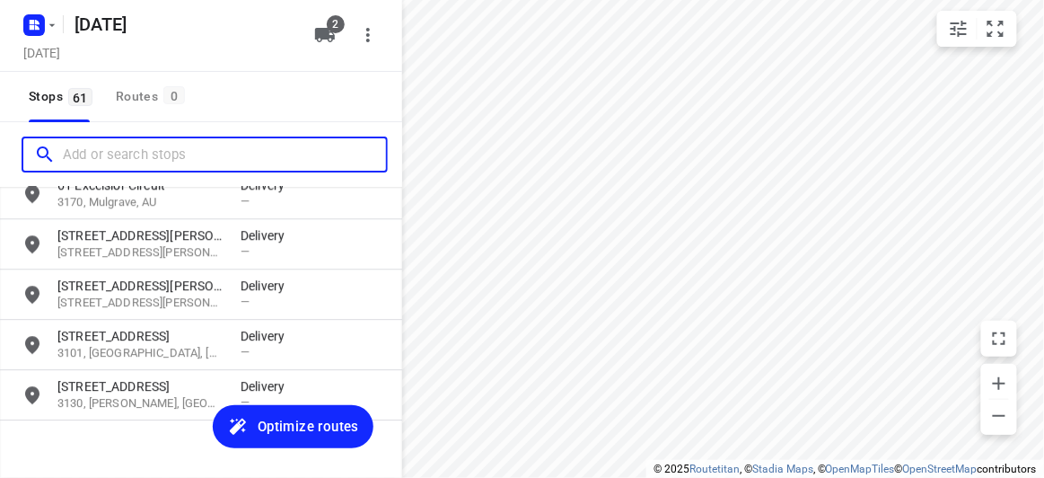
scroll to position [2893, 0]
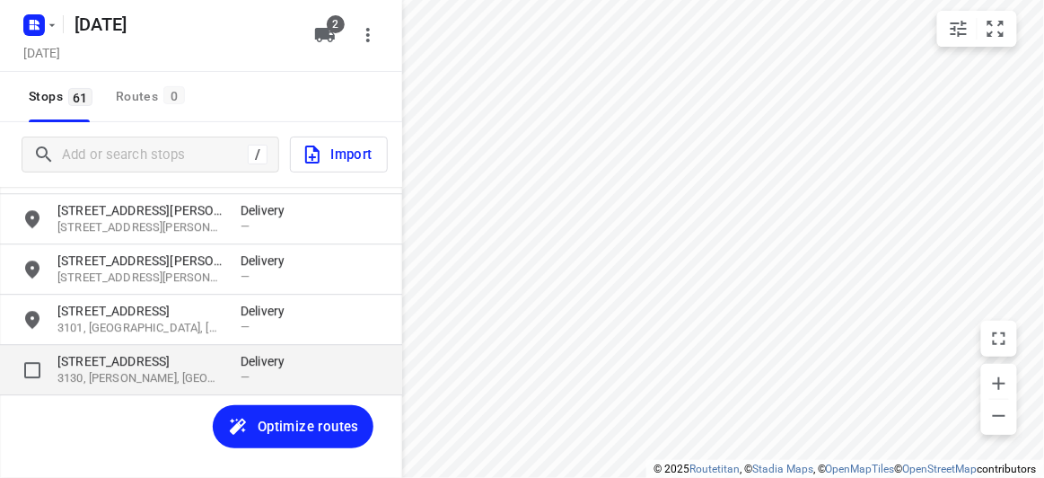
click at [106, 364] on p "[STREET_ADDRESS]" at bounding box center [139, 361] width 165 height 18
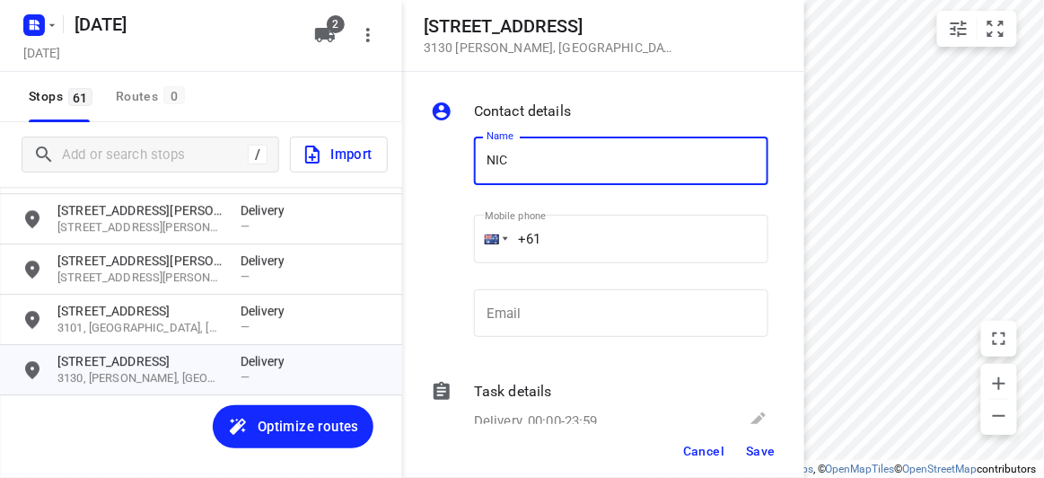
type input "[PERSON_NAME] 2/27-29"
click at [571, 241] on input "+61" at bounding box center [621, 239] width 294 height 48
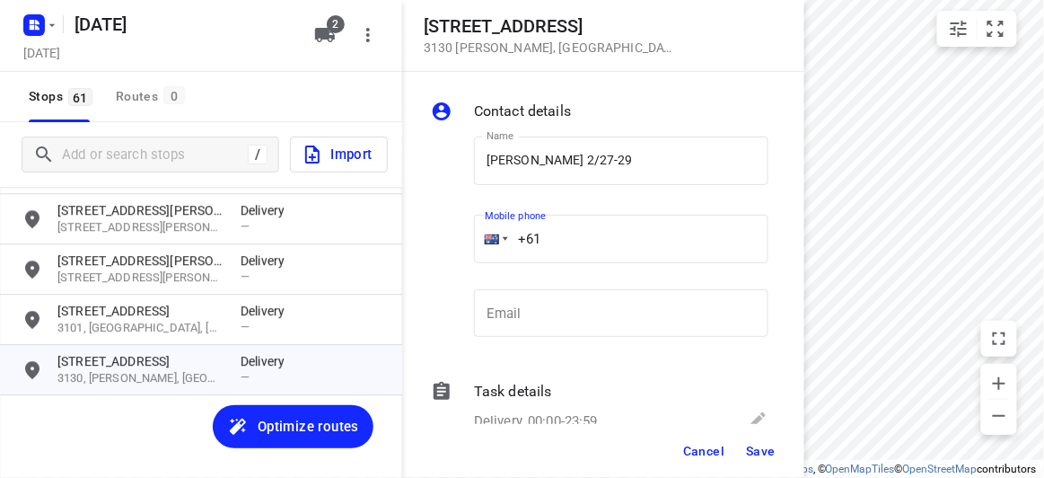
paste input "61475128833"
click at [550, 238] on input "[PHONE_NUMBER]" at bounding box center [621, 239] width 294 height 48
drag, startPoint x: 643, startPoint y: 241, endPoint x: 497, endPoint y: 285, distance: 151.9
click at [318, 251] on div "[STREET_ADDRESS][PERSON_NAME] Contact details Name [PERSON_NAME] 2/27-29 Name M…" at bounding box center [201, 239] width 402 height 478
paste input "tel"
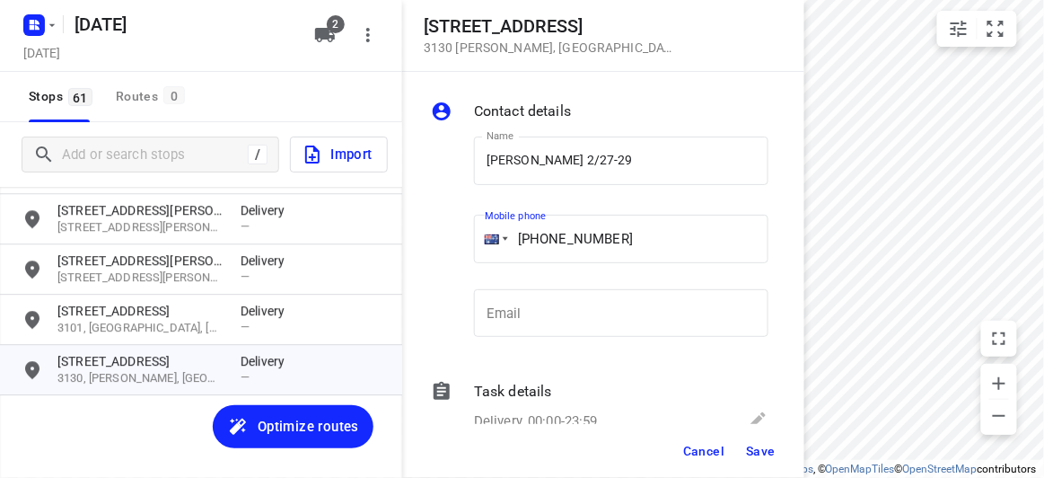
type input "[PHONE_NUMBER]"
click at [763, 452] on span "Save" at bounding box center [761, 450] width 30 height 14
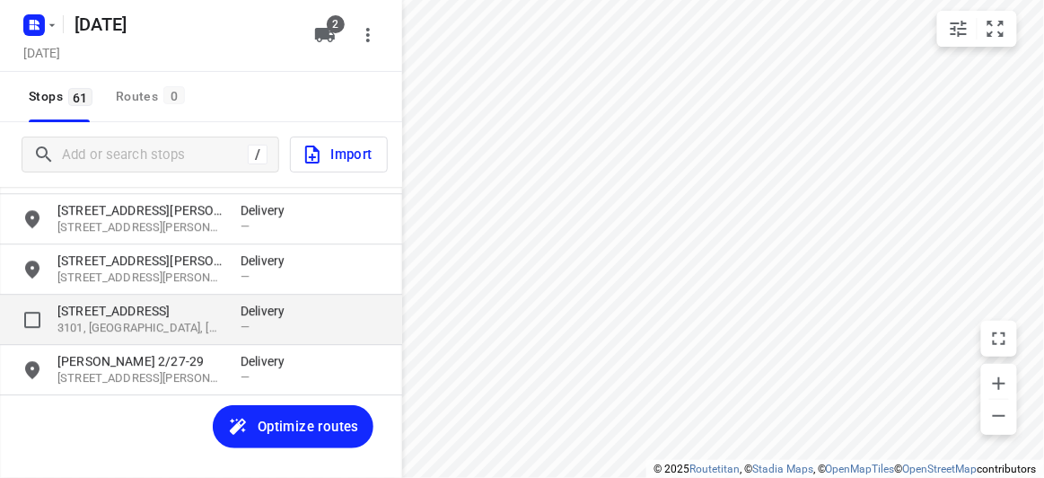
click at [131, 315] on p "[STREET_ADDRESS]" at bounding box center [139, 311] width 165 height 18
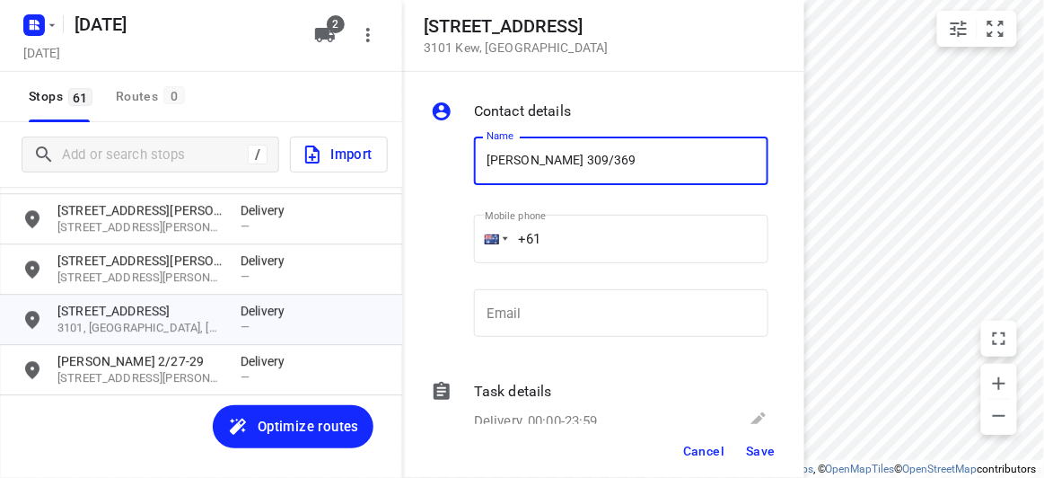
paste input "[PHONE_NUMBER]"
type input "[PERSON_NAME] 309/369+61417784668"
click at [506, 249] on div "+61" at bounding box center [621, 239] width 294 height 48
paste input "417784668"
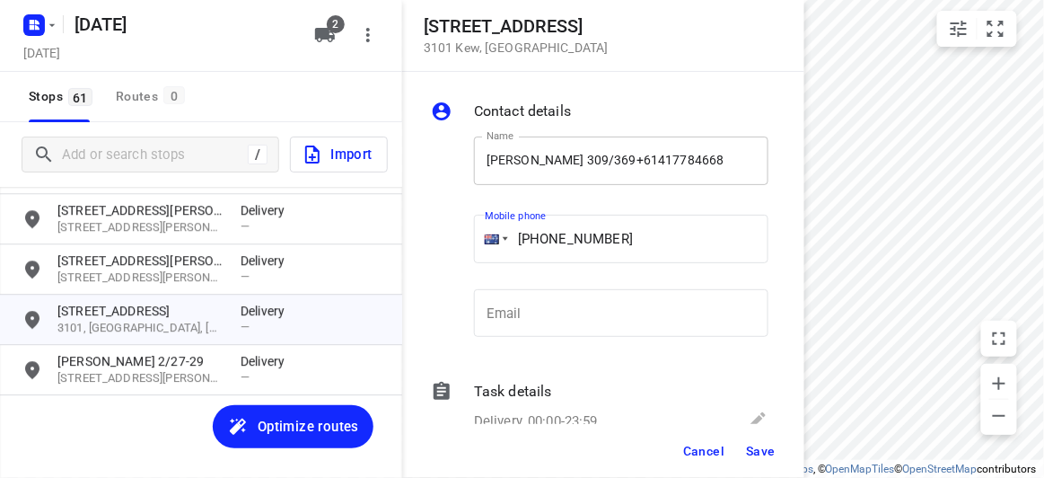
type input "[PHONE_NUMBER]"
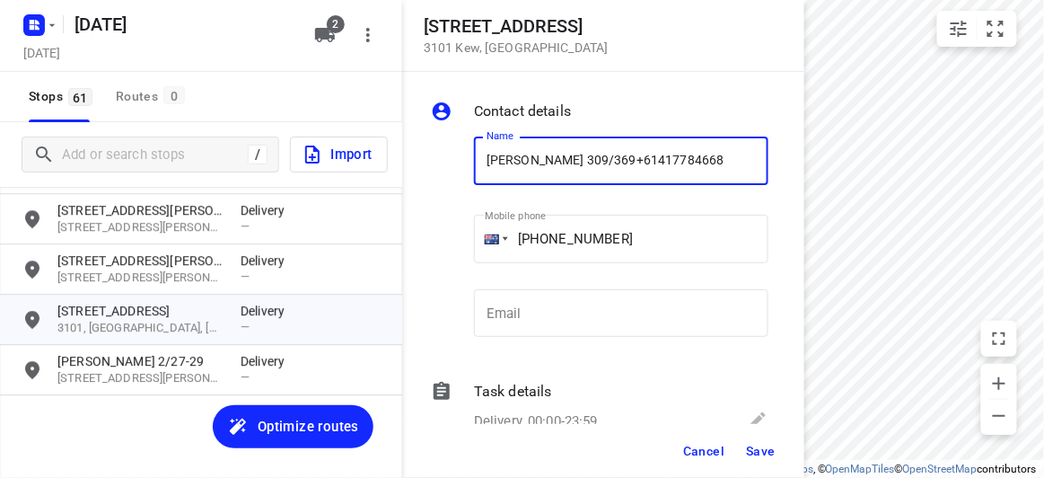
drag, startPoint x: 634, startPoint y: 161, endPoint x: 593, endPoint y: 162, distance: 40.4
click at [598, 161] on input "[PERSON_NAME] 309/369+61417784668" at bounding box center [621, 160] width 294 height 48
type input "[PERSON_NAME] 309/369"
click at [751, 428] on div "Cancel Save" at bounding box center [603, 451] width 402 height 54
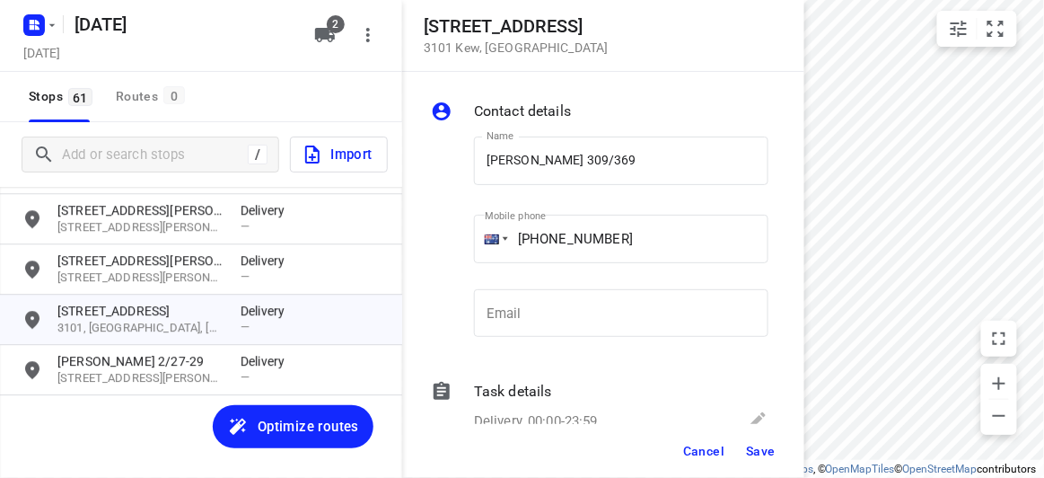
click at [751, 448] on span "Save" at bounding box center [761, 450] width 30 height 14
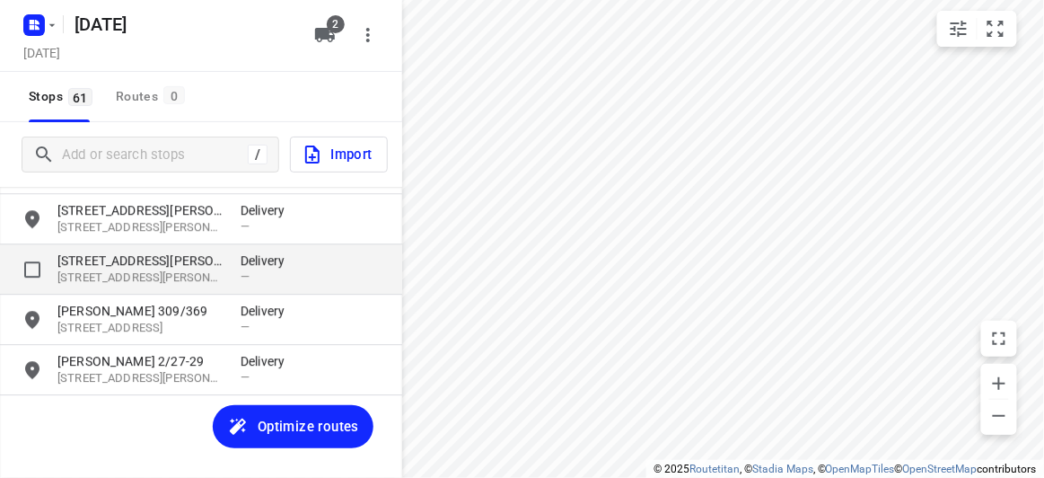
click at [118, 276] on p "[STREET_ADDRESS][PERSON_NAME]" at bounding box center [139, 277] width 165 height 17
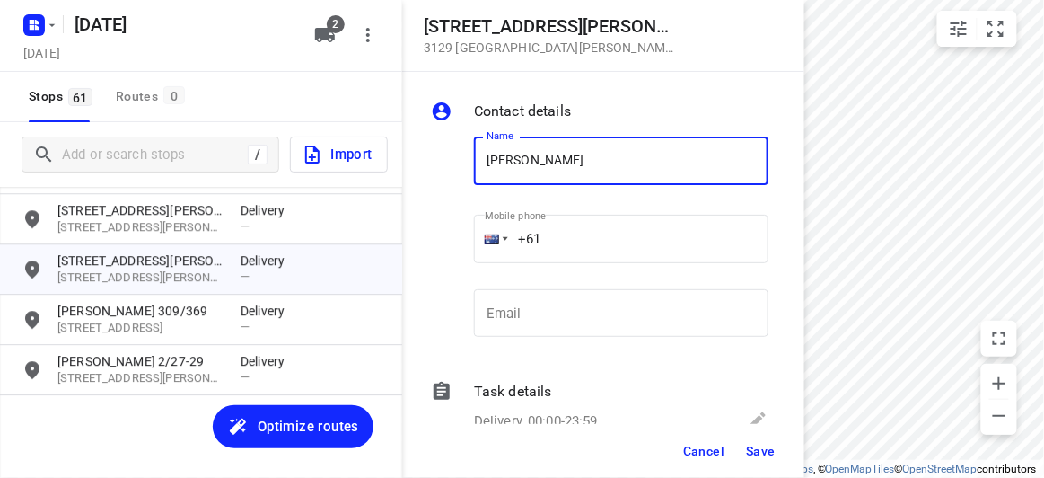
type input "[PERSON_NAME]"
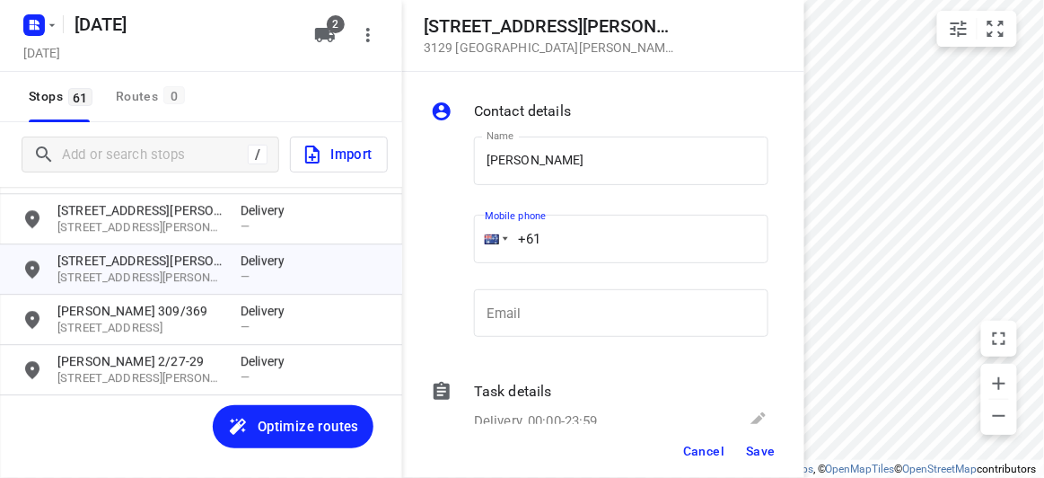
drag, startPoint x: 559, startPoint y: 246, endPoint x: 491, endPoint y: 246, distance: 68.2
click at [491, 246] on div "+61" at bounding box center [621, 239] width 294 height 48
paste input "448525958"
type input "[PHONE_NUMBER]"
click at [750, 461] on button "Save" at bounding box center [761, 450] width 44 height 32
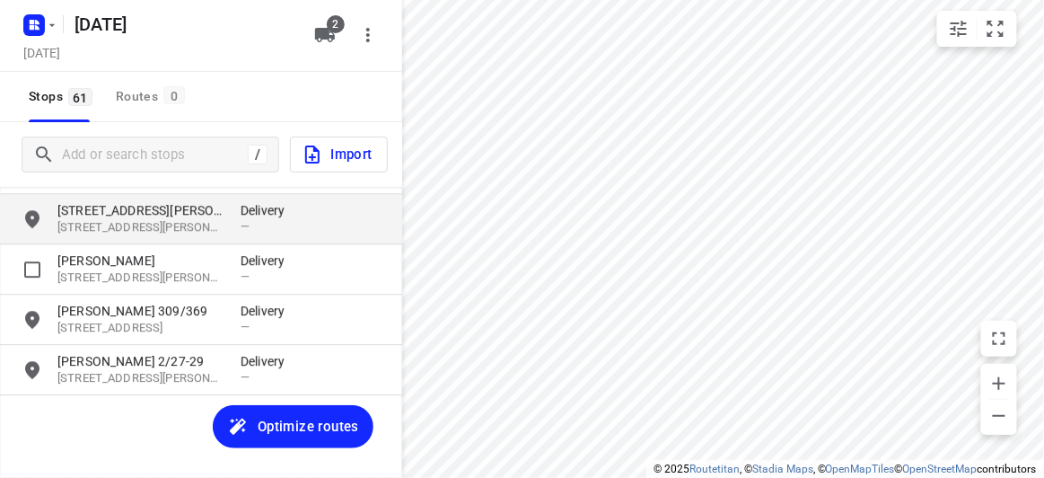
click at [95, 221] on p "[STREET_ADDRESS][PERSON_NAME]" at bounding box center [139, 227] width 165 height 17
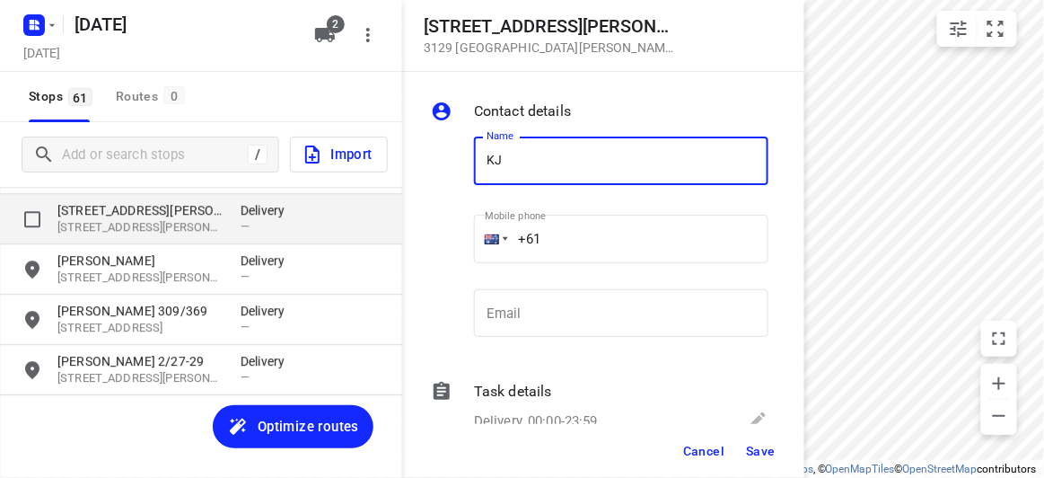
type input "K"
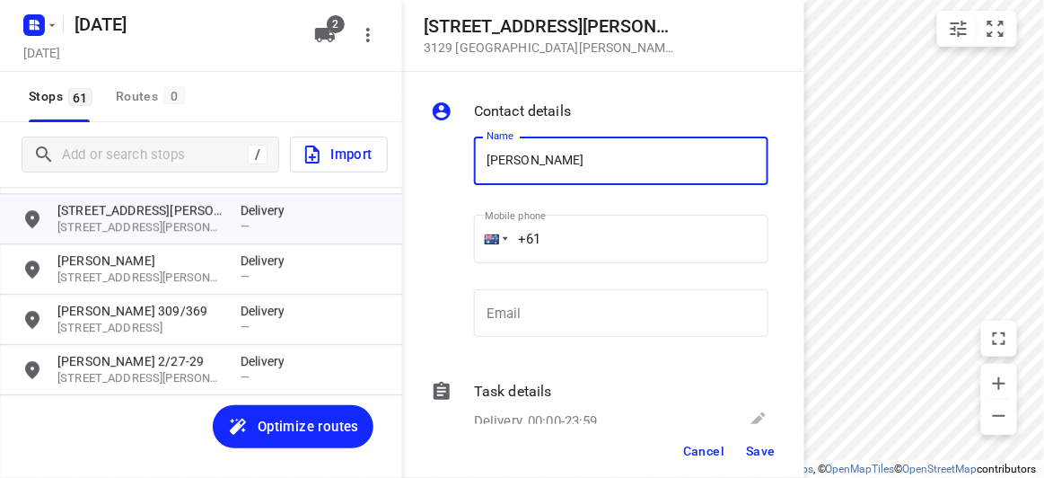
type input "[PERSON_NAME]"
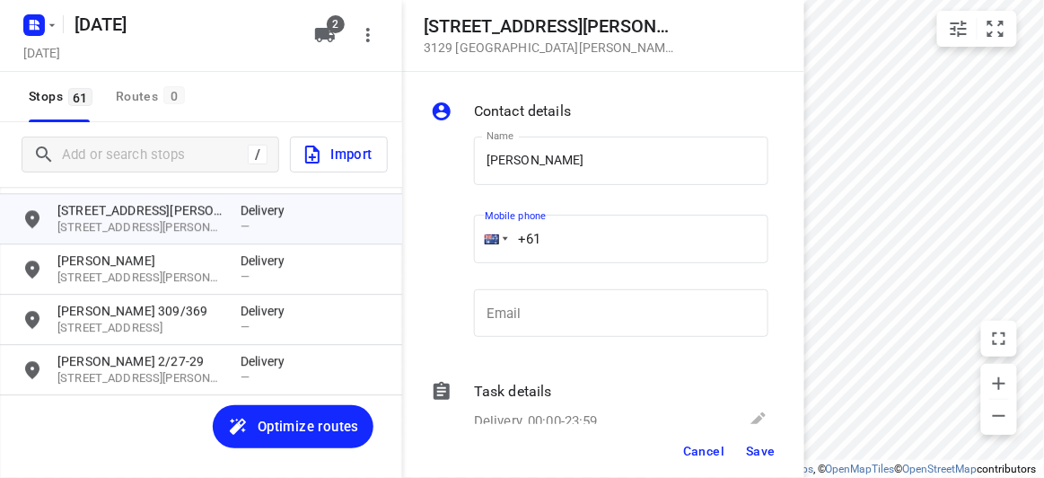
drag, startPoint x: 558, startPoint y: 222, endPoint x: 481, endPoint y: 228, distance: 77.5
click at [481, 228] on div "+61" at bounding box center [621, 239] width 294 height 48
paste input "448525958"
type input "[PHONE_NUMBER]"
click at [764, 445] on span "Save" at bounding box center [761, 450] width 30 height 14
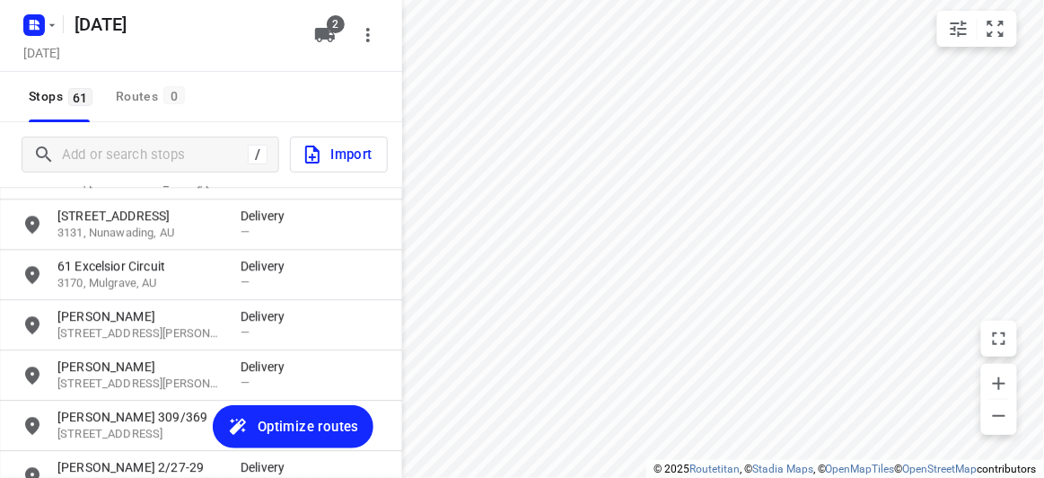
scroll to position [2730, 0]
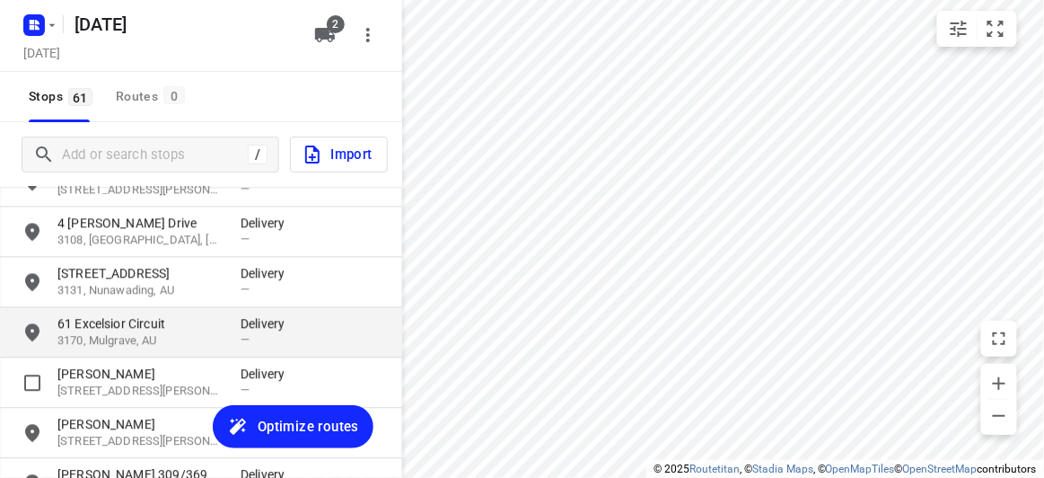
click at [109, 323] on p "61 Excelsior Circuit" at bounding box center [139, 323] width 165 height 18
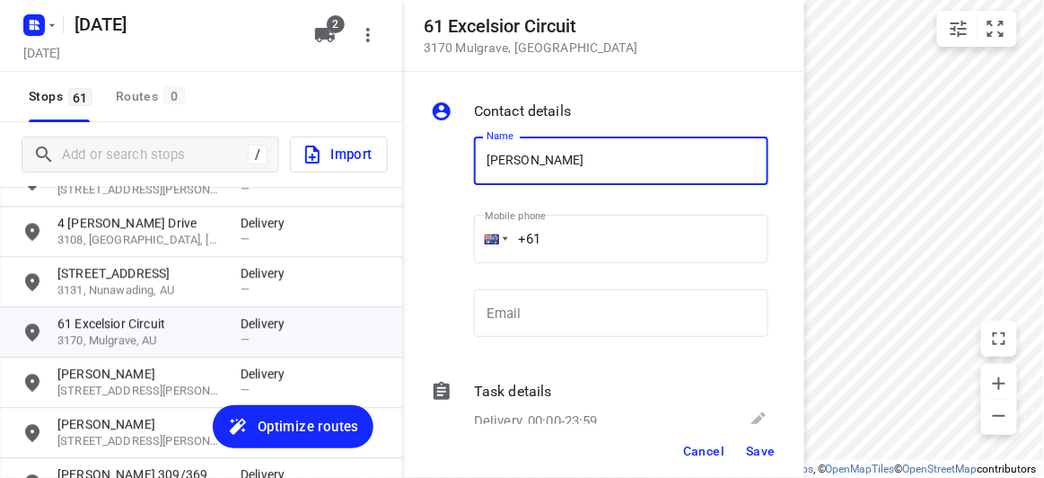
type input "[PERSON_NAME]"
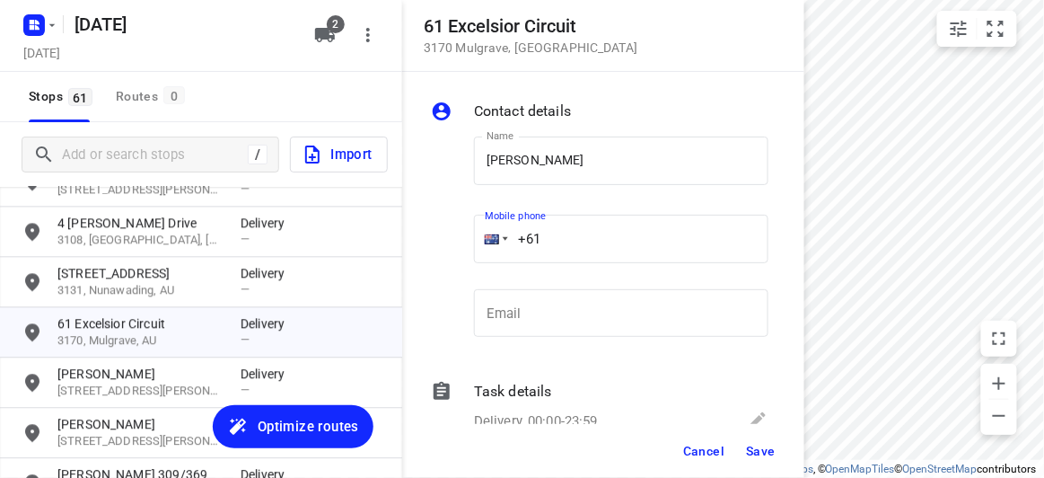
drag, startPoint x: 522, startPoint y: 238, endPoint x: 424, endPoint y: 238, distance: 97.8
click at [424, 238] on div "Contact details Name [PERSON_NAME] L Name Mobile phone +61 ​ Email Email Task d…" at bounding box center [603, 248] width 402 height 352
paste input "423523222"
type input "[PHONE_NUMBER]"
click at [764, 474] on div "Cancel Save" at bounding box center [603, 451] width 402 height 54
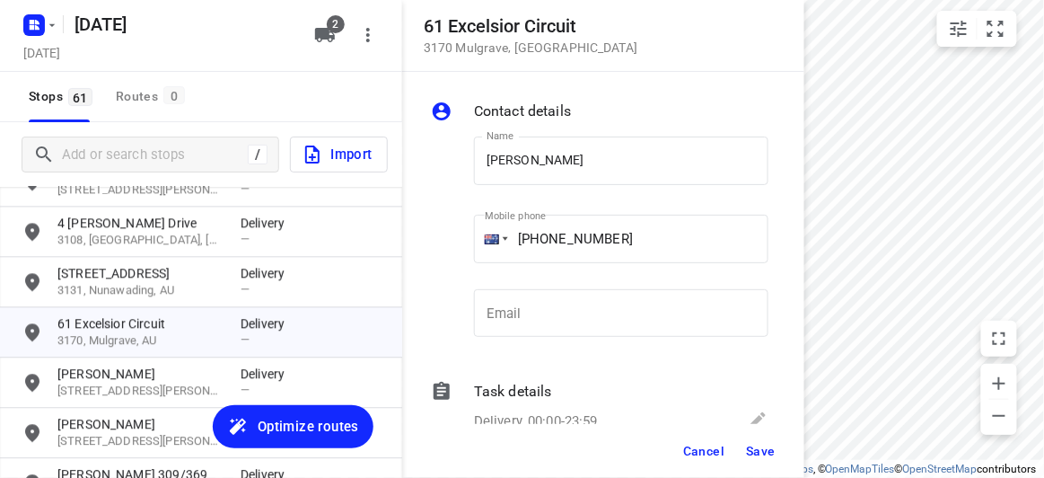
click at [758, 457] on span "Save" at bounding box center [761, 450] width 30 height 14
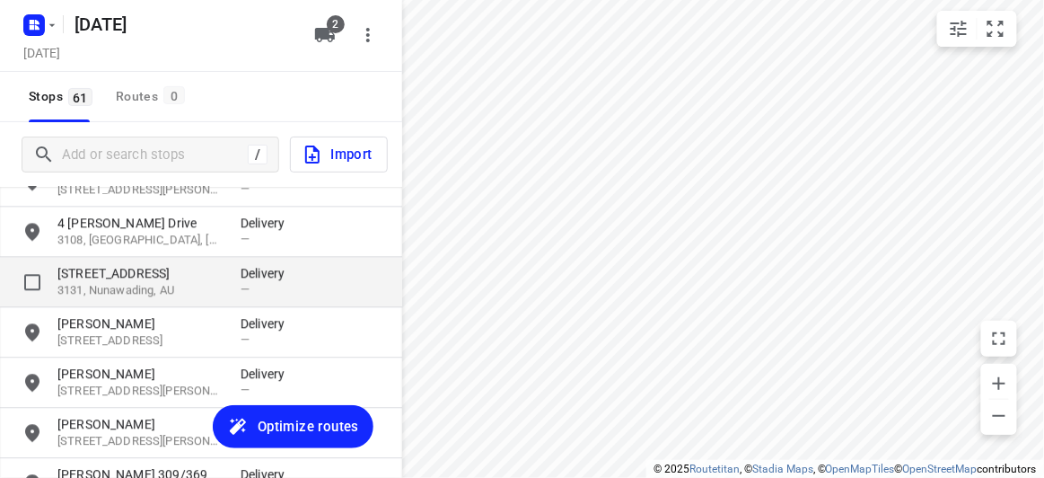
click at [104, 257] on div "[STREET_ADDRESS] Delivery —" at bounding box center [201, 282] width 402 height 50
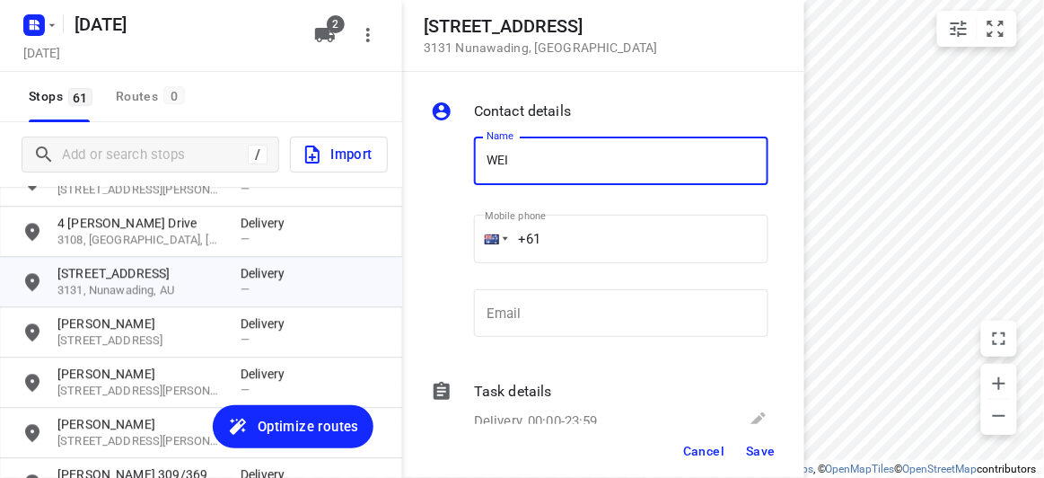
type input "[PERSON_NAME] TOH 2/13"
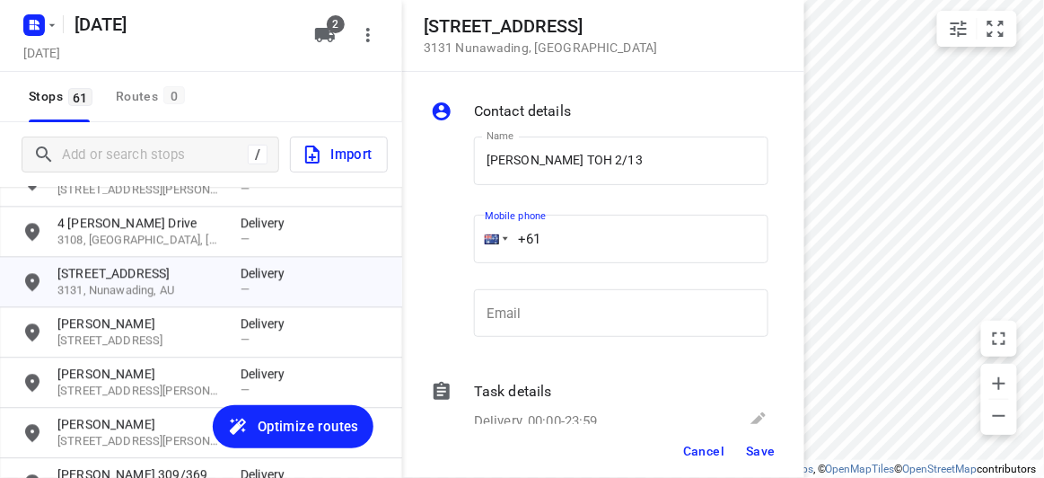
drag, startPoint x: 452, startPoint y: 231, endPoint x: 419, endPoint y: 231, distance: 32.3
click at [419, 231] on div "Contact details Name [PERSON_NAME] TOH 2/13 Name Mobile phone +61 ​ Email Email…" at bounding box center [603, 248] width 402 height 352
paste input "450502460"
type input "[PHONE_NUMBER]"
click at [768, 446] on span "Save" at bounding box center [761, 450] width 30 height 14
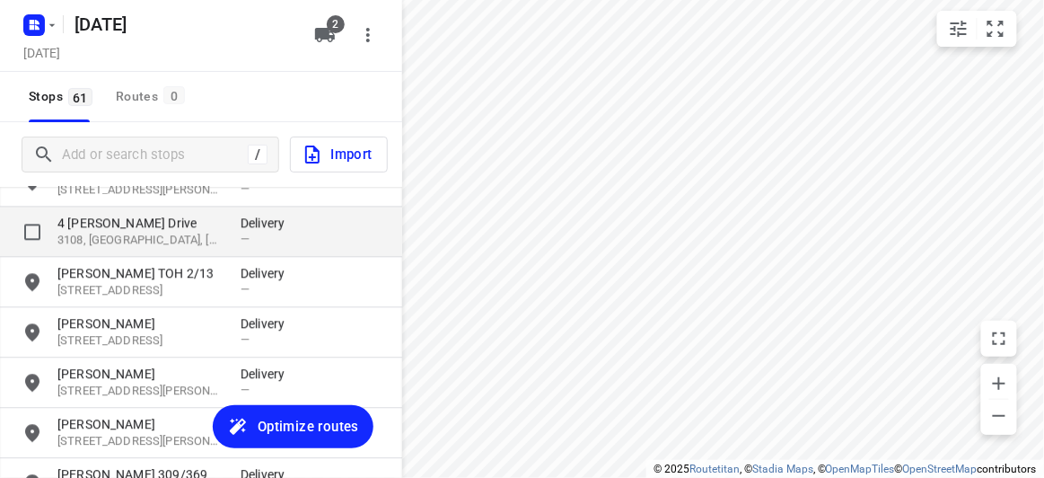
click at [109, 227] on p "4 [PERSON_NAME] Drive" at bounding box center [139, 223] width 165 height 18
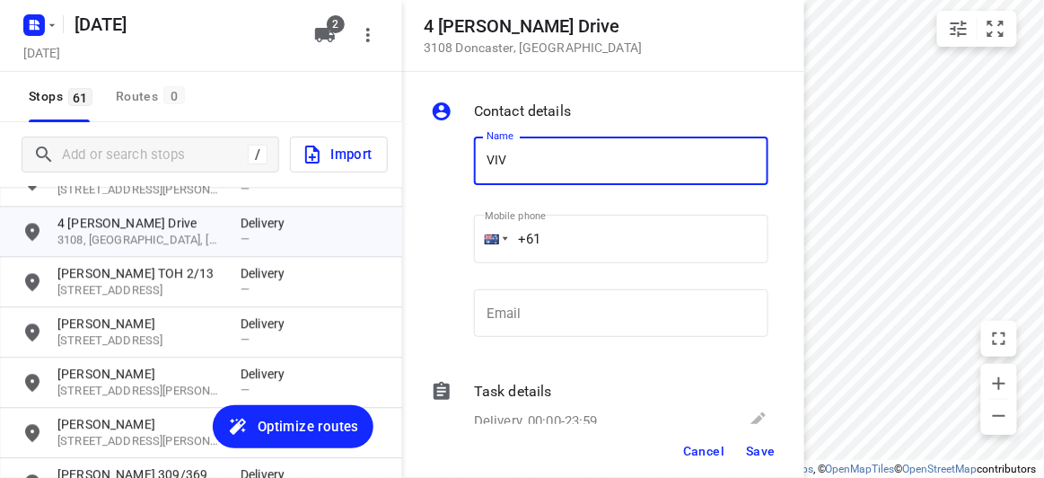
type input "[PERSON_NAME]"
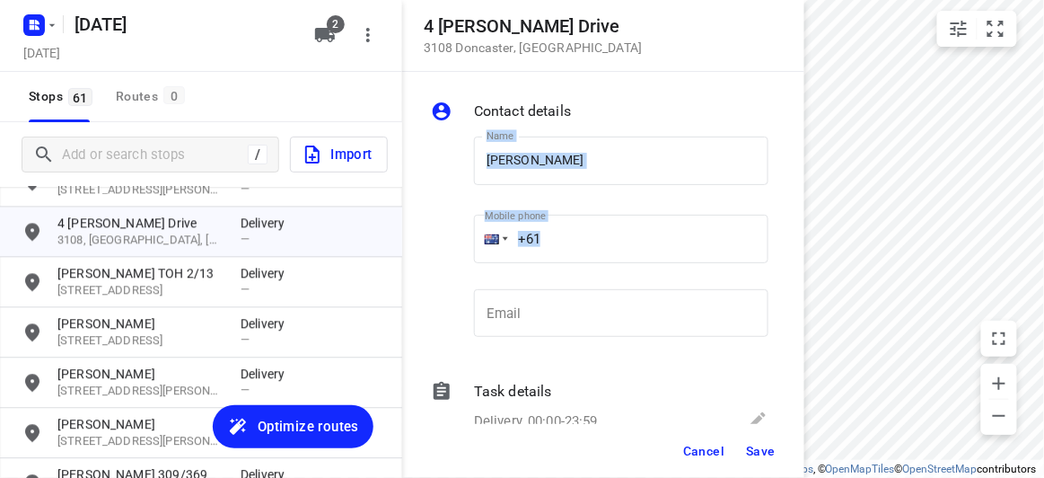
drag, startPoint x: 457, startPoint y: 234, endPoint x: 425, endPoint y: 233, distance: 31.4
click at [425, 233] on div "Contact details Name [PERSON_NAME] Name Mobile phone +61 ​ Email Email Task det…" at bounding box center [603, 248] width 402 height 352
click at [581, 250] on input "+61" at bounding box center [621, 239] width 294 height 48
drag, startPoint x: 567, startPoint y: 244, endPoint x: 498, endPoint y: 246, distance: 69.1
click at [498, 246] on div "+61" at bounding box center [621, 239] width 294 height 48
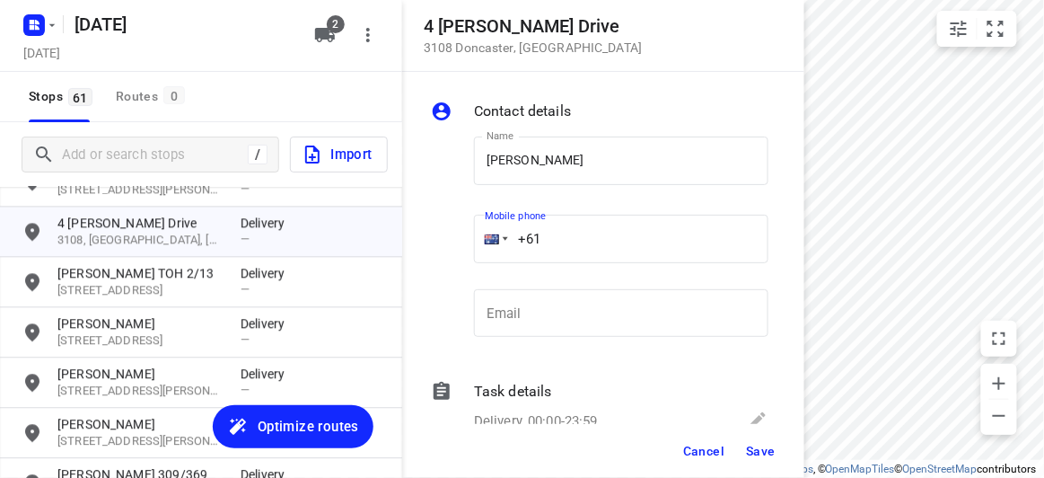
paste input "433196876"
type input "[PHONE_NUMBER]"
click at [763, 456] on span "Save" at bounding box center [761, 450] width 30 height 14
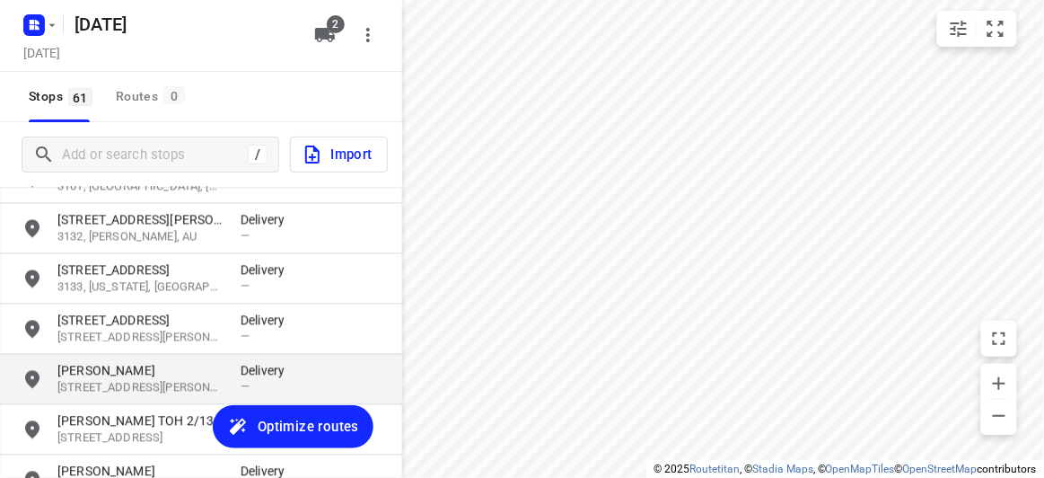
scroll to position [2566, 0]
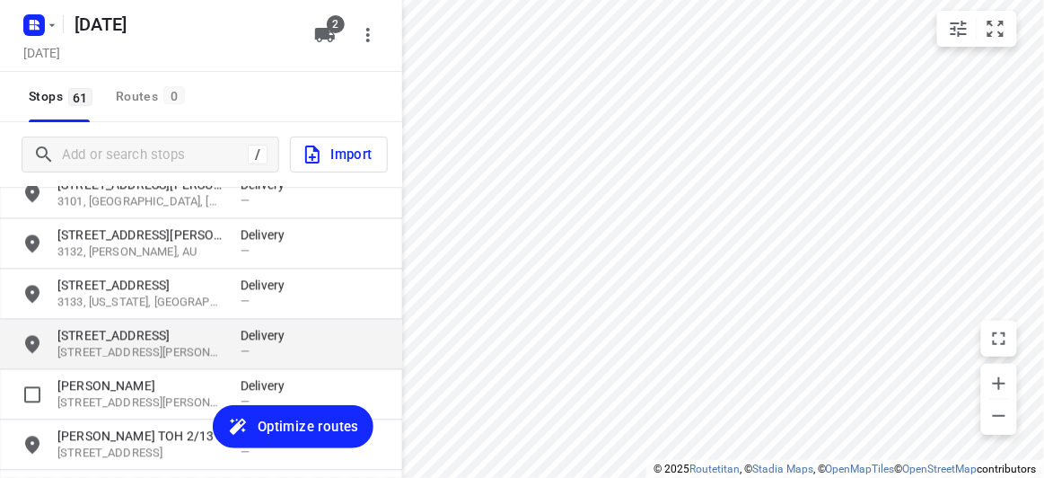
click at [92, 352] on p "[STREET_ADDRESS][PERSON_NAME]" at bounding box center [139, 353] width 165 height 17
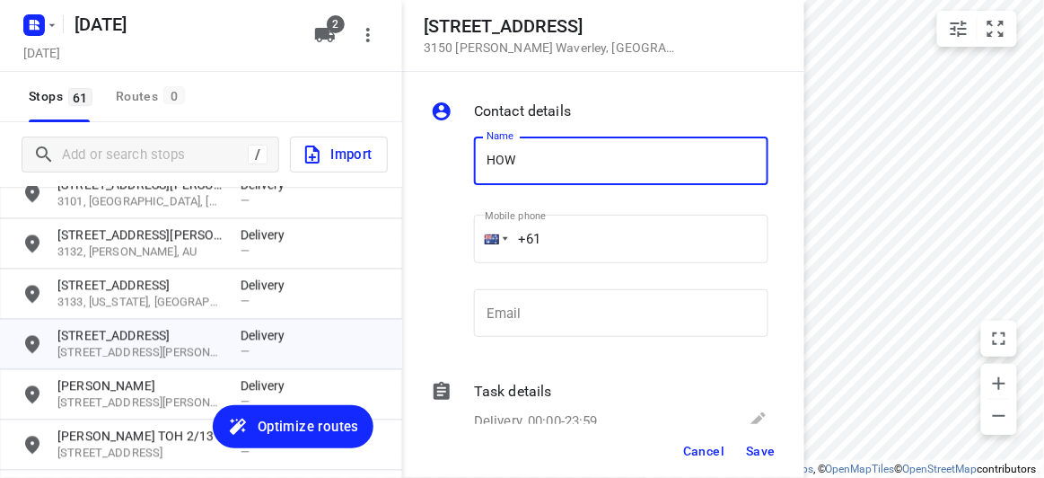
type input "HOW MAN MOK"
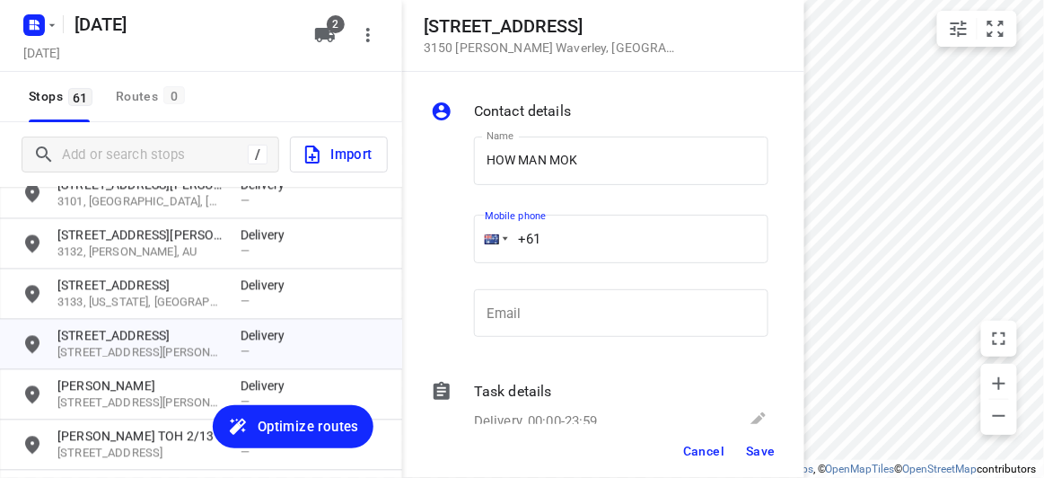
drag, startPoint x: 552, startPoint y: 238, endPoint x: 494, endPoint y: 238, distance: 58.3
click at [494, 238] on div "+61" at bounding box center [621, 239] width 294 height 48
paste input "413677689"
type input "[PHONE_NUMBER]"
click at [747, 446] on span "Save" at bounding box center [761, 450] width 30 height 14
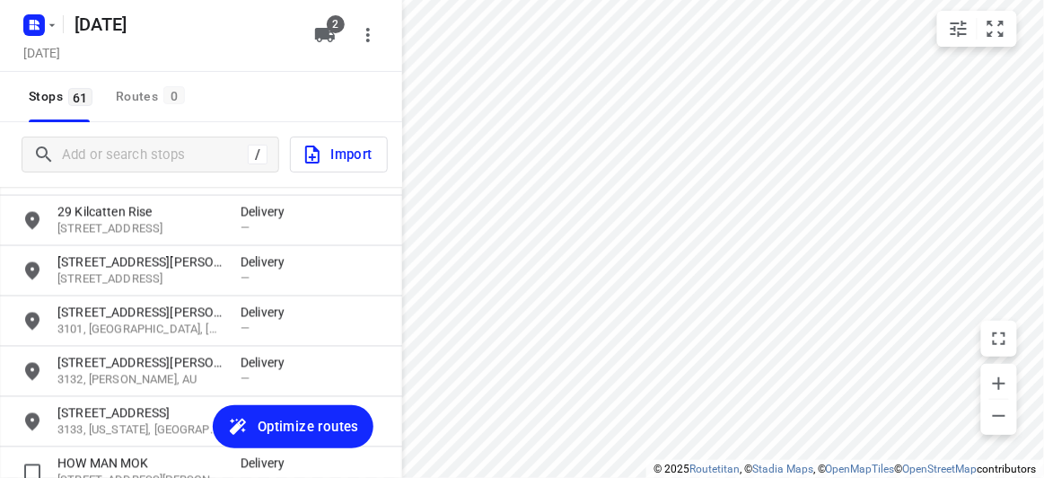
scroll to position [2403, 0]
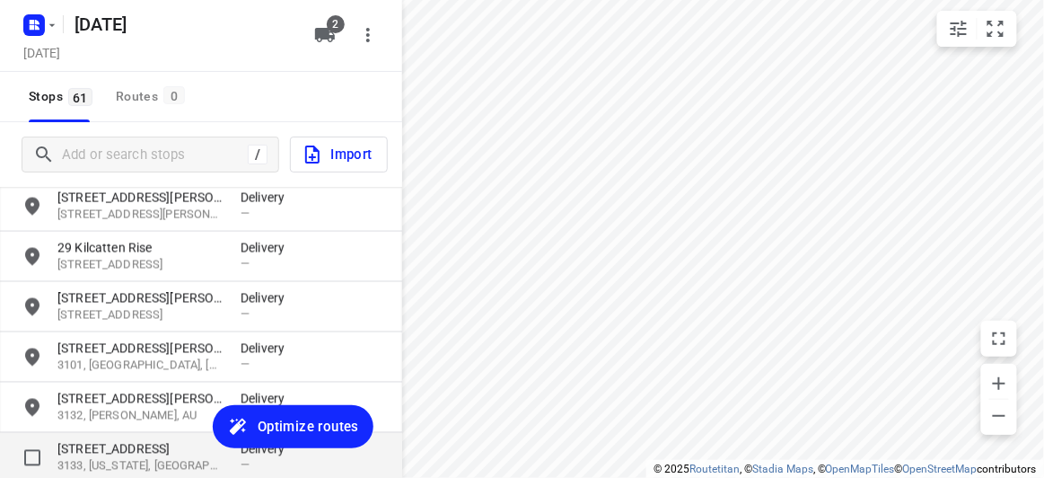
click at [161, 463] on p "3133, [US_STATE], [GEOGRAPHIC_DATA]" at bounding box center [139, 466] width 165 height 17
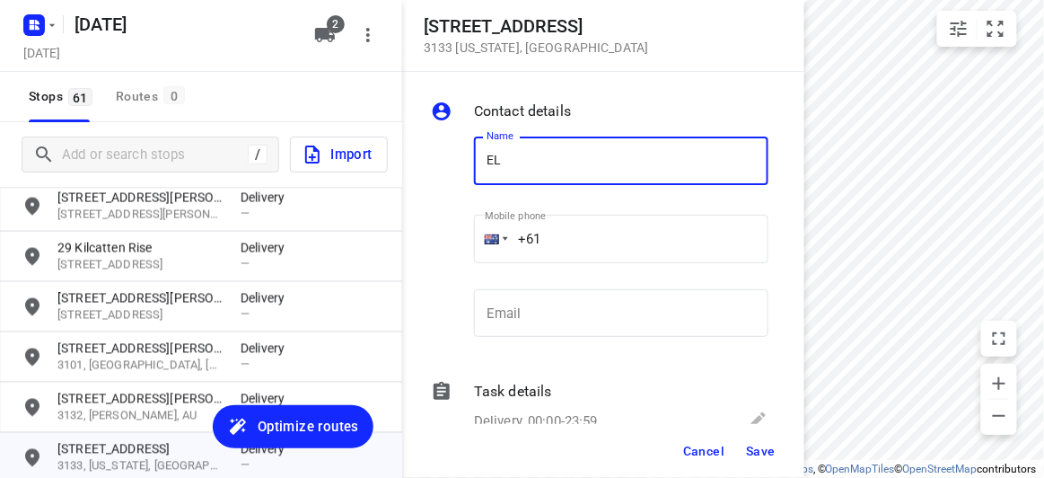
type input "[PERSON_NAME]"
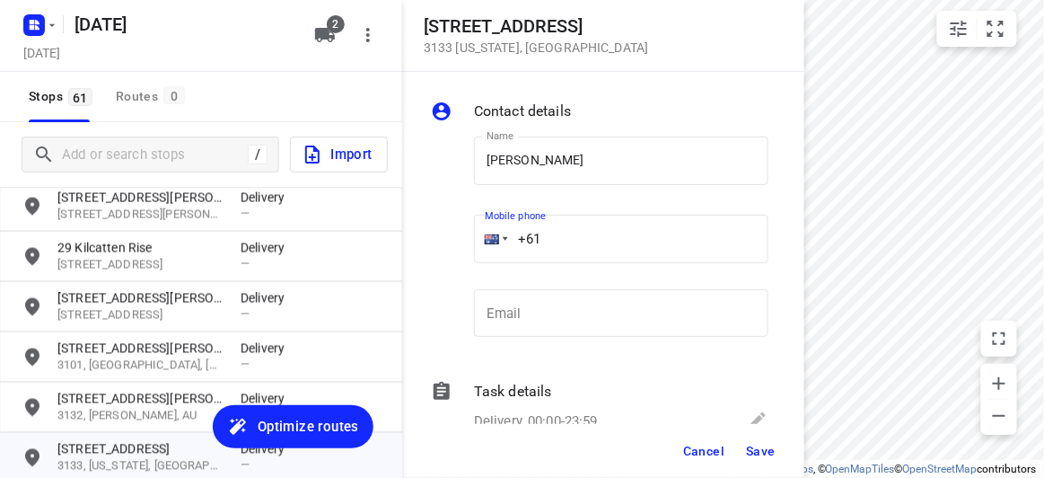
drag, startPoint x: 468, startPoint y: 233, endPoint x: 458, endPoint y: 233, distance: 9.9
click at [458, 233] on div "Name [PERSON_NAME] Name Mobile phone +61 ​ Email Email" at bounding box center [599, 240] width 345 height 237
paste input "411668858"
type input "[PHONE_NUMBER]"
click at [754, 445] on span "Save" at bounding box center [761, 450] width 30 height 14
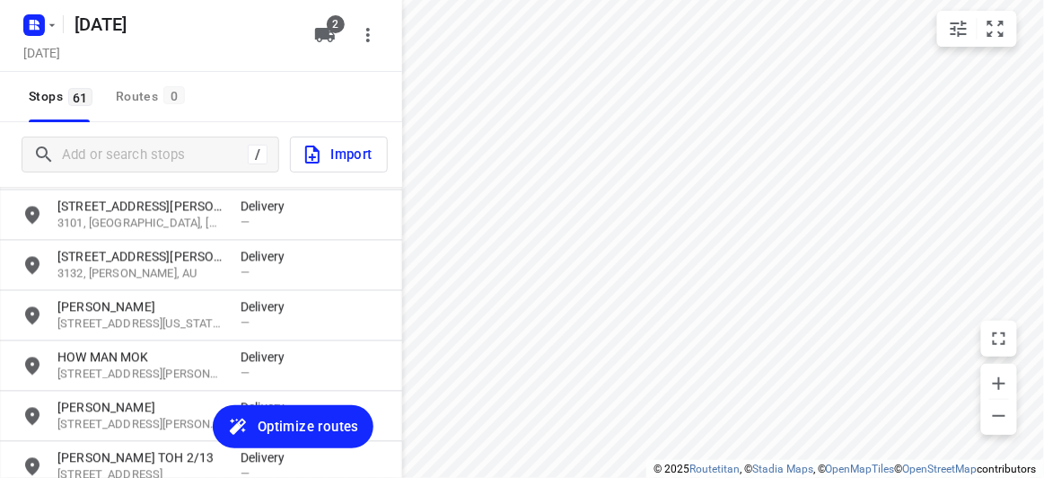
scroll to position [2566, 0]
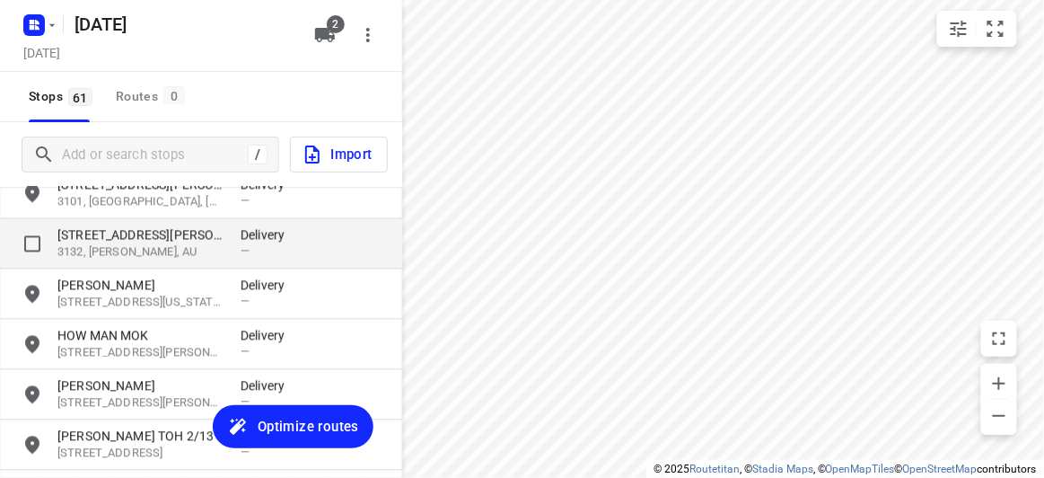
click at [128, 229] on p "[STREET_ADDRESS][PERSON_NAME]" at bounding box center [139, 235] width 165 height 18
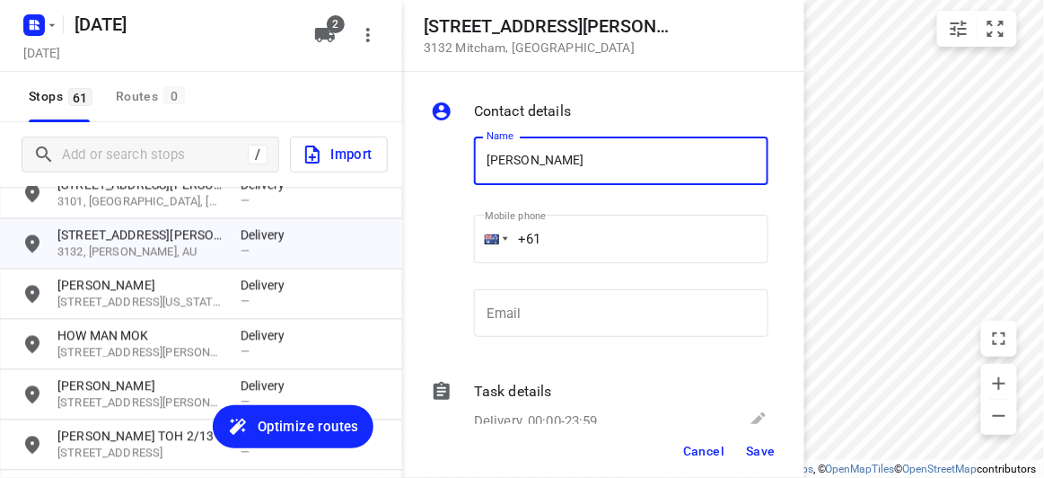
type input "[PERSON_NAME] 1/17"
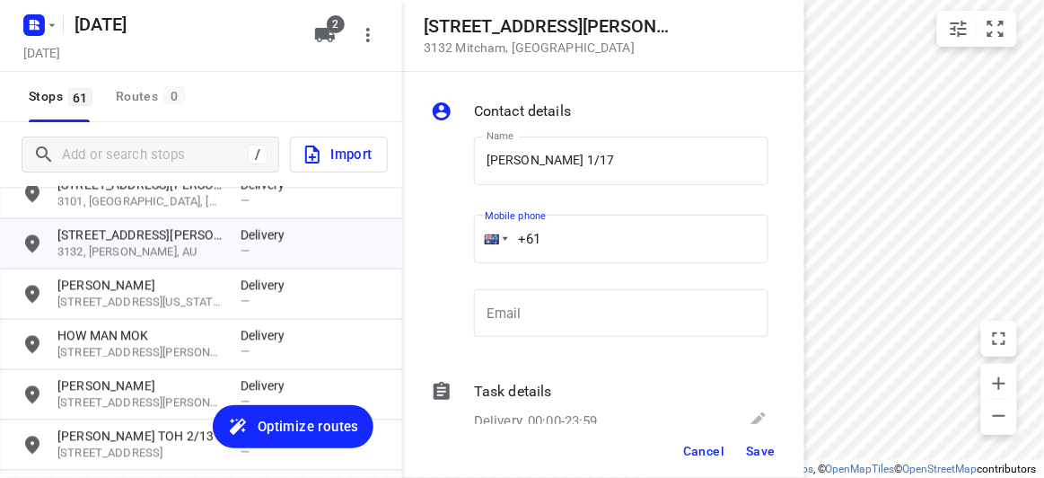
drag, startPoint x: 463, startPoint y: 247, endPoint x: 443, endPoint y: 248, distance: 19.8
click at [443, 249] on div "Name [PERSON_NAME] 1/17 Name Mobile phone +61 ​ Email Email" at bounding box center [599, 240] width 345 height 237
paste input "tel"
paste input "432553138"
type input "[PHONE_NUMBER]"
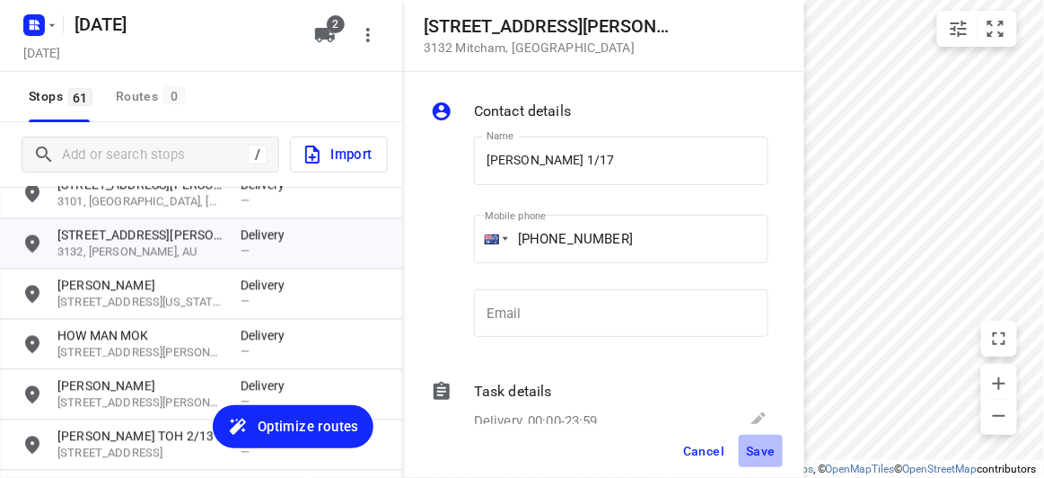
click at [760, 452] on span "Save" at bounding box center [761, 450] width 30 height 14
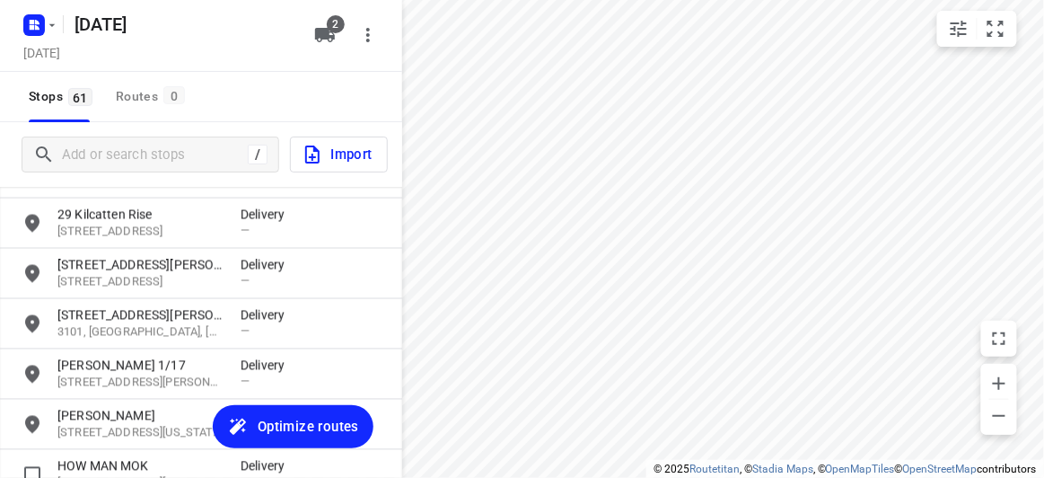
scroll to position [2403, 0]
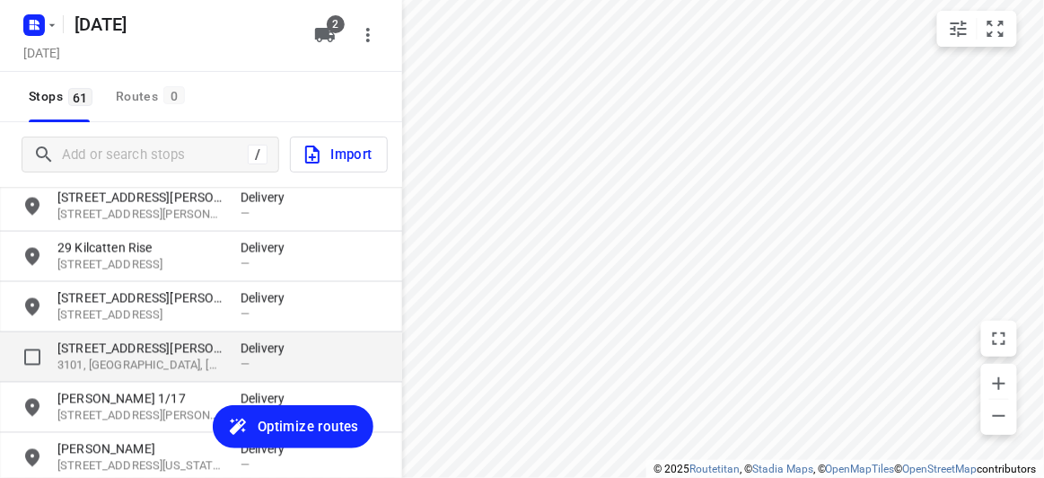
click at [118, 364] on p "3101, [GEOGRAPHIC_DATA], [GEOGRAPHIC_DATA]" at bounding box center [139, 365] width 165 height 17
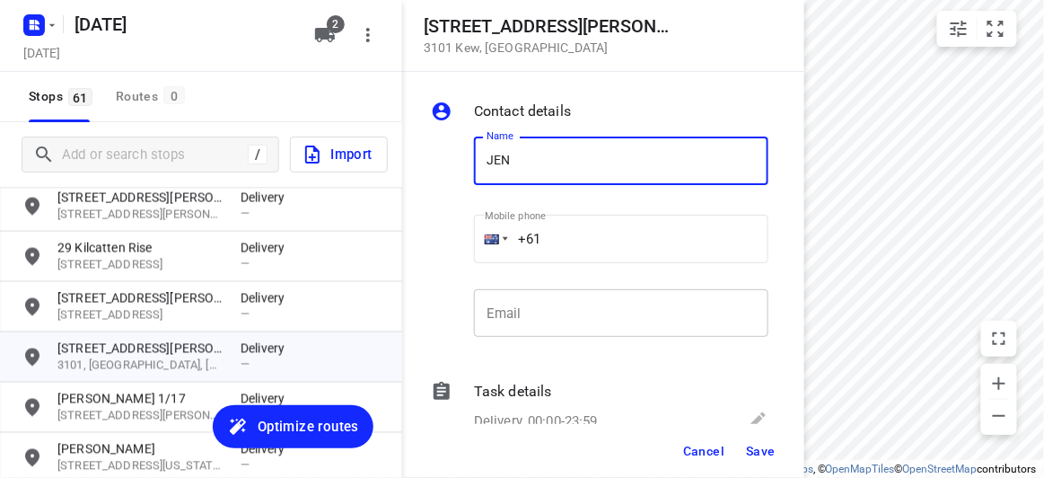
type input "[PERSON_NAME]"
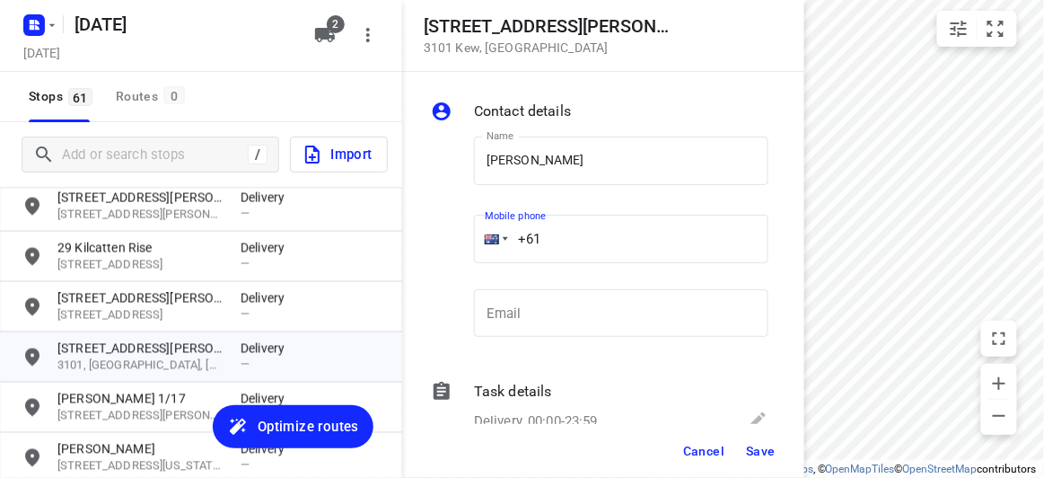
drag, startPoint x: 544, startPoint y: 233, endPoint x: 493, endPoint y: 233, distance: 51.2
click at [493, 233] on div "+61" at bounding box center [621, 239] width 294 height 48
paste input "403131881"
type input "[PHONE_NUMBER]"
click at [771, 450] on span "Save" at bounding box center [761, 450] width 30 height 14
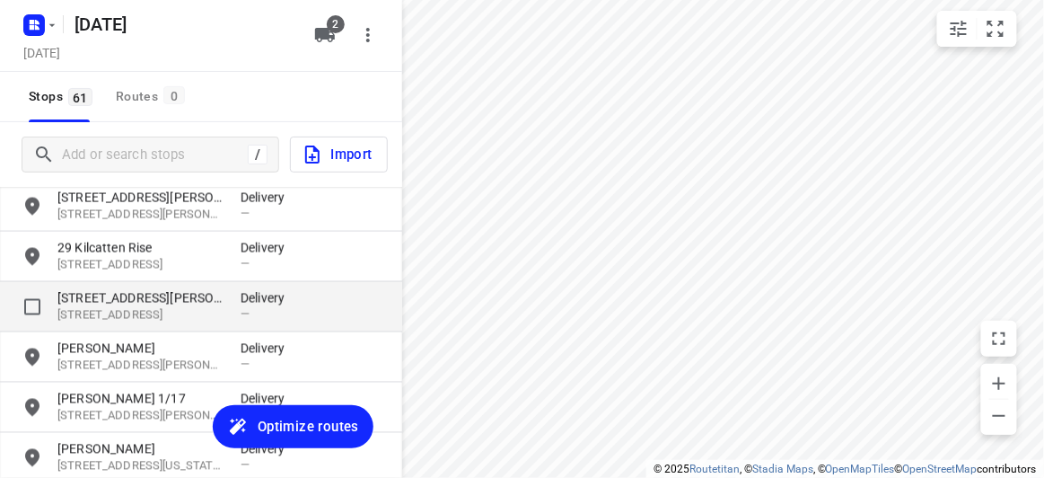
click at [176, 294] on p "[STREET_ADDRESS][PERSON_NAME]" at bounding box center [139, 298] width 165 height 18
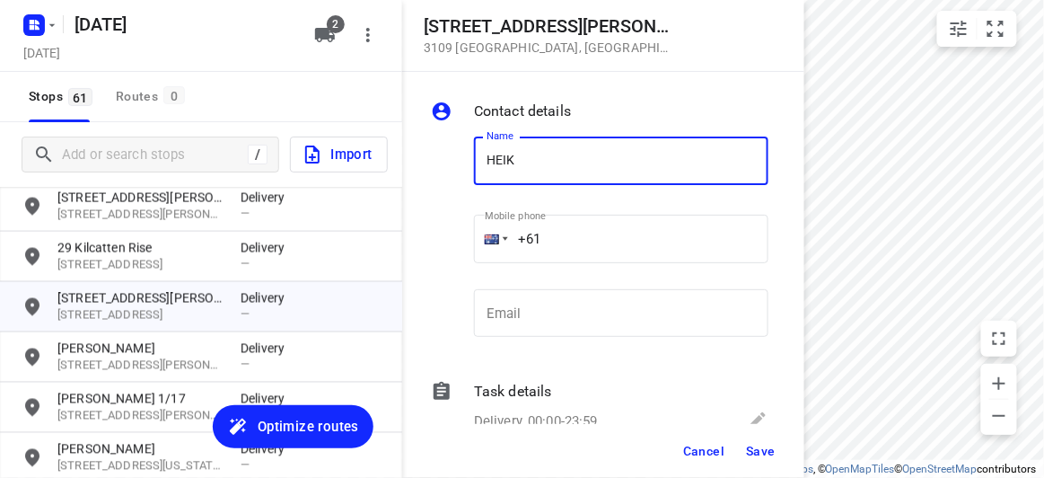
click at [490, 155] on input "HEIK" at bounding box center [621, 160] width 294 height 48
click at [488, 155] on input "HEIK" at bounding box center [621, 160] width 294 height 48
drag, startPoint x: 554, startPoint y: 161, endPoint x: 564, endPoint y: 167, distance: 11.7
click at [555, 161] on input "SHEIK" at bounding box center [621, 160] width 294 height 48
type input "[PERSON_NAME]"
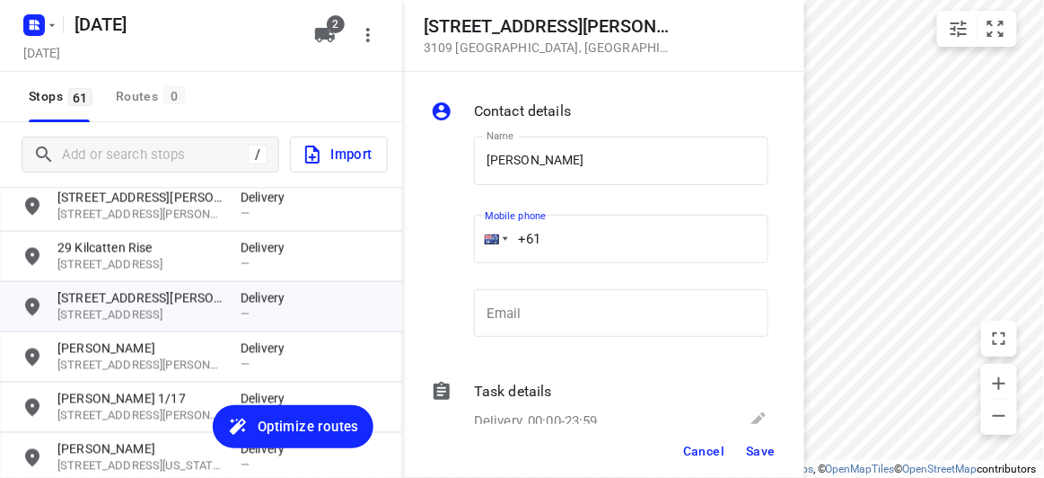
drag, startPoint x: 552, startPoint y: 239, endPoint x: 454, endPoint y: 241, distance: 97.9
click at [454, 241] on div "Name [PERSON_NAME] Name Mobile phone +61 ​ Email Email" at bounding box center [599, 240] width 345 height 237
paste input "430587772"
type input "[PHONE_NUMBER]"
click at [778, 469] on div "Cancel Save" at bounding box center [603, 451] width 402 height 54
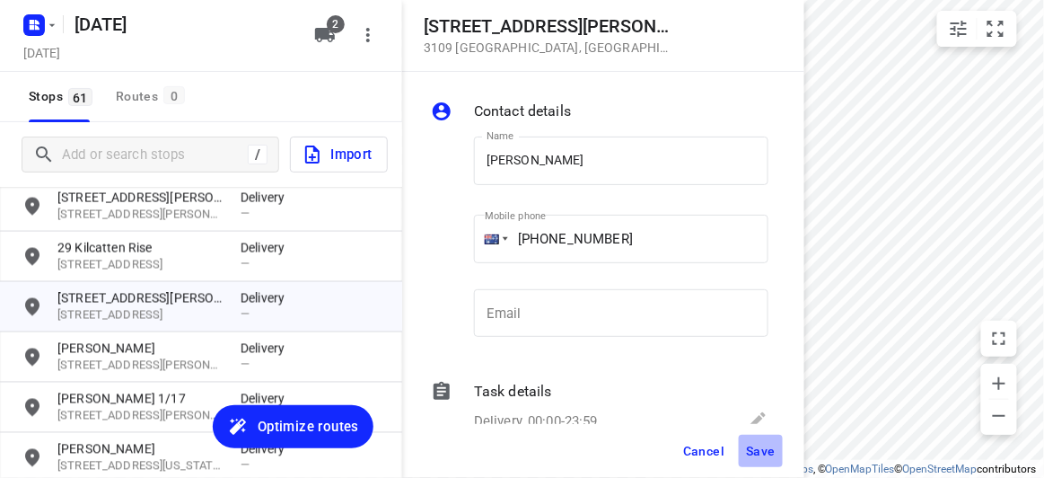
click at [765, 459] on button "Save" at bounding box center [761, 450] width 44 height 32
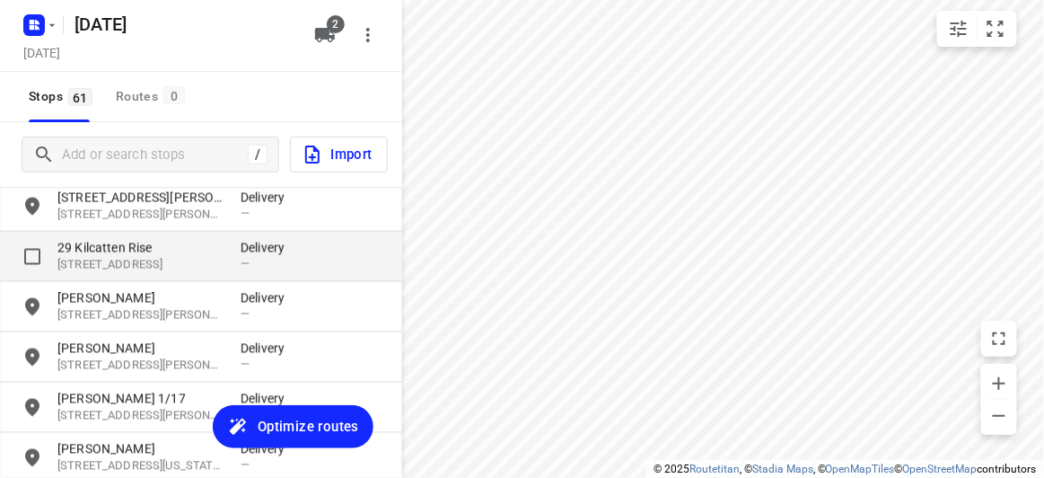
click at [89, 243] on p "29 Kilcatten Rise" at bounding box center [139, 248] width 165 height 18
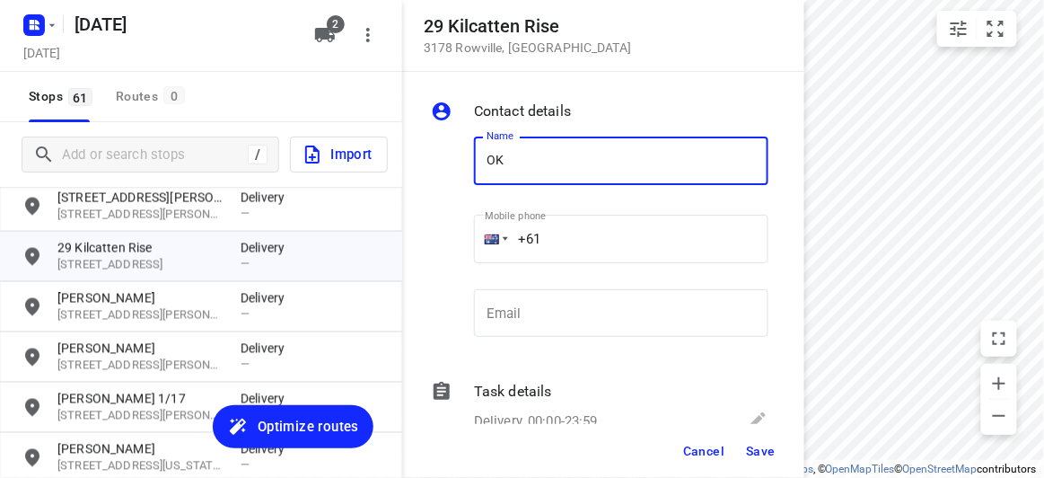
click at [478, 167] on input "OK" at bounding box center [621, 160] width 294 height 48
click at [540, 164] on input "SOK" at bounding box center [621, 160] width 294 height 48
type input "[PERSON_NAME]"
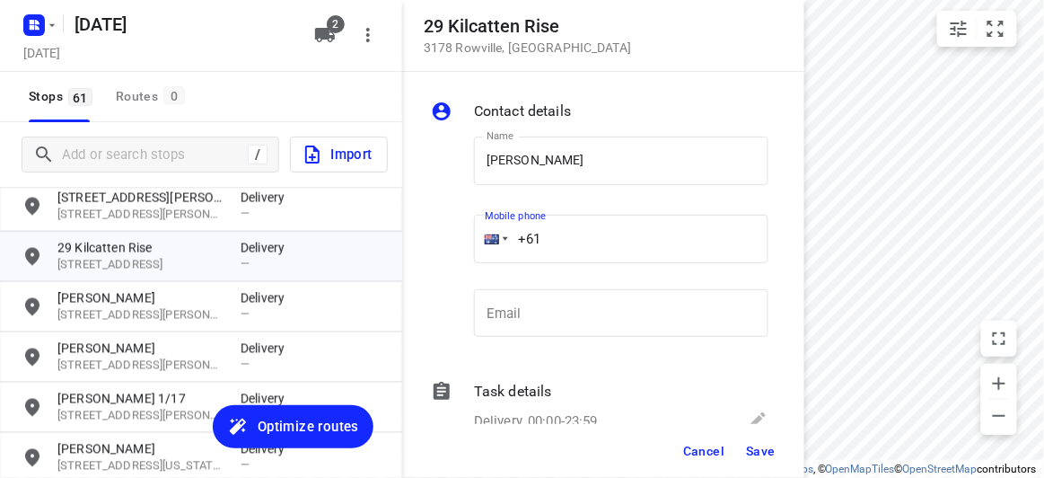
drag, startPoint x: 541, startPoint y: 243, endPoint x: 452, endPoint y: 248, distance: 89.0
click at [452, 248] on div "Name [PERSON_NAME] Name Mobile phone +61 ​ Email Email" at bounding box center [599, 240] width 345 height 237
paste input "tel"
paste input "466316336"
type input "[PHONE_NUMBER]"
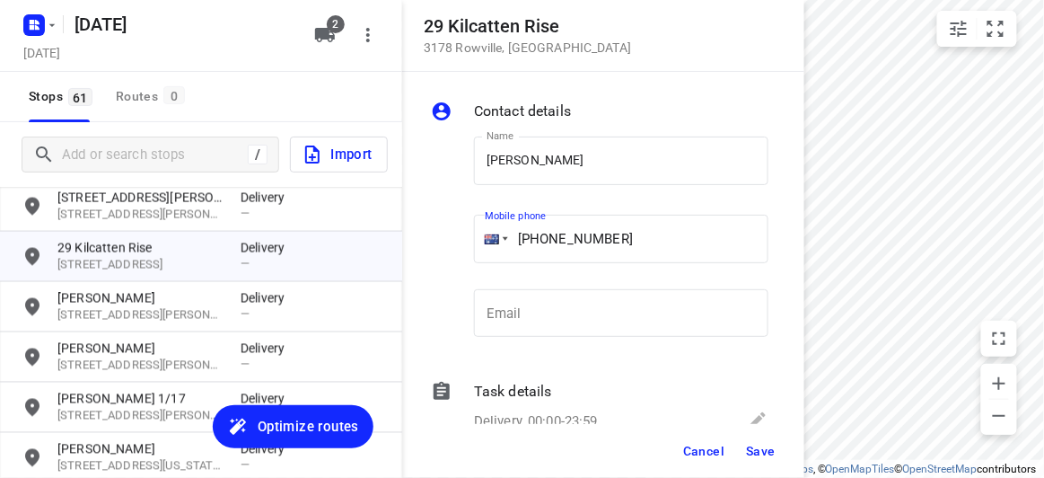
click at [771, 473] on div "Cancel Save" at bounding box center [603, 451] width 402 height 54
click at [755, 453] on span "Save" at bounding box center [761, 450] width 30 height 14
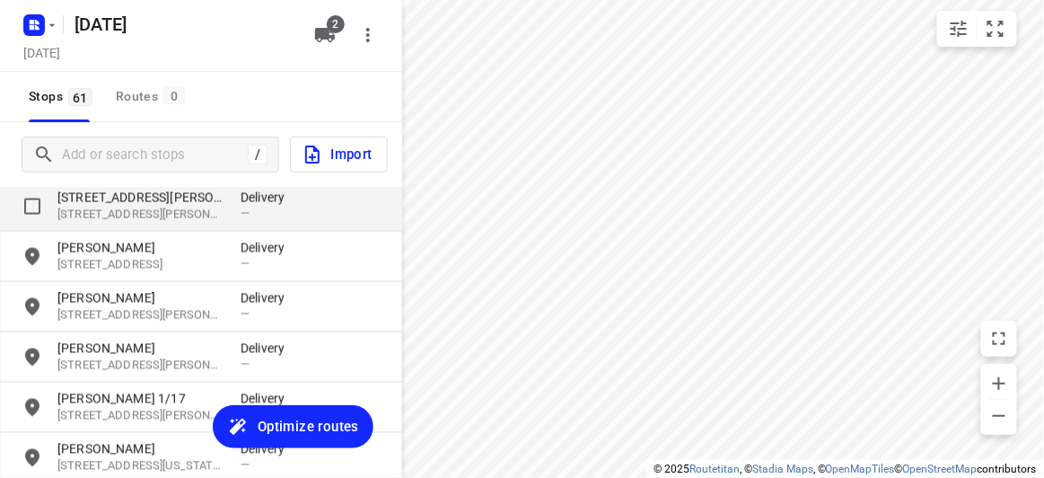
click at [98, 201] on p "[STREET_ADDRESS][PERSON_NAME]" at bounding box center [139, 198] width 165 height 18
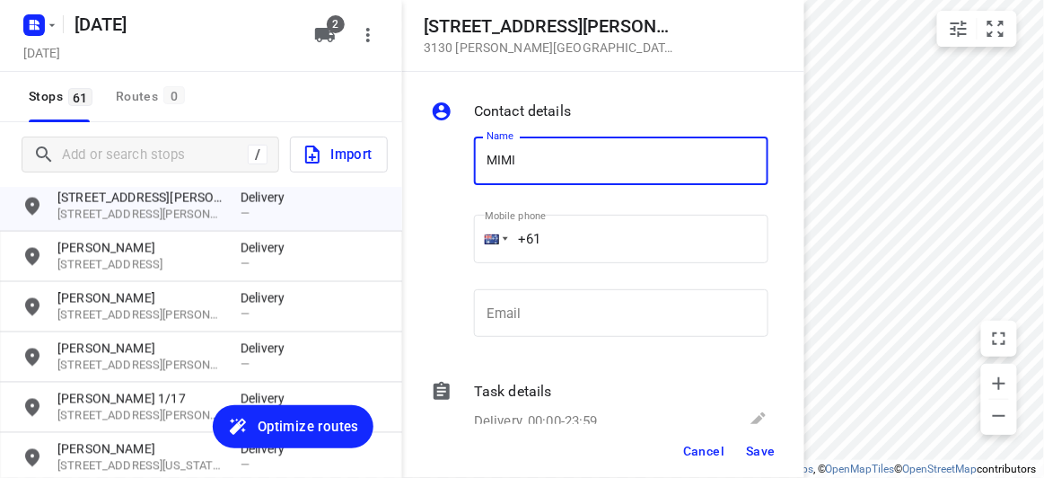
type input "MIMI"
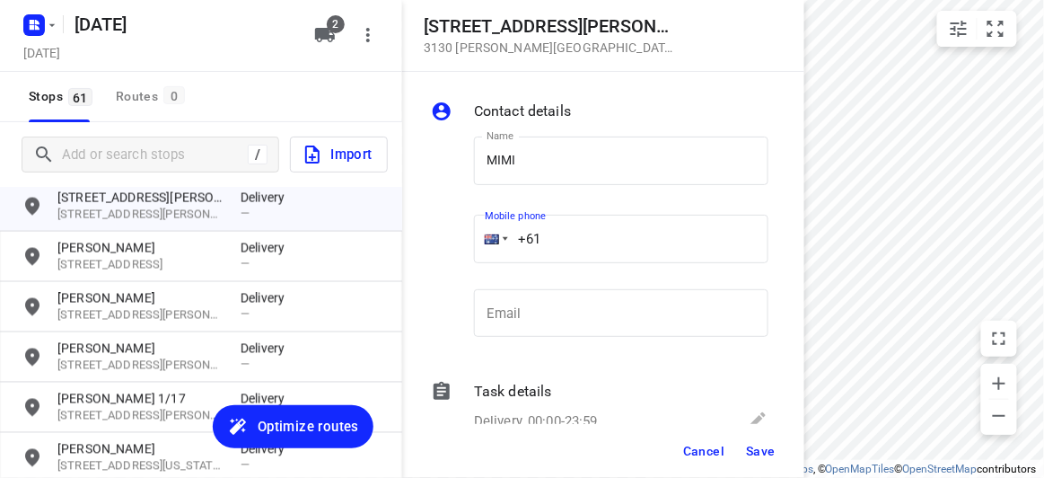
click at [574, 223] on input "+61" at bounding box center [621, 239] width 294 height 48
paste input "413163144"
type input "[PHONE_NUMBER]"
click at [762, 437] on button "Save" at bounding box center [761, 450] width 44 height 32
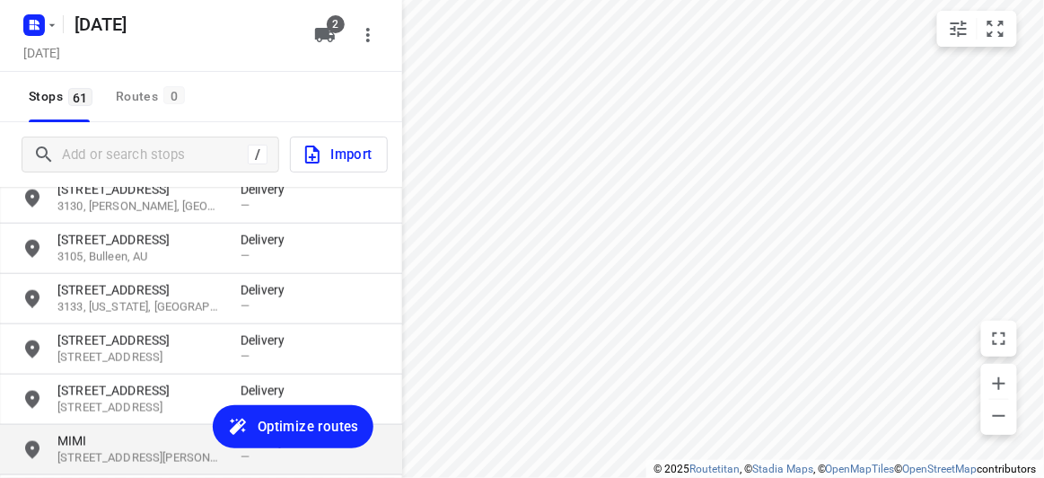
scroll to position [2158, 0]
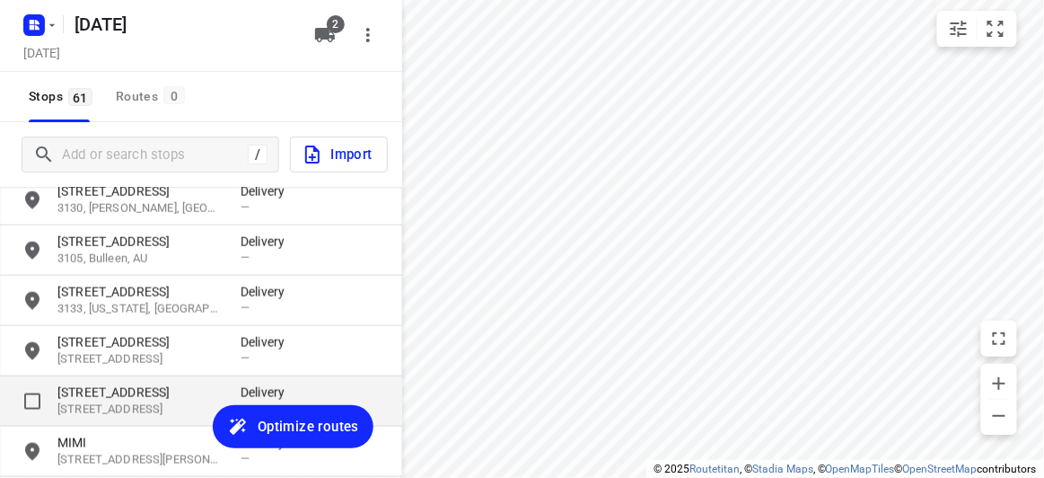
click at [98, 397] on p "[STREET_ADDRESS]" at bounding box center [139, 392] width 165 height 18
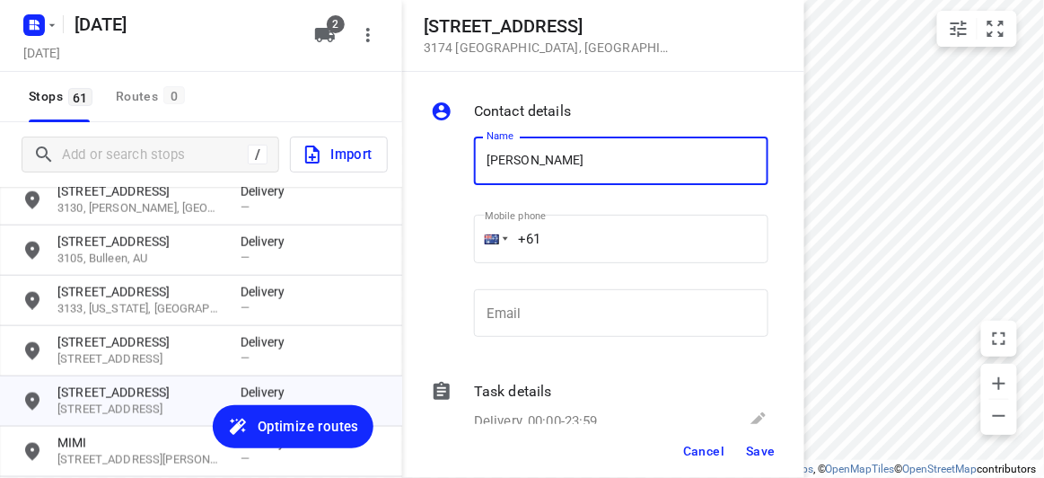
click at [599, 162] on input "[PERSON_NAME]" at bounding box center [621, 160] width 294 height 48
type input "[PERSON_NAME] 3/7"
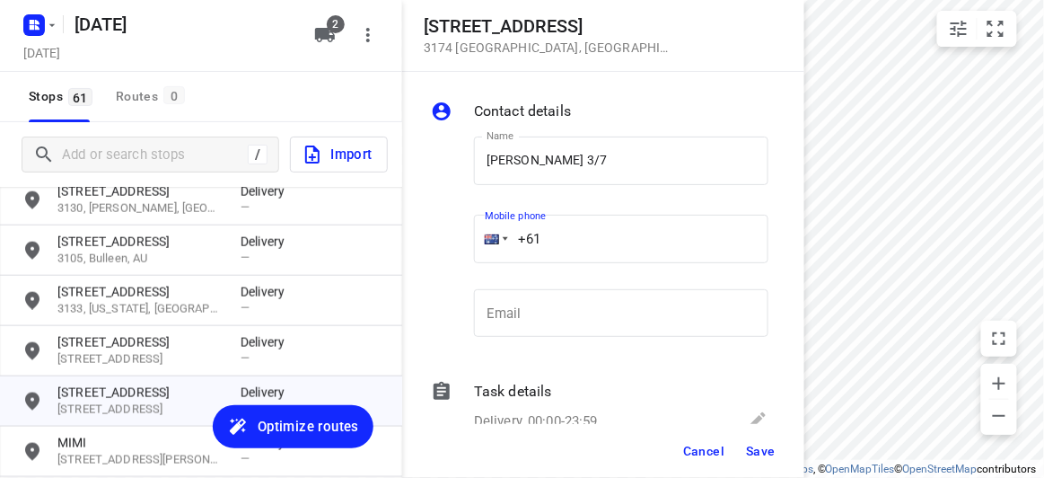
click at [608, 237] on input "+61" at bounding box center [621, 239] width 294 height 48
paste input "481741349"
type input "[PHONE_NUMBER]"
click at [744, 449] on button "Save" at bounding box center [761, 450] width 44 height 32
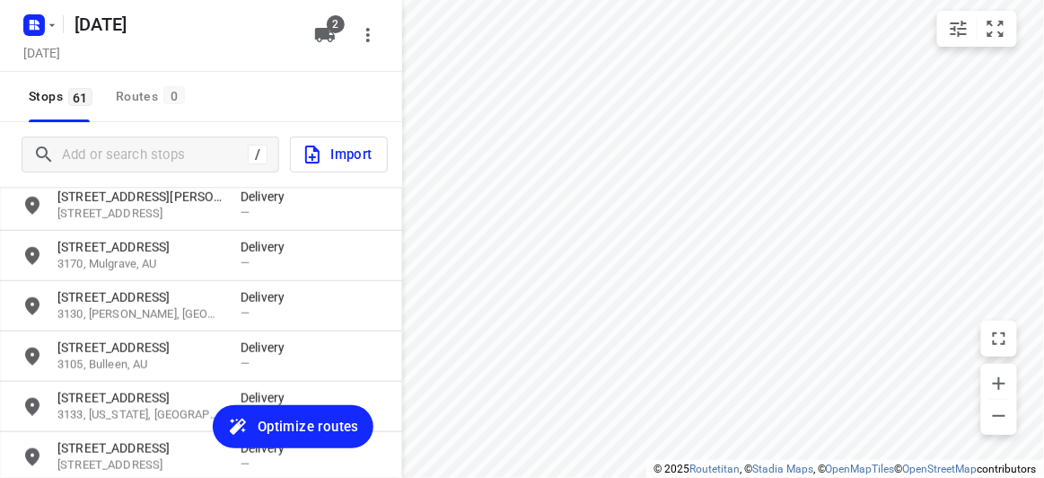
scroll to position [2076, 0]
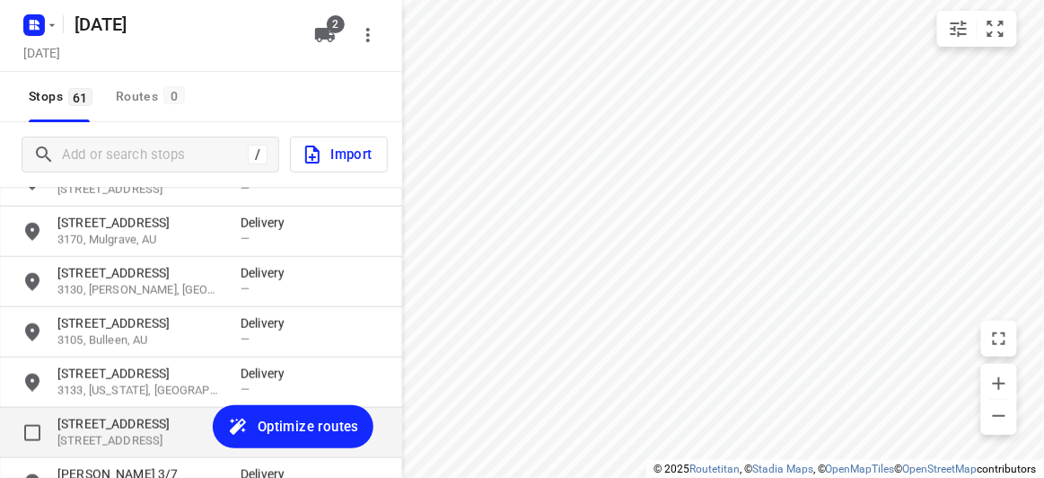
click at [106, 425] on p "[STREET_ADDRESS]" at bounding box center [139, 424] width 165 height 18
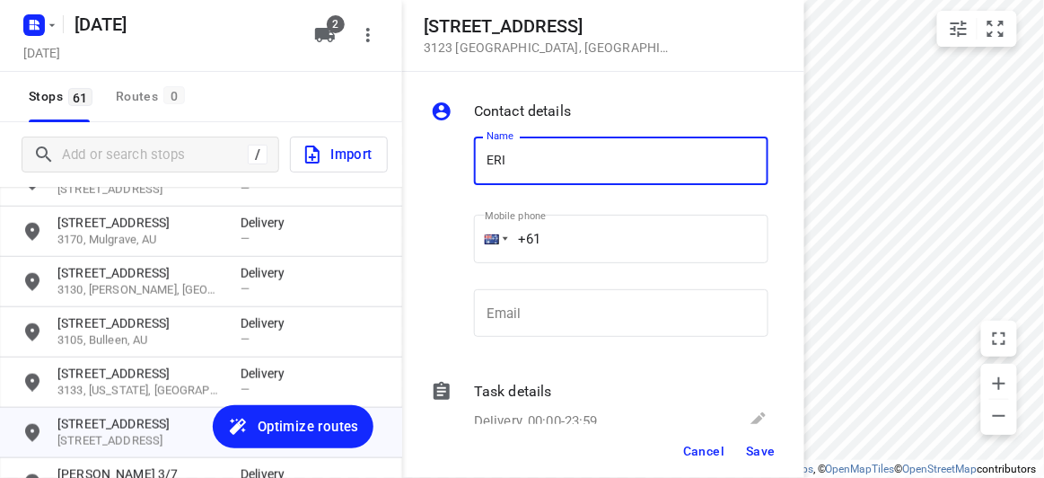
type input "[PERSON_NAME]"
click at [552, 240] on input "+61" at bounding box center [621, 239] width 294 height 48
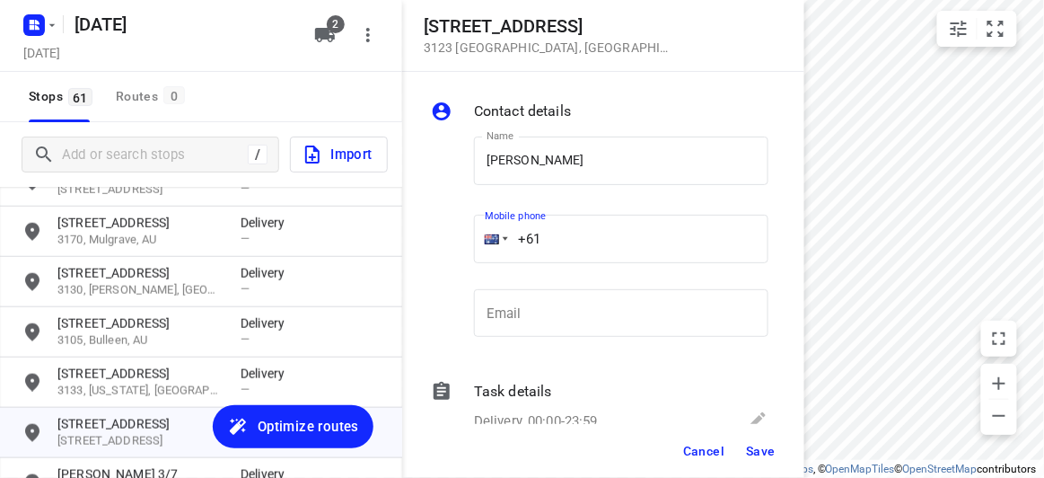
paste input "488888282"
type input "[PHONE_NUMBER]"
click at [747, 437] on button "Save" at bounding box center [761, 450] width 44 height 32
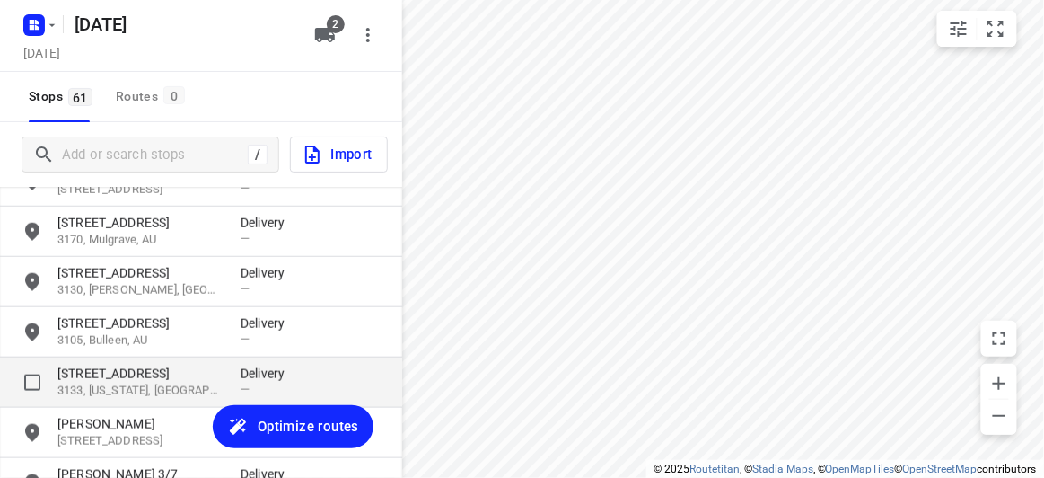
click at [142, 370] on p "[STREET_ADDRESS]" at bounding box center [139, 373] width 165 height 18
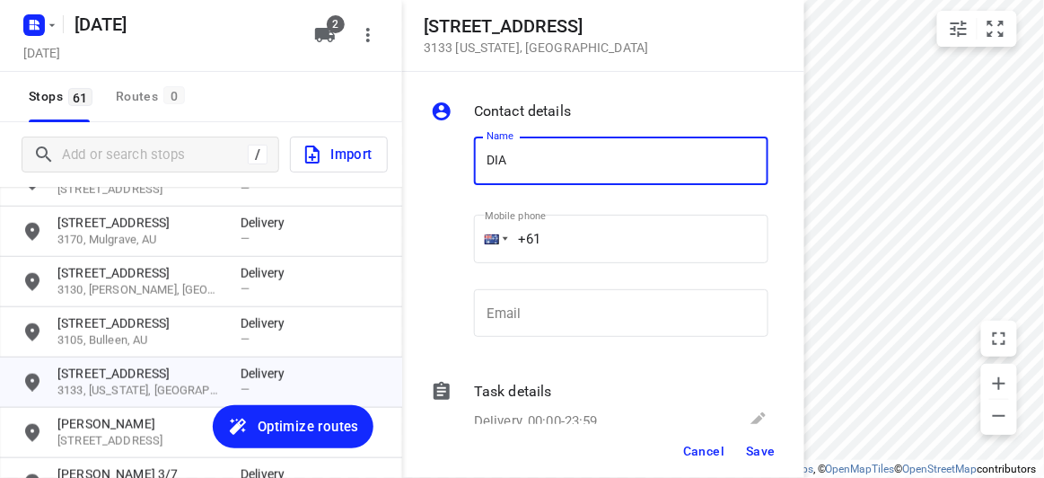
type input "[PERSON_NAME] 4/134-140"
click at [575, 238] on input "+61" at bounding box center [621, 239] width 294 height 48
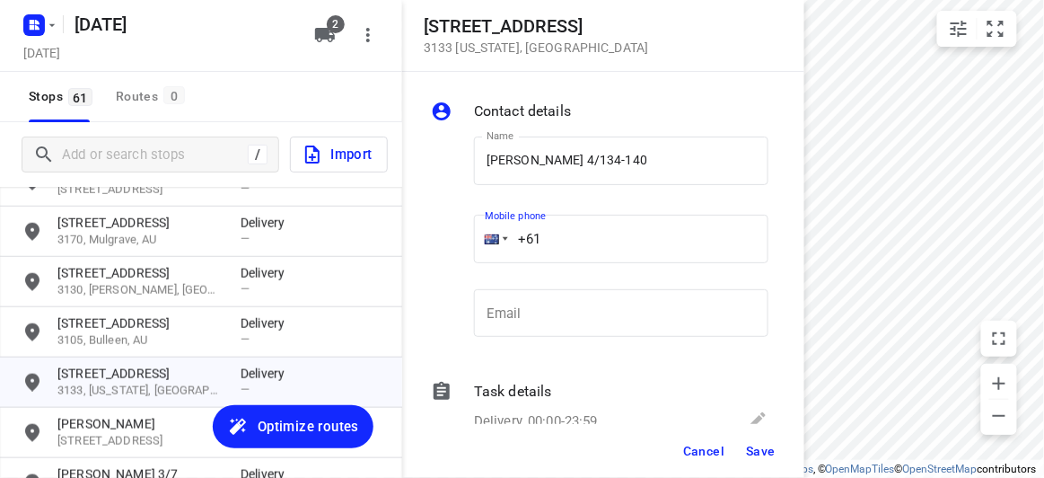
paste input "449850651"
type input "[PHONE_NUMBER]"
click at [753, 446] on span "Save" at bounding box center [761, 450] width 30 height 14
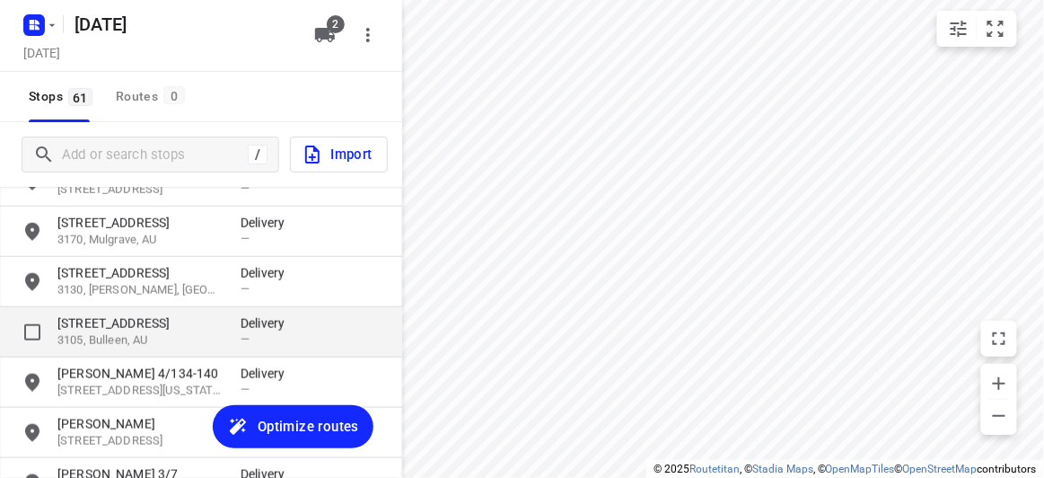
click at [105, 332] on p "3105, Bulleen, AU" at bounding box center [139, 340] width 165 height 17
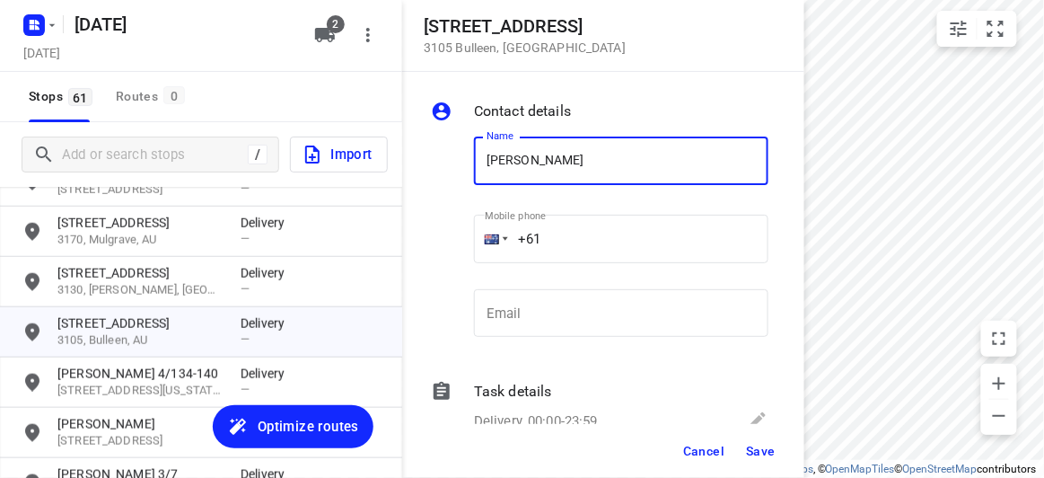
type input "[PERSON_NAME]"
click at [563, 254] on input "+61" at bounding box center [621, 239] width 294 height 48
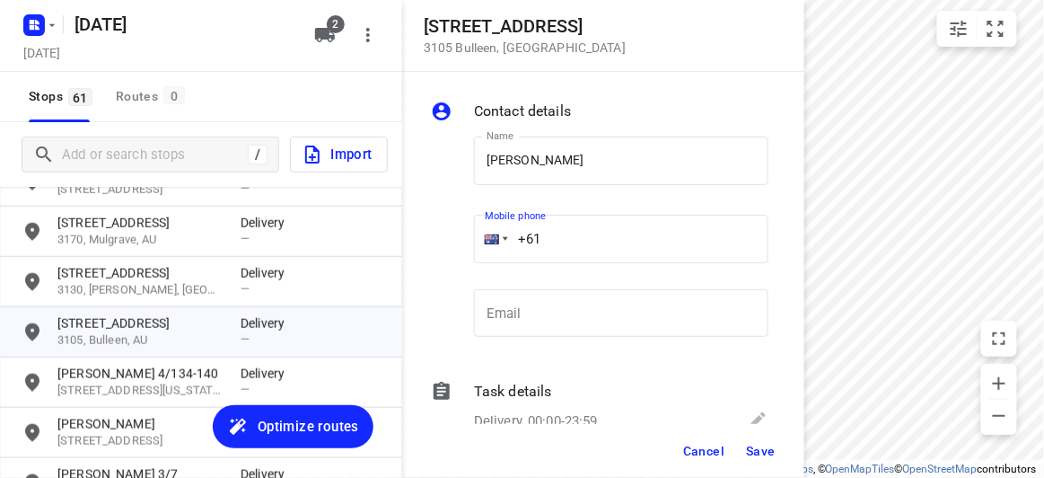
paste input "449850651"
type input "[PHONE_NUMBER]"
click at [758, 443] on span "Save" at bounding box center [761, 450] width 30 height 14
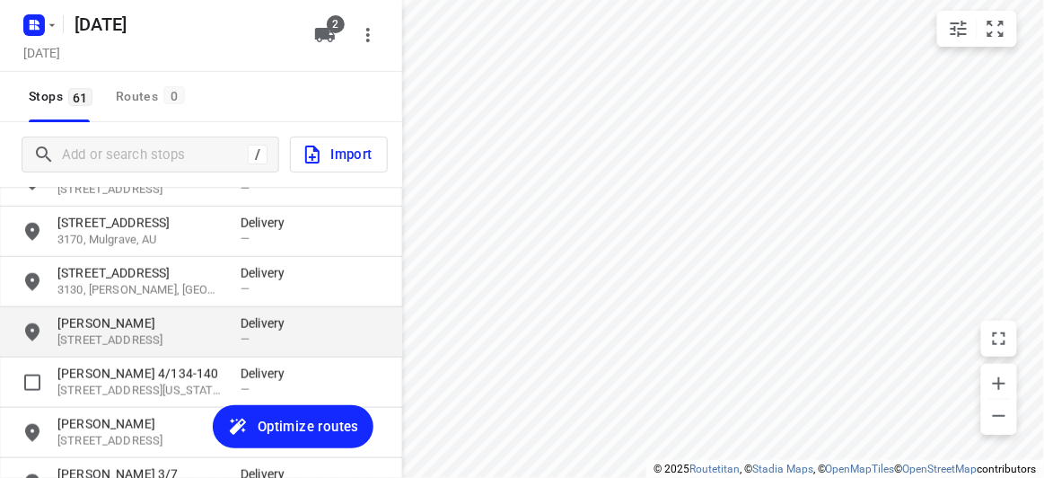
click at [140, 322] on p "[PERSON_NAME]" at bounding box center [139, 323] width 165 height 18
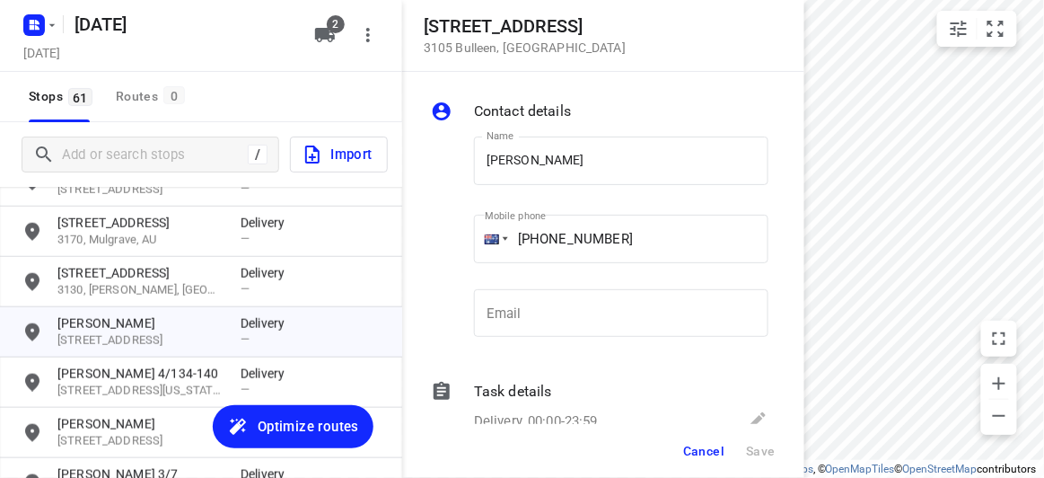
click at [568, 274] on p "​" at bounding box center [621, 273] width 294 height 12
drag, startPoint x: 653, startPoint y: 241, endPoint x: 544, endPoint y: 235, distance: 108.8
click at [545, 234] on input "[PHONE_NUMBER]" at bounding box center [621, 239] width 294 height 48
paste input "33949140"
type input "[PHONE_NUMBER]"
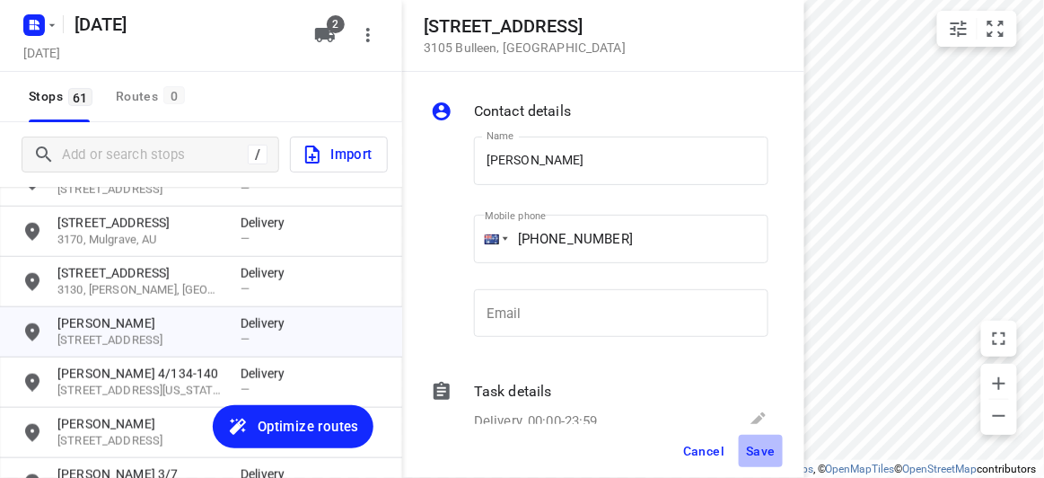
click at [744, 443] on button "Save" at bounding box center [761, 450] width 44 height 32
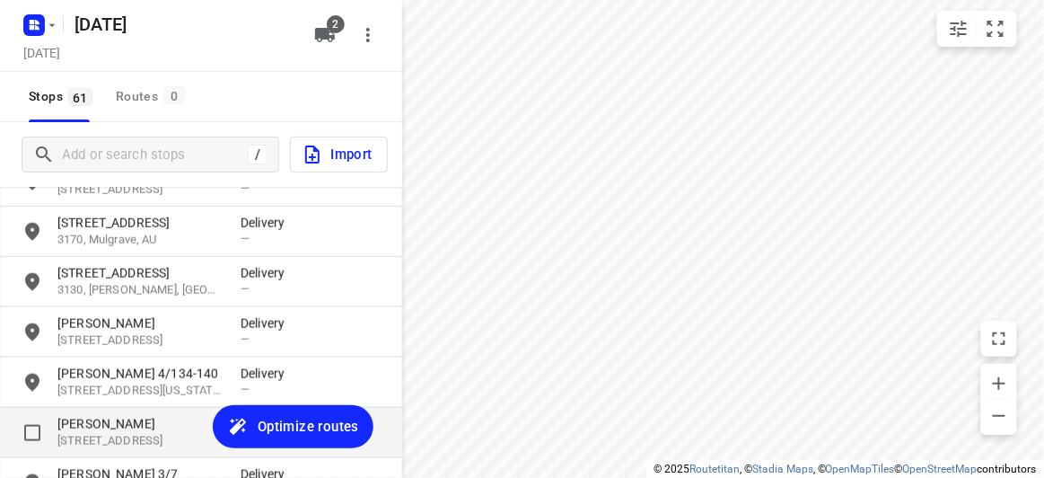
scroll to position [1995, 0]
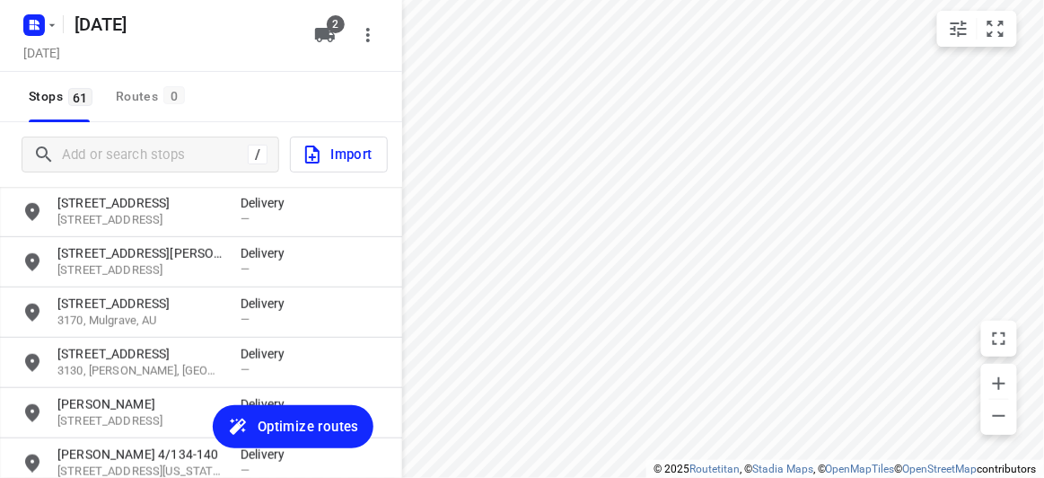
click at [101, 331] on div "[STREET_ADDRESS] Delivery —" at bounding box center [201, 312] width 402 height 50
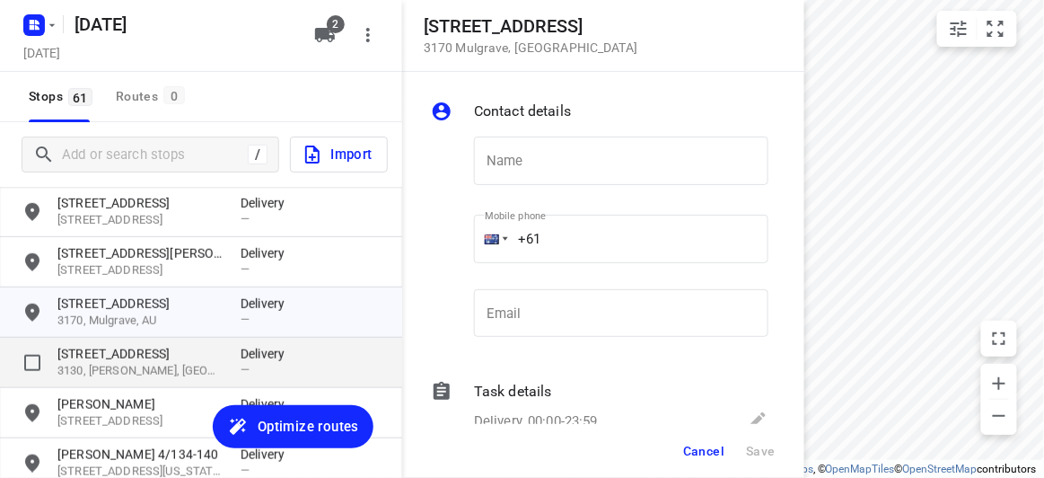
click at [104, 346] on p "[STREET_ADDRESS]" at bounding box center [139, 354] width 165 height 18
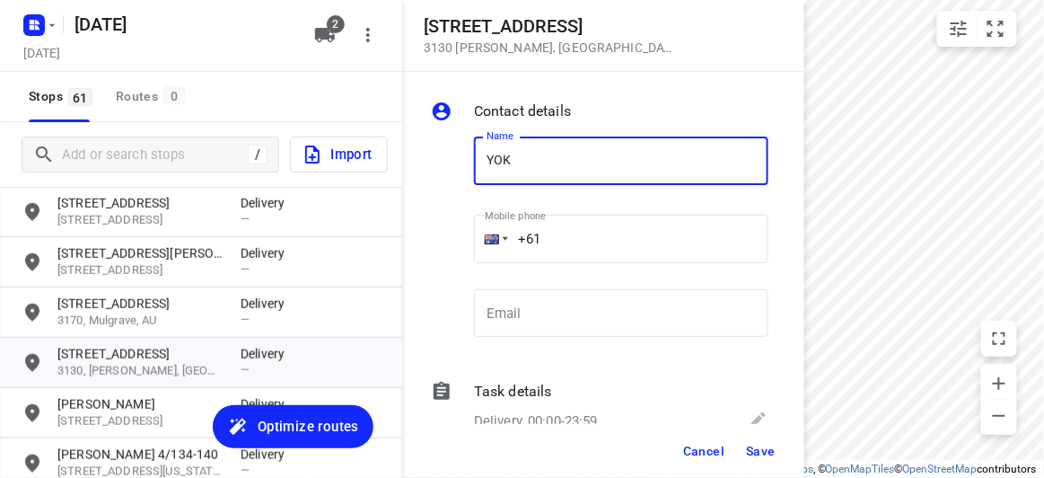
type input "[PERSON_NAME] 3/3"
drag, startPoint x: 700, startPoint y: 188, endPoint x: 576, endPoint y: 241, distance: 135.1
click at [576, 241] on input "+61" at bounding box center [621, 239] width 294 height 48
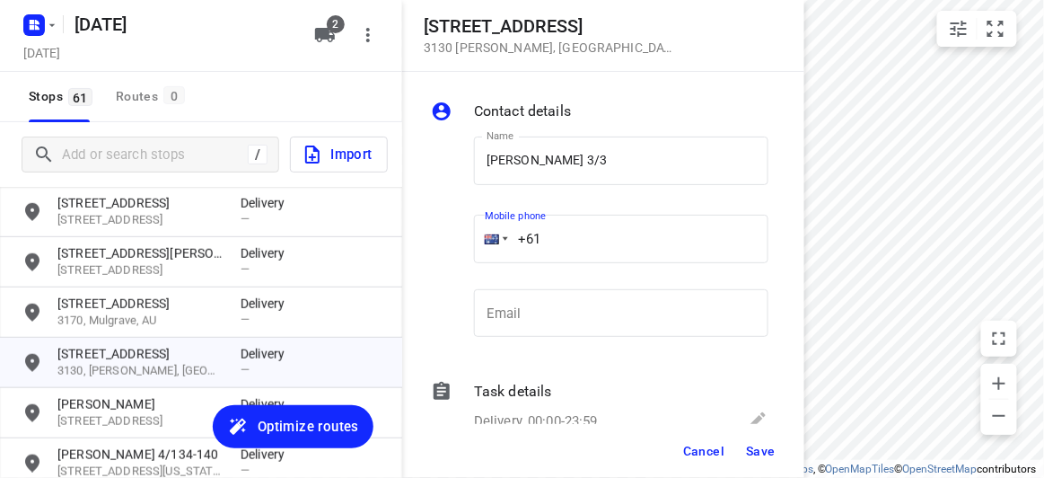
paste input "423708057"
type input "[PHONE_NUMBER]"
click at [724, 446] on span "Cancel" at bounding box center [703, 450] width 41 height 14
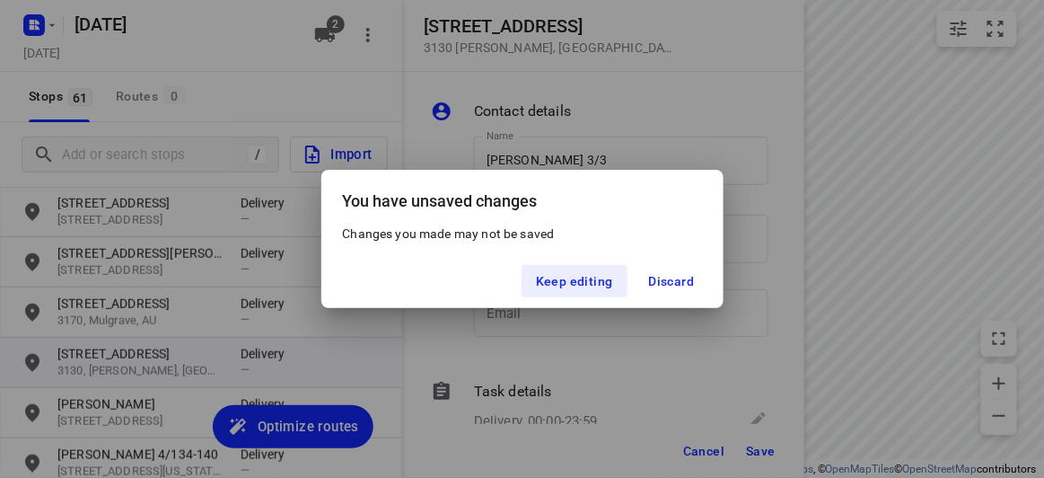
click at [760, 446] on div "You have unsaved changes Changes you made may not be saved Keep editing Discard" at bounding box center [522, 239] width 1044 height 478
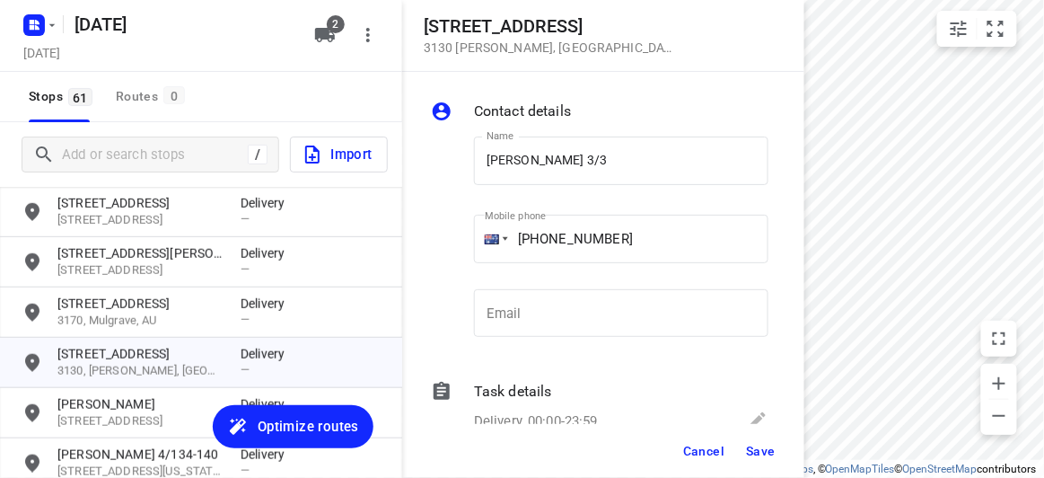
click at [741, 441] on button "Save" at bounding box center [761, 450] width 44 height 32
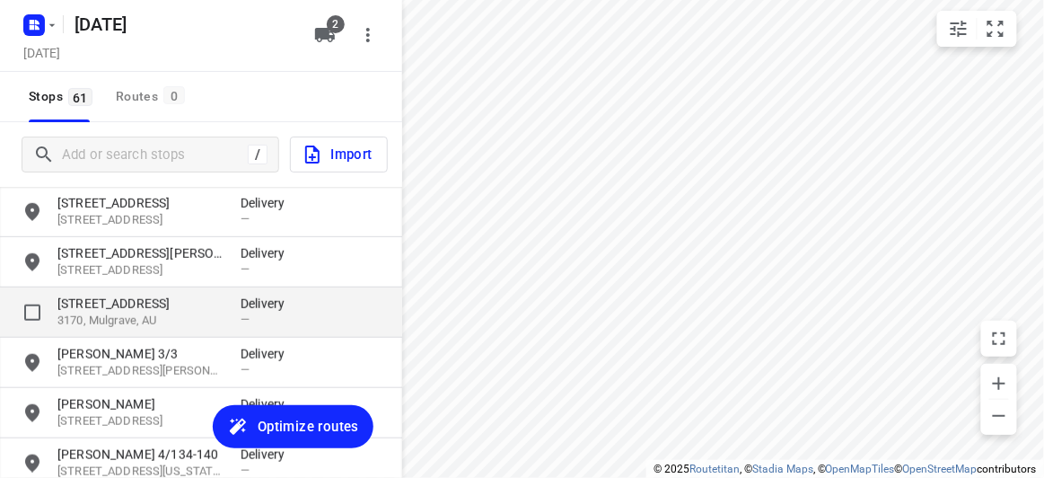
click at [117, 320] on p "3170, Mulgrave, AU" at bounding box center [139, 320] width 165 height 17
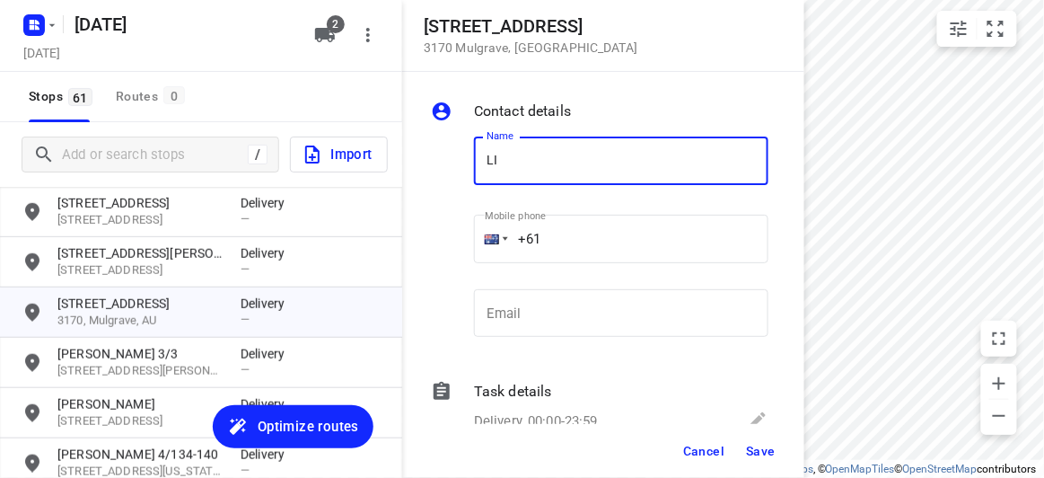
type input "[PERSON_NAME] [PERSON_NAME]"
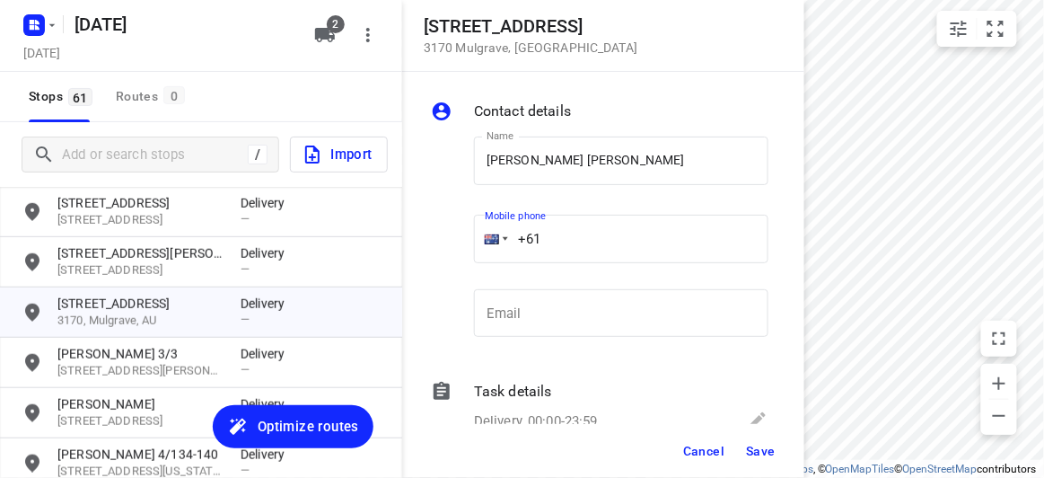
click at [558, 245] on input "+61" at bounding box center [621, 239] width 294 height 48
paste input "403367279"
type input "[PHONE_NUMBER]"
click at [767, 459] on button "Save" at bounding box center [761, 450] width 44 height 32
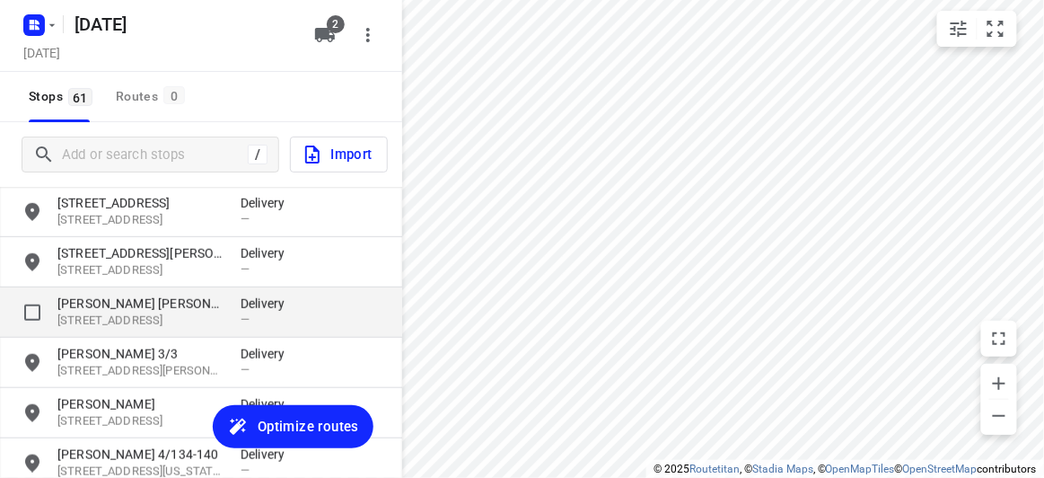
click at [118, 307] on p "[PERSON_NAME] [PERSON_NAME]" at bounding box center [139, 303] width 165 height 18
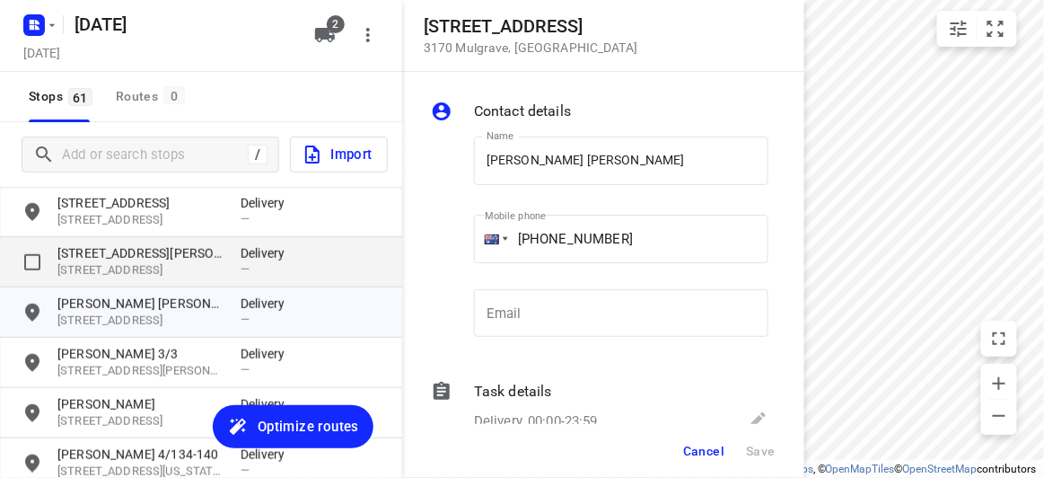
click at [124, 249] on p "[STREET_ADDRESS][PERSON_NAME]" at bounding box center [139, 253] width 165 height 18
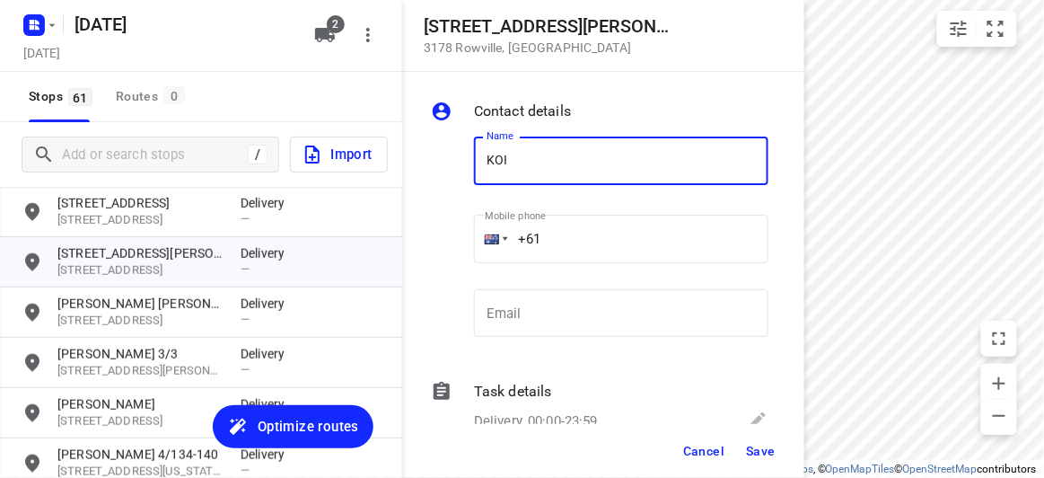
type input "[PERSON_NAME] 4/15"
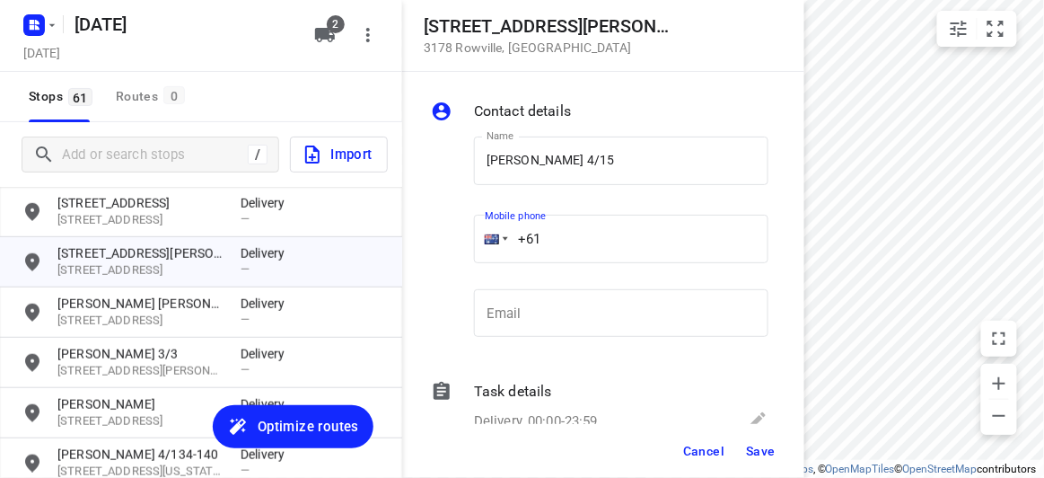
click at [559, 232] on input "+61" at bounding box center [621, 239] width 294 height 48
paste input "449039836"
type input "[PHONE_NUMBER]"
click at [766, 451] on span "Save" at bounding box center [761, 450] width 30 height 14
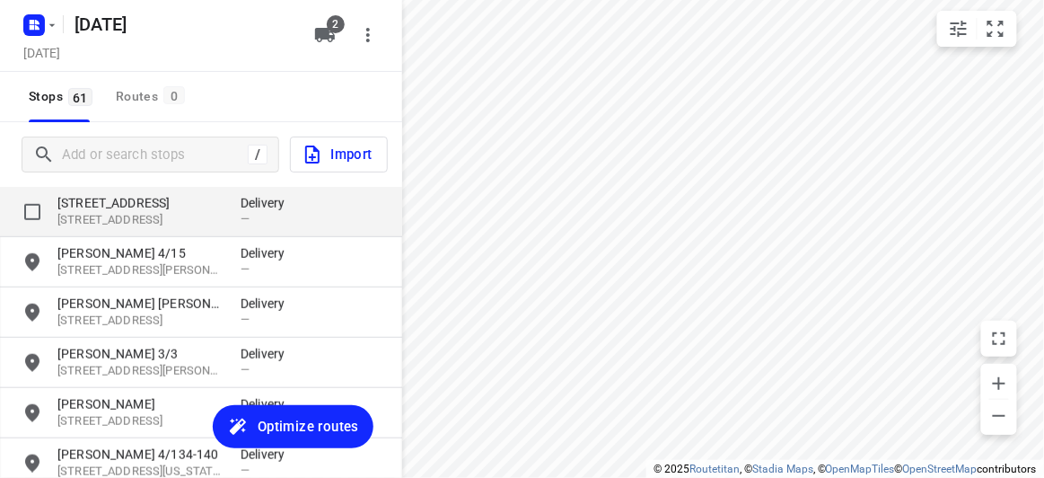
click at [119, 215] on p "[STREET_ADDRESS]" at bounding box center [139, 220] width 165 height 17
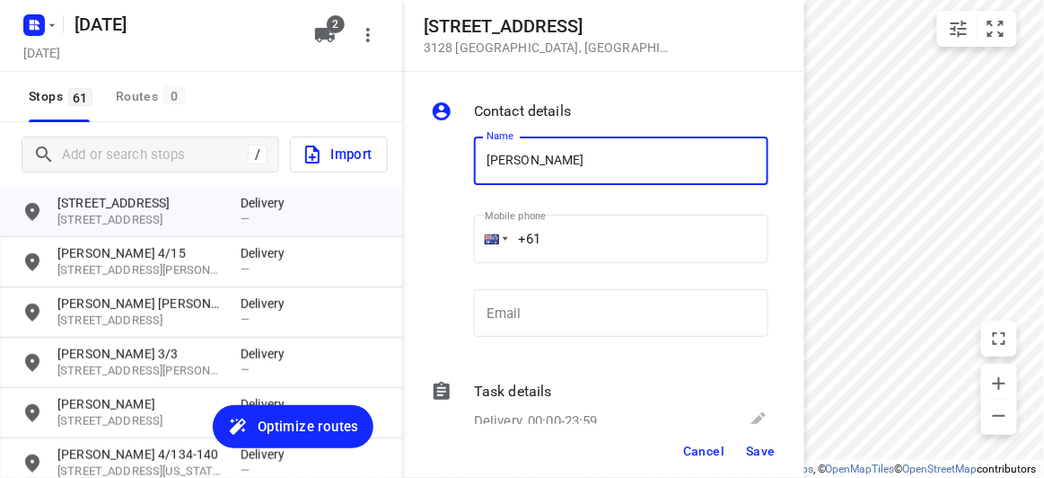
type input "[PERSON_NAME] 2/421"
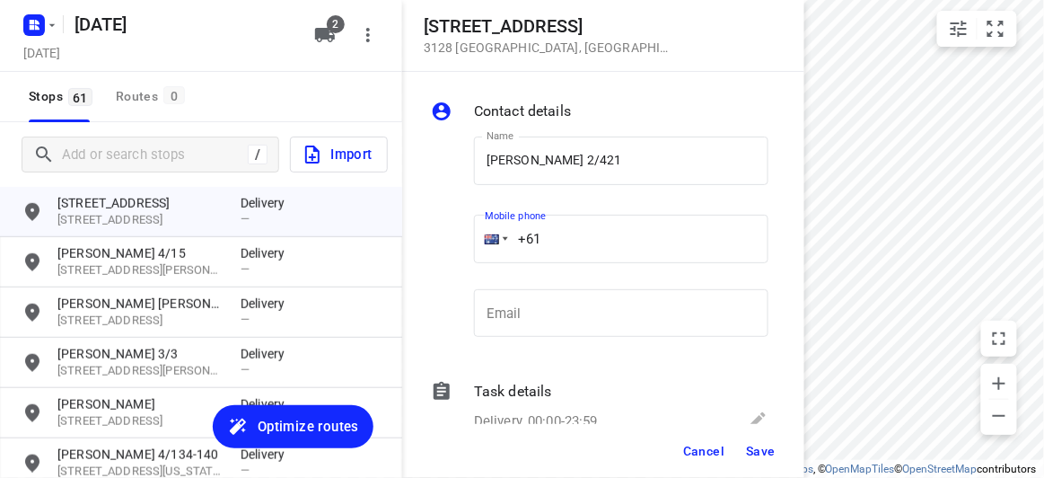
click at [556, 232] on input "+61" at bounding box center [621, 239] width 294 height 48
paste input "450581186"
type input "[PHONE_NUMBER]"
click at [777, 463] on button "Save" at bounding box center [761, 450] width 44 height 32
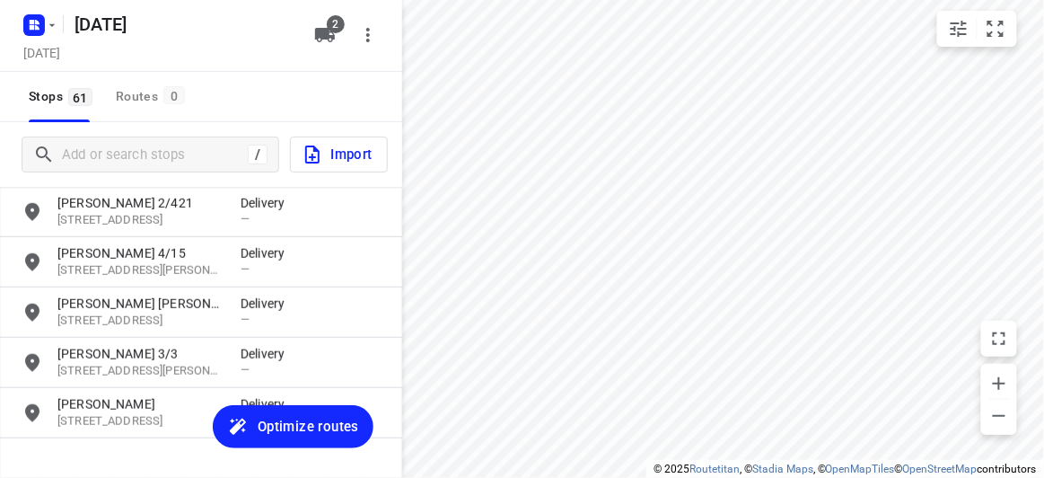
scroll to position [1832, 0]
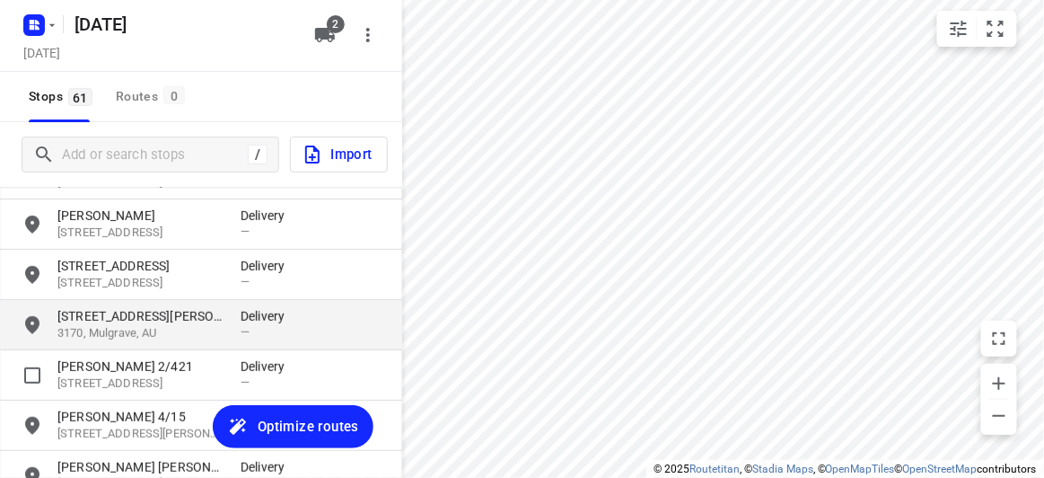
click at [104, 345] on div "[STREET_ADDRESS][PERSON_NAME] Delivery —" at bounding box center [201, 325] width 402 height 50
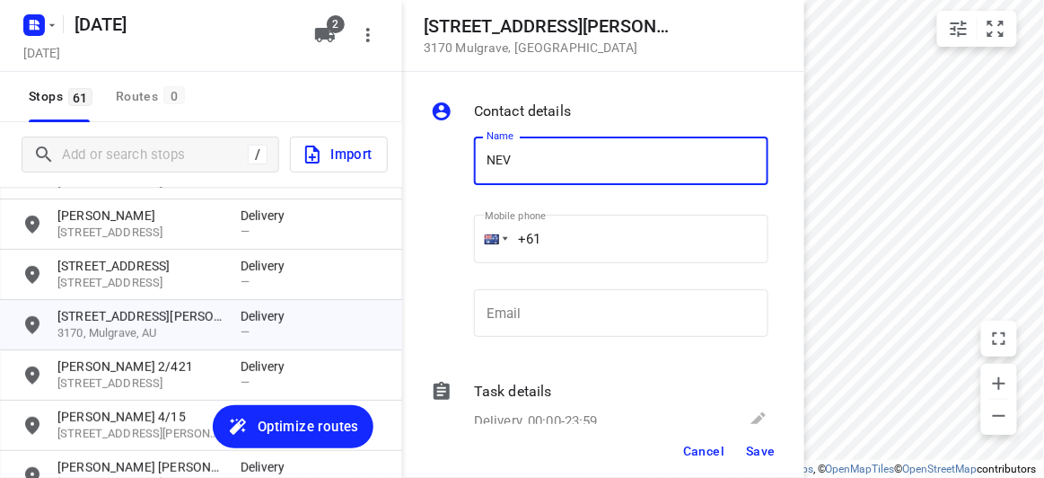
type input "[PERSON_NAME]"
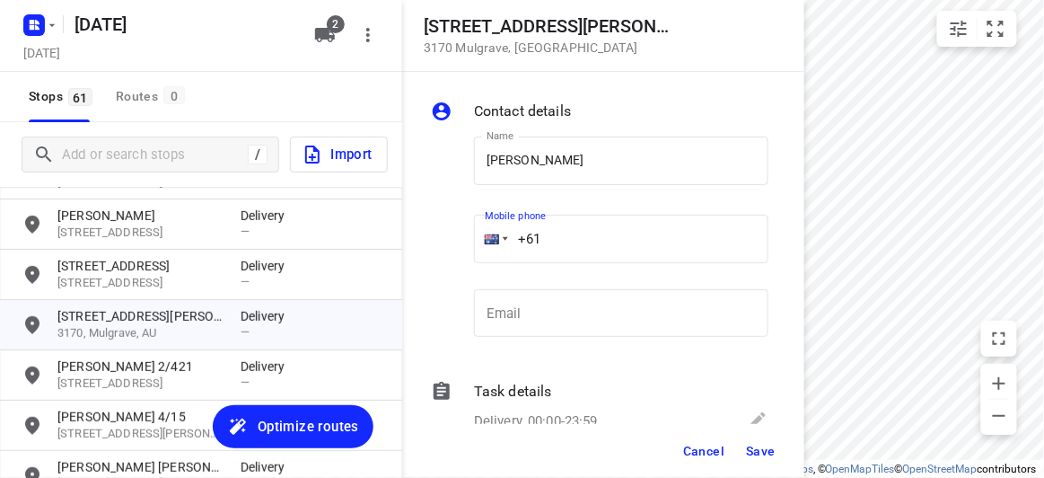
click at [555, 236] on input "+61" at bounding box center [621, 239] width 294 height 48
paste input "433614093"
type input "[PHONE_NUMBER]"
click at [744, 446] on button "Save" at bounding box center [761, 450] width 44 height 32
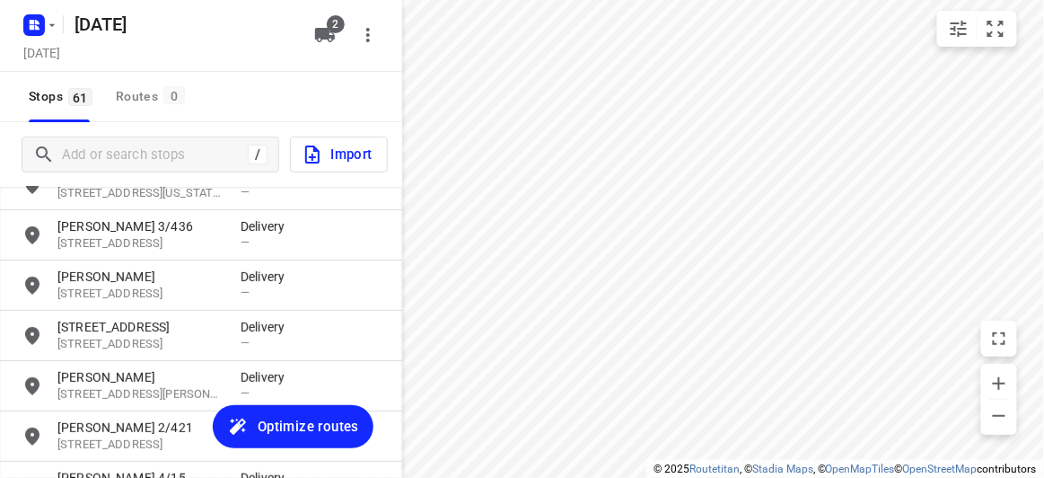
scroll to position [1750, 0]
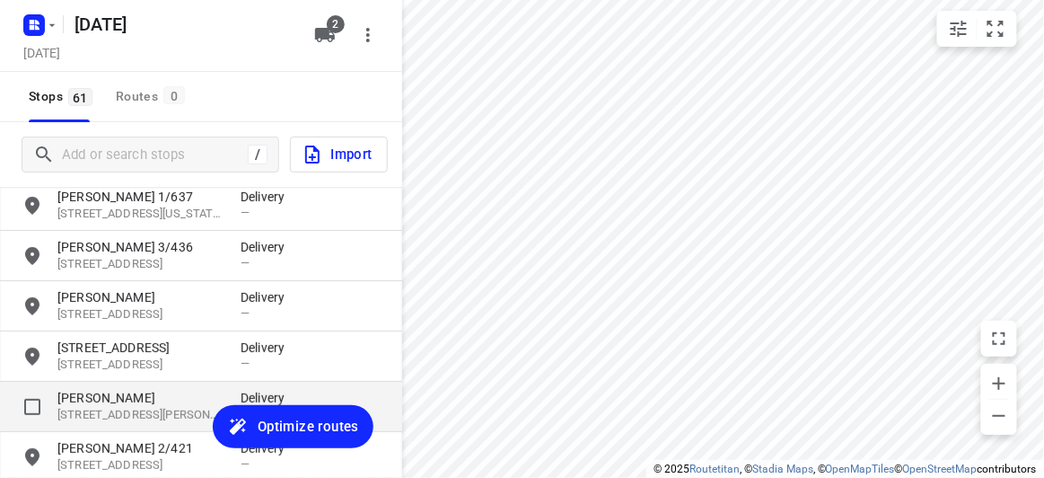
click at [116, 381] on div "[PERSON_NAME] [STREET_ADDRESS][PERSON_NAME], AU Delivery —" at bounding box center [201, 406] width 402 height 50
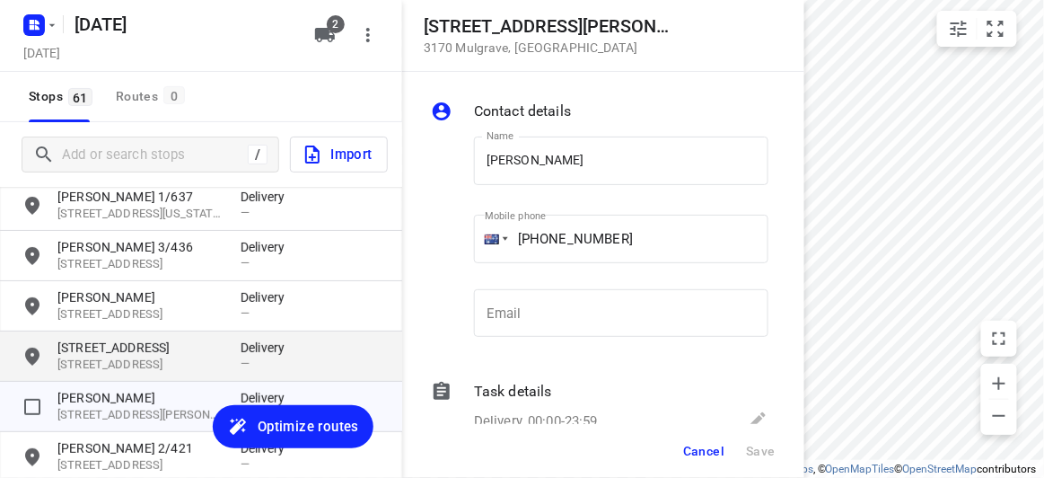
click at [117, 356] on p "[STREET_ADDRESS]" at bounding box center [139, 364] width 165 height 17
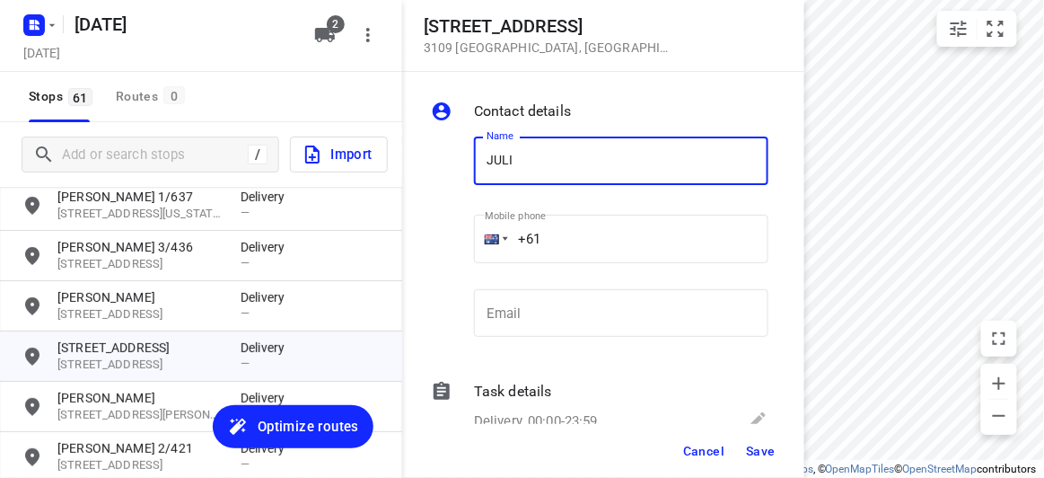
type input "[PERSON_NAME]"
click at [575, 249] on input "+61" at bounding box center [621, 239] width 294 height 48
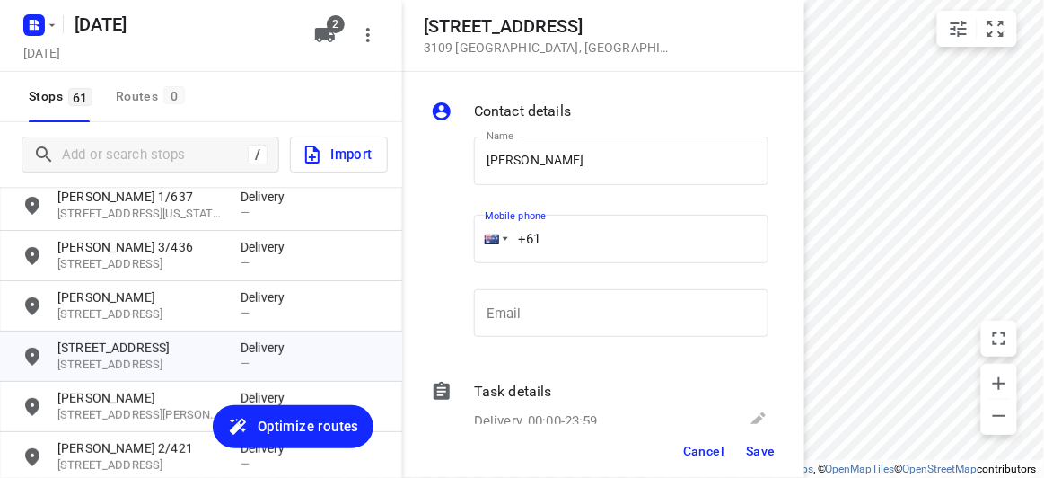
paste input "421077917"
type input "[PHONE_NUMBER]"
click at [757, 433] on div "Cancel Save" at bounding box center [603, 451] width 402 height 54
click at [762, 470] on div "Cancel Save" at bounding box center [603, 451] width 402 height 54
click at [755, 454] on span "Save" at bounding box center [761, 450] width 30 height 14
